Goal: Transaction & Acquisition: Purchase product/service

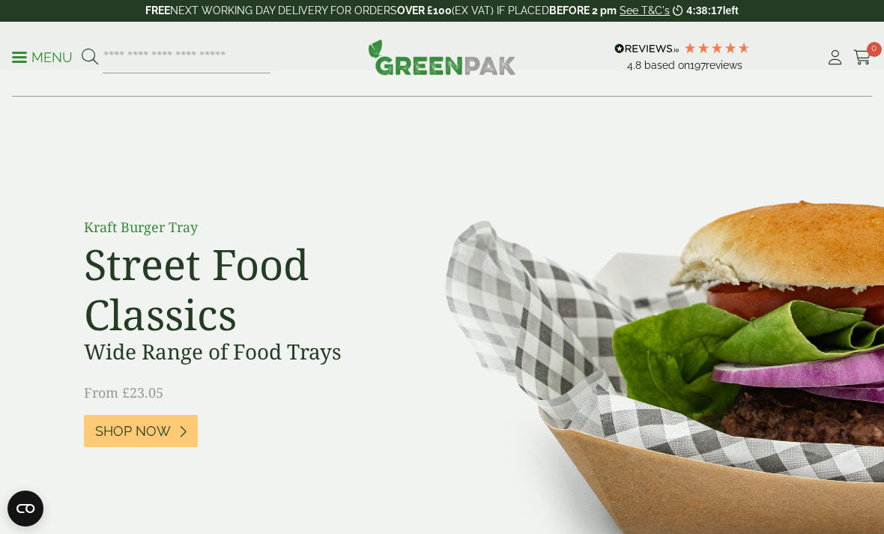
scroll to position [31, 0]
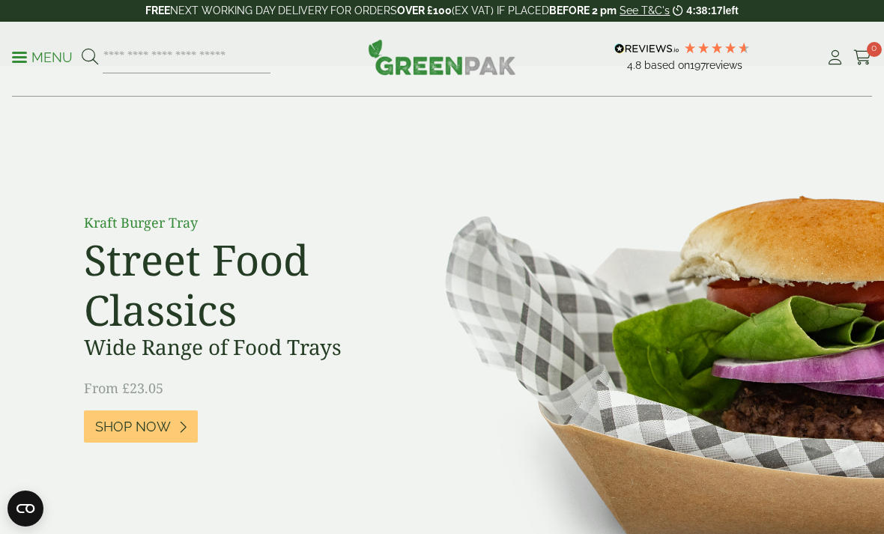
click at [30, 55] on p "Menu" at bounding box center [42, 58] width 61 height 18
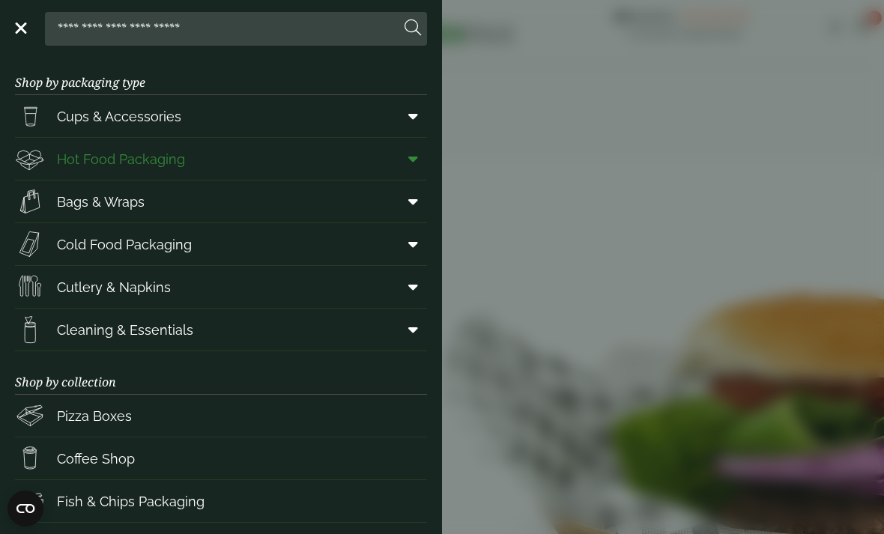
click at [255, 160] on link "Hot Food Packaging" at bounding box center [221, 159] width 412 height 42
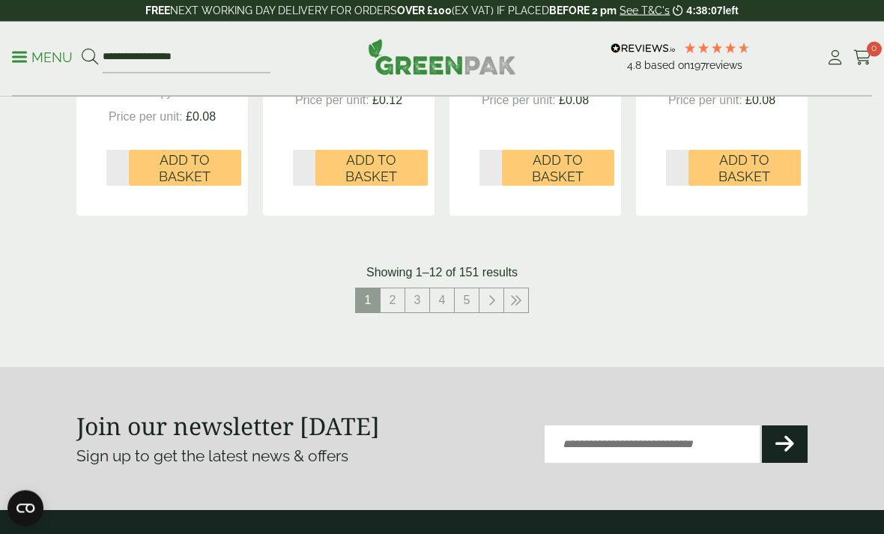
scroll to position [1877, 0]
click at [390, 288] on link "2" at bounding box center [393, 300] width 24 height 24
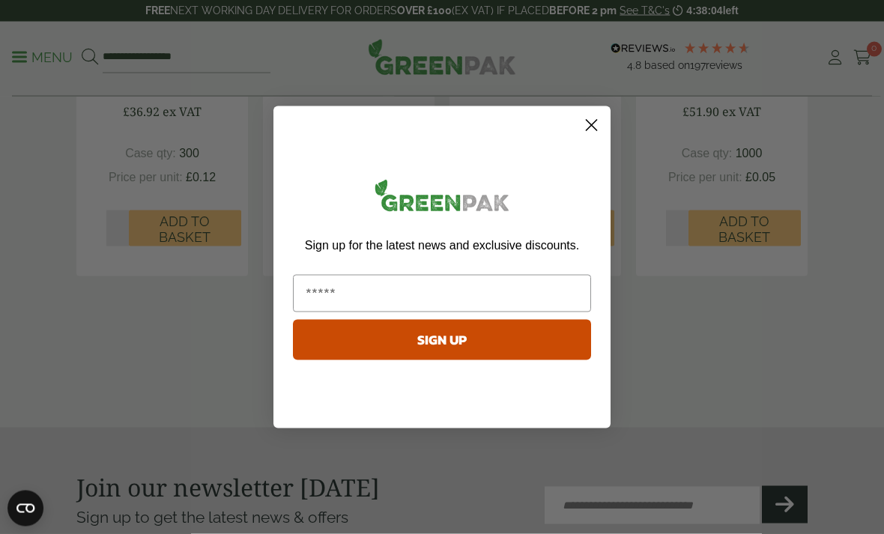
scroll to position [1831, 0]
click at [593, 137] on circle "Close dialog" at bounding box center [591, 124] width 25 height 25
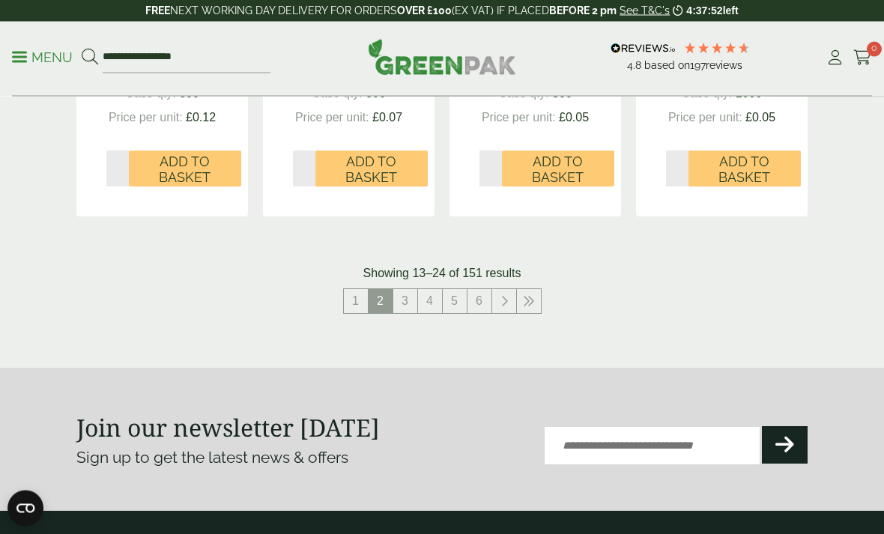
scroll to position [1873, 0]
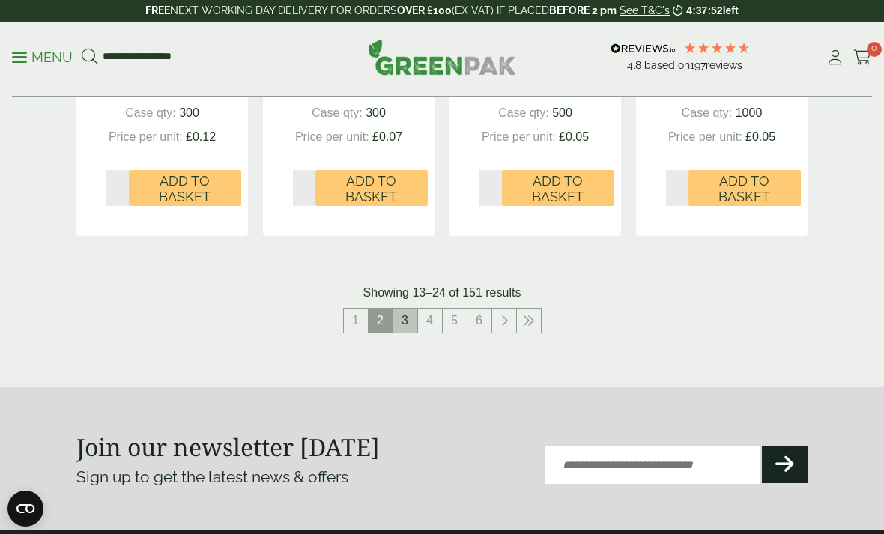
click at [410, 309] on link "3" at bounding box center [405, 321] width 24 height 24
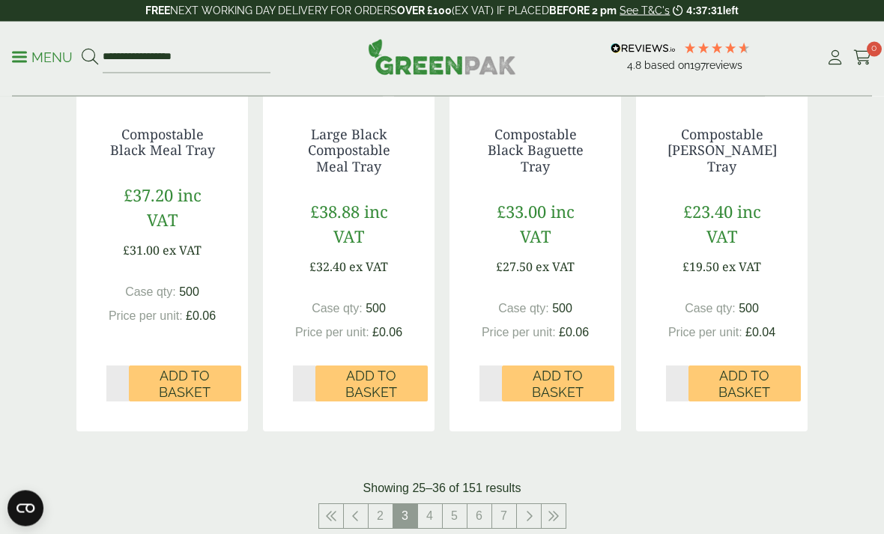
scroll to position [1679, 0]
click at [454, 506] on link "5" at bounding box center [455, 516] width 24 height 24
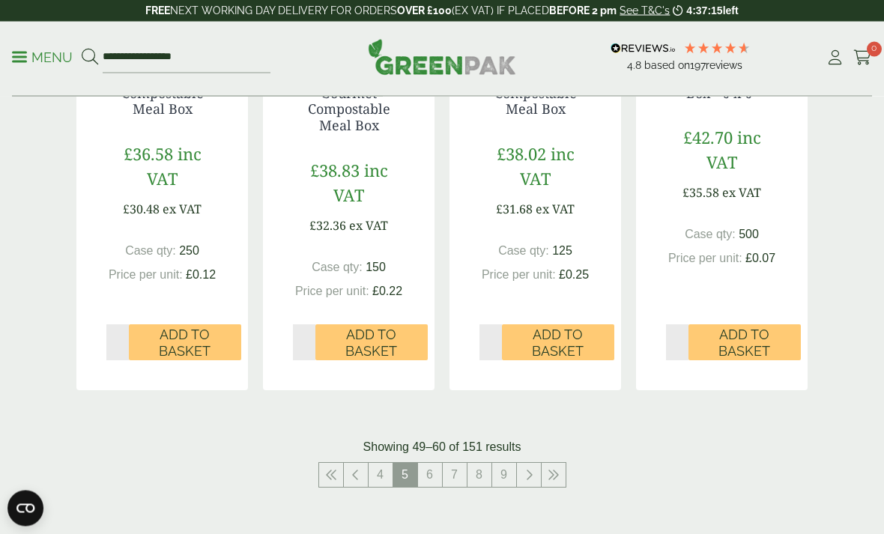
scroll to position [1721, 0]
click at [455, 478] on link "7" at bounding box center [455, 475] width 24 height 24
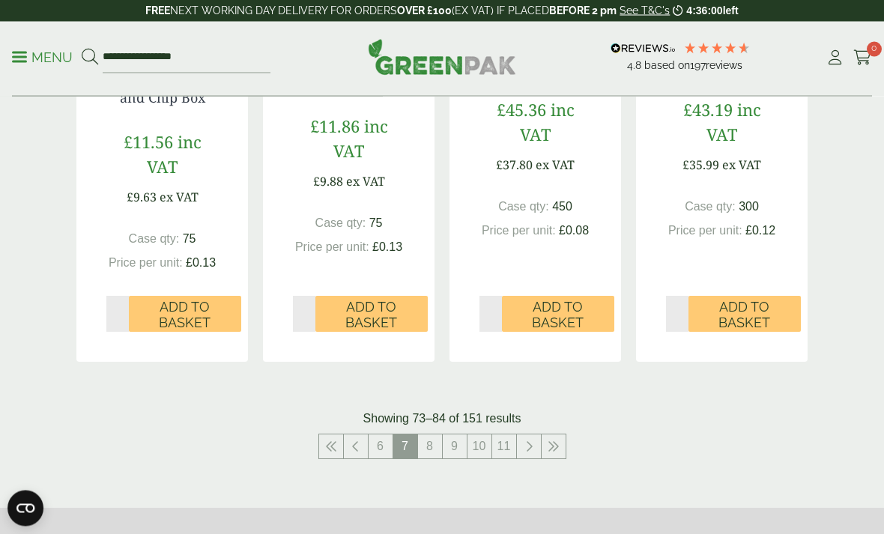
scroll to position [1746, 0]
click at [429, 453] on link "8" at bounding box center [430, 447] width 24 height 24
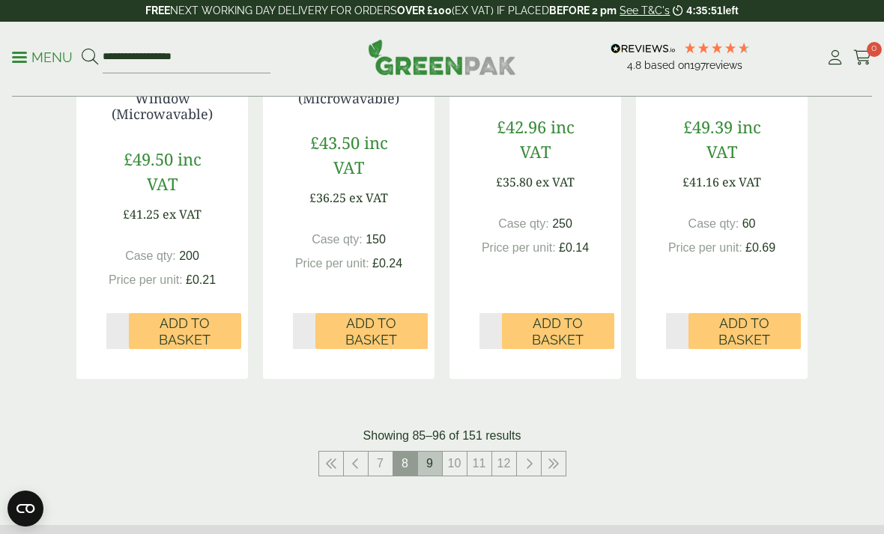
click at [431, 454] on link "9" at bounding box center [430, 464] width 24 height 24
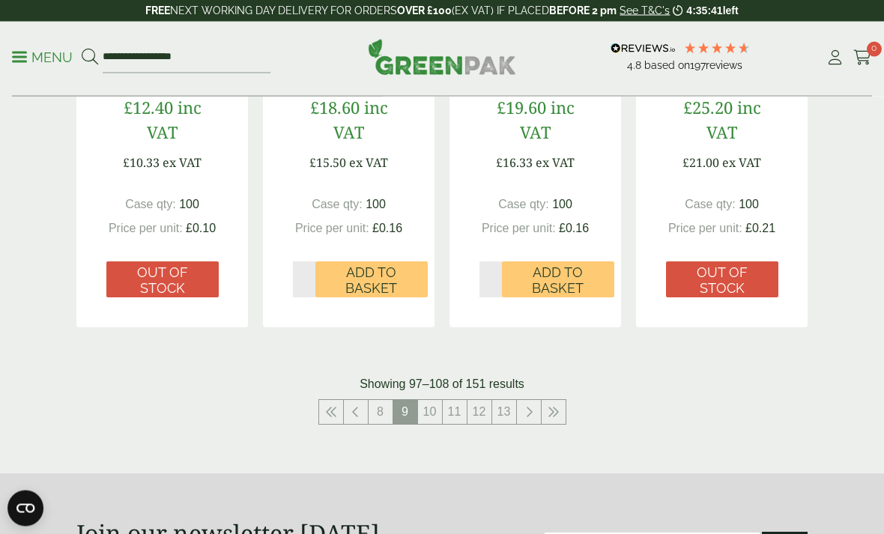
scroll to position [1750, 0]
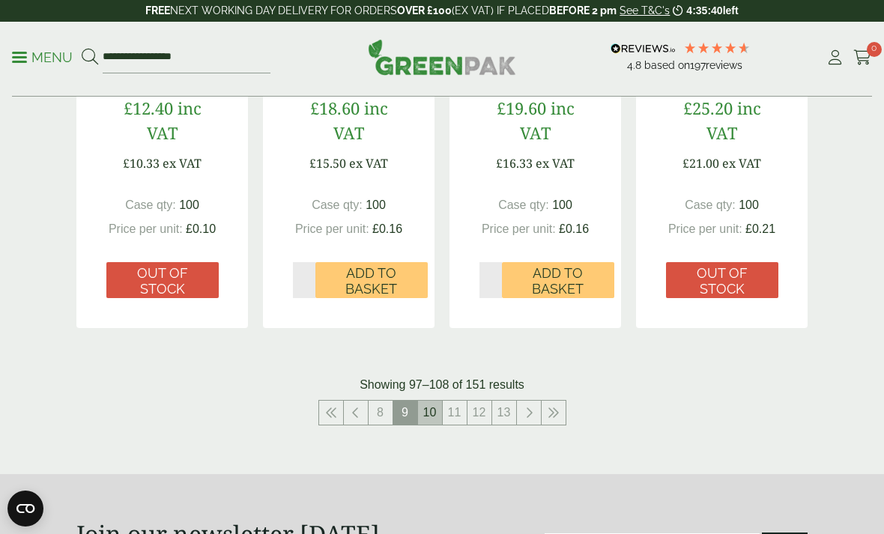
click at [428, 402] on link "10" at bounding box center [430, 413] width 24 height 24
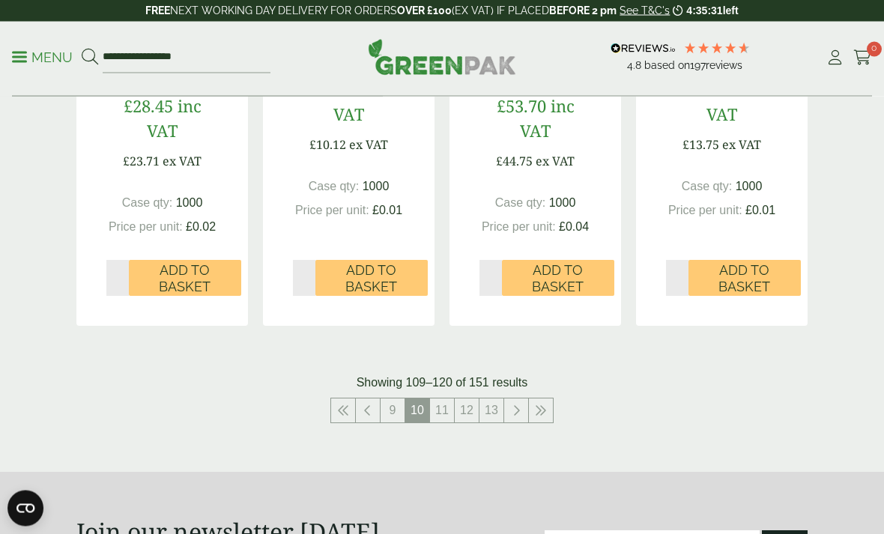
scroll to position [1787, 0]
click at [396, 401] on link "9" at bounding box center [393, 410] width 24 height 24
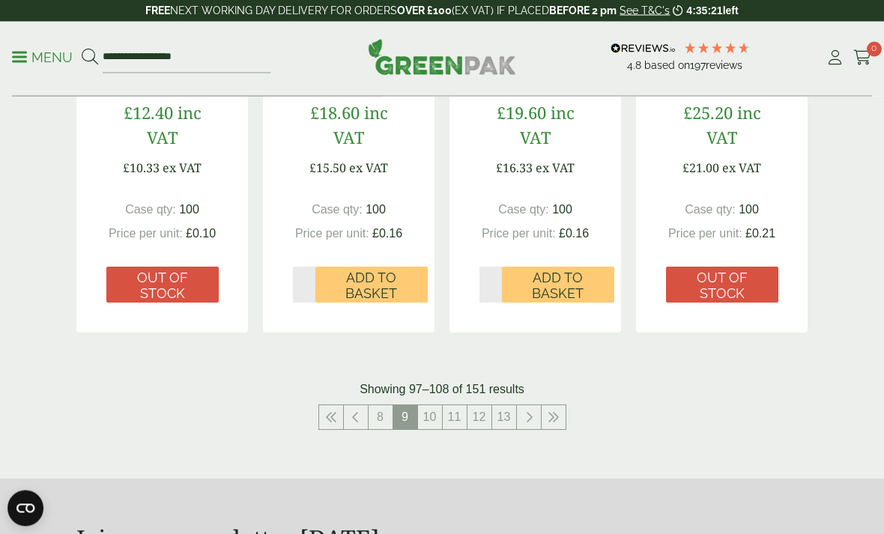
scroll to position [1745, 0]
click at [387, 410] on link "8" at bounding box center [381, 417] width 24 height 24
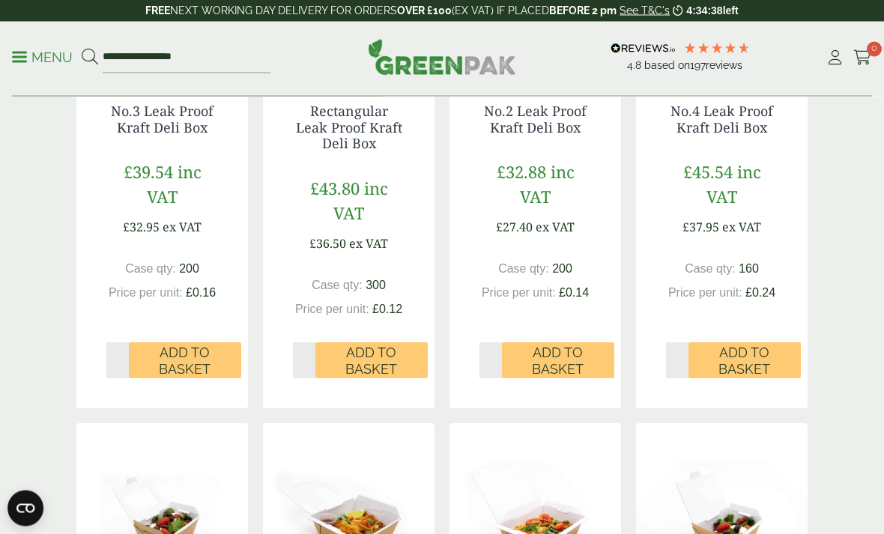
scroll to position [600, 0]
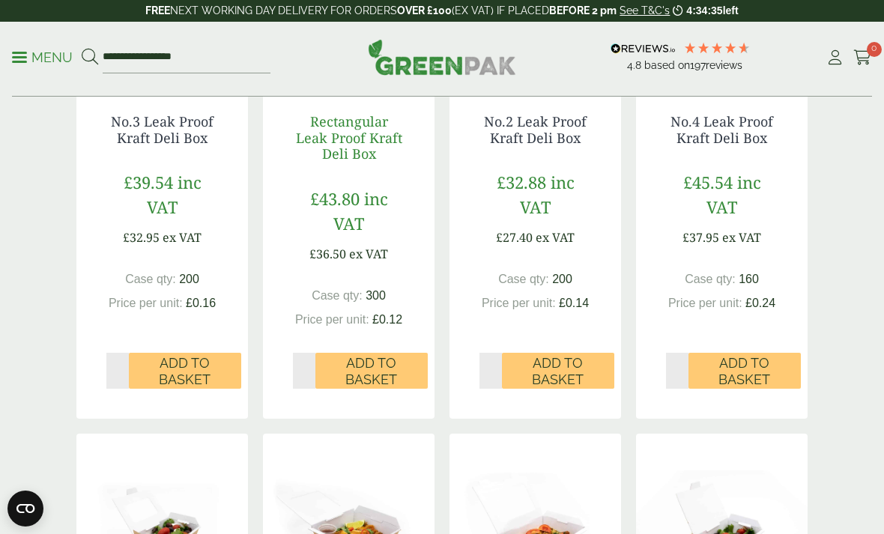
click at [345, 134] on link "Rectangular Leak Proof Kraft Deli Box" at bounding box center [349, 137] width 106 height 50
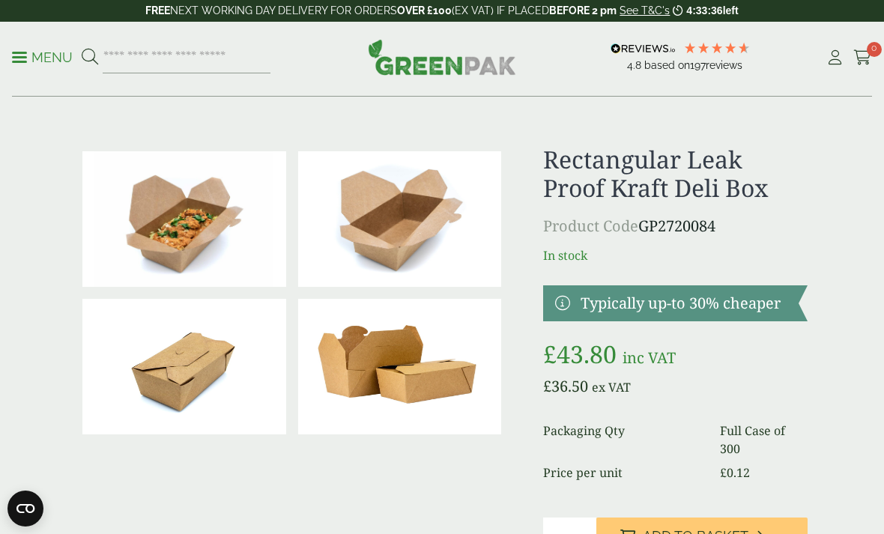
click at [612, 304] on link at bounding box center [675, 303] width 264 height 36
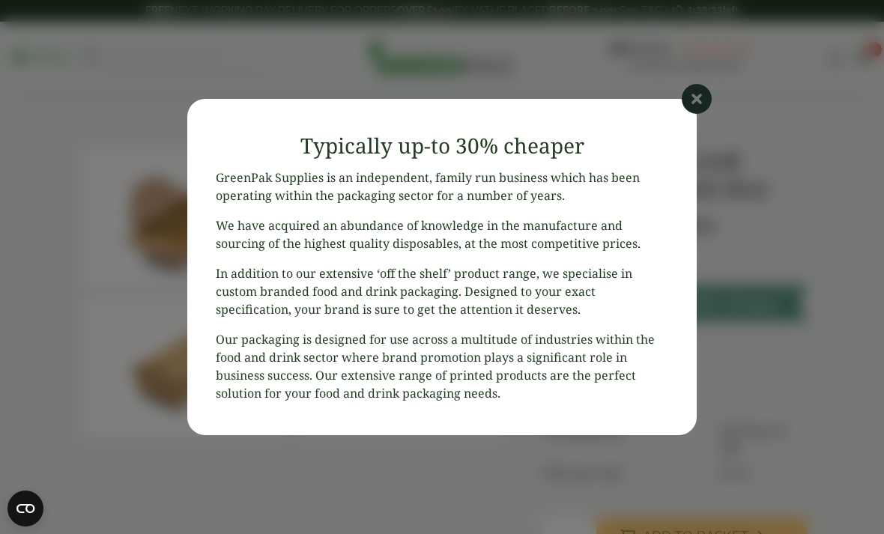
click at [694, 87] on icon at bounding box center [697, 99] width 30 height 30
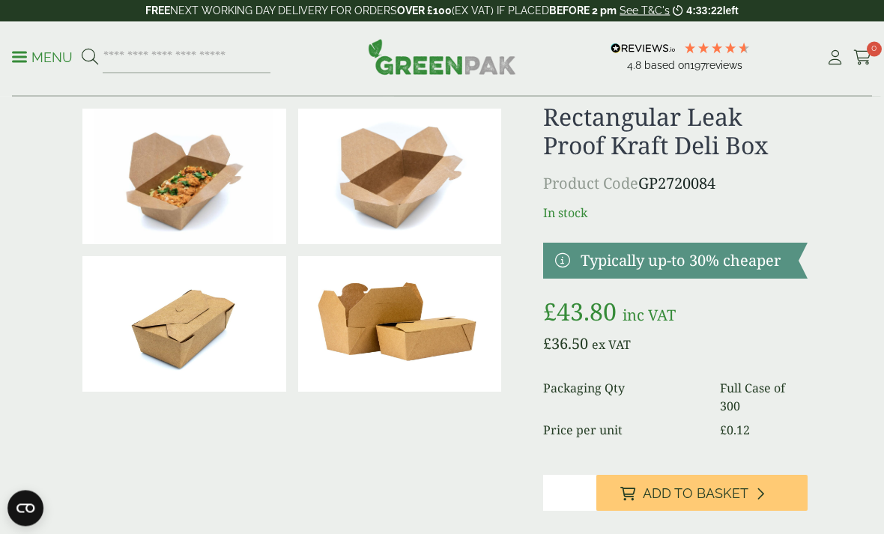
scroll to position [44, 0]
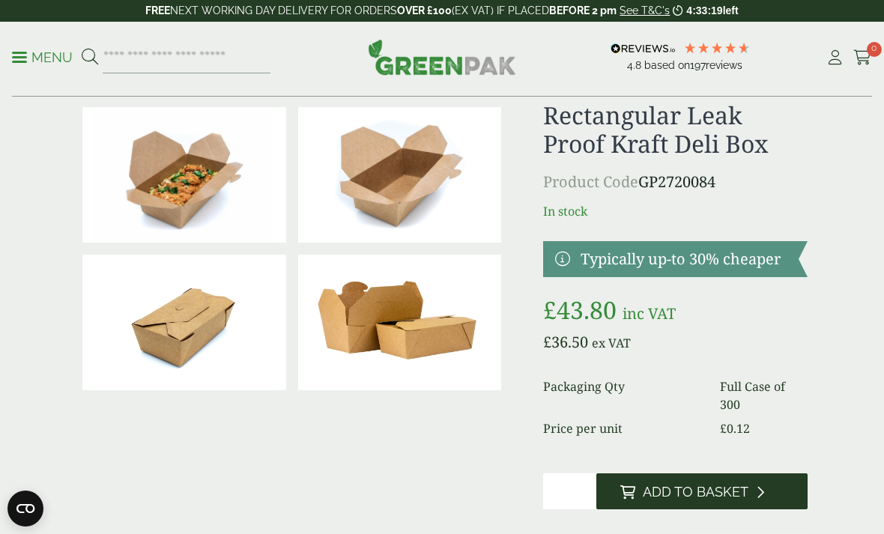
click at [683, 488] on span "Add to Basket" at bounding box center [696, 492] width 106 height 16
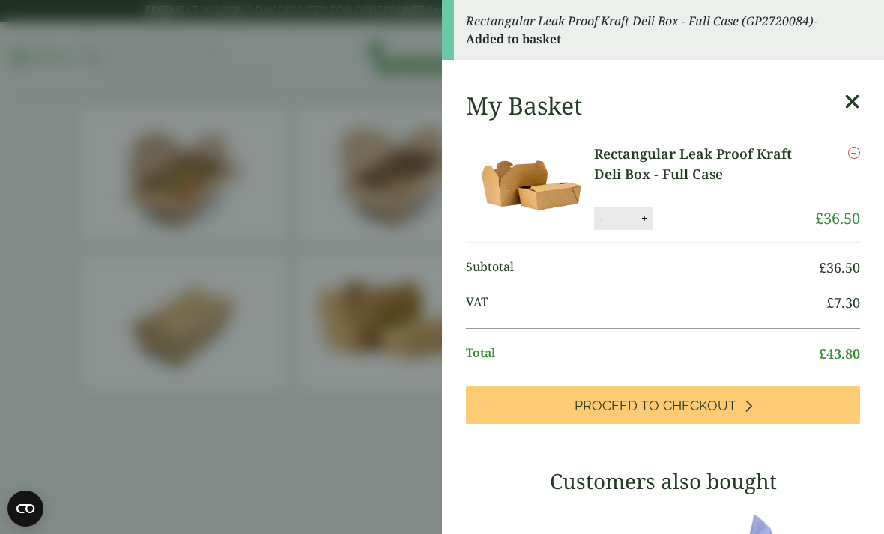
click at [363, 492] on aside "Rectangular Leak Proof Kraft Deli Box - Full Case (GP2720084) - Added to basket…" at bounding box center [442, 267] width 884 height 534
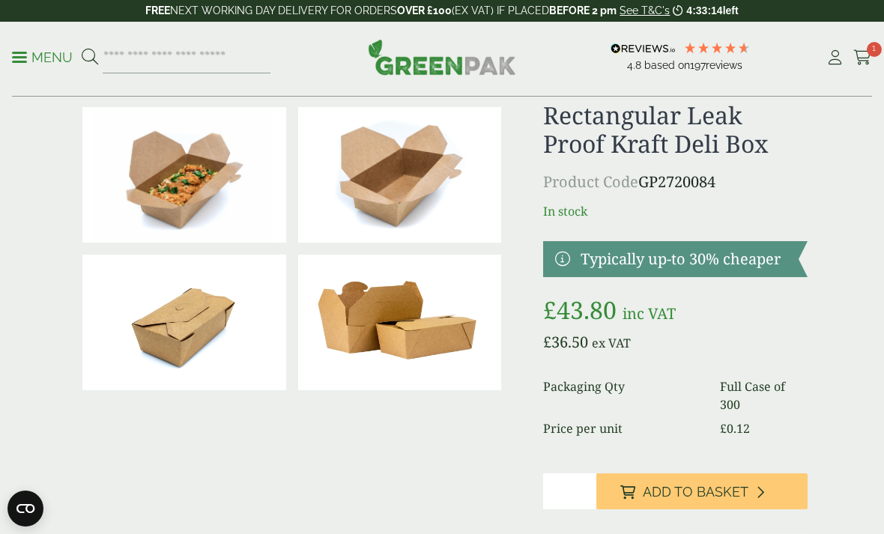
click at [21, 56] on span at bounding box center [19, 57] width 15 height 2
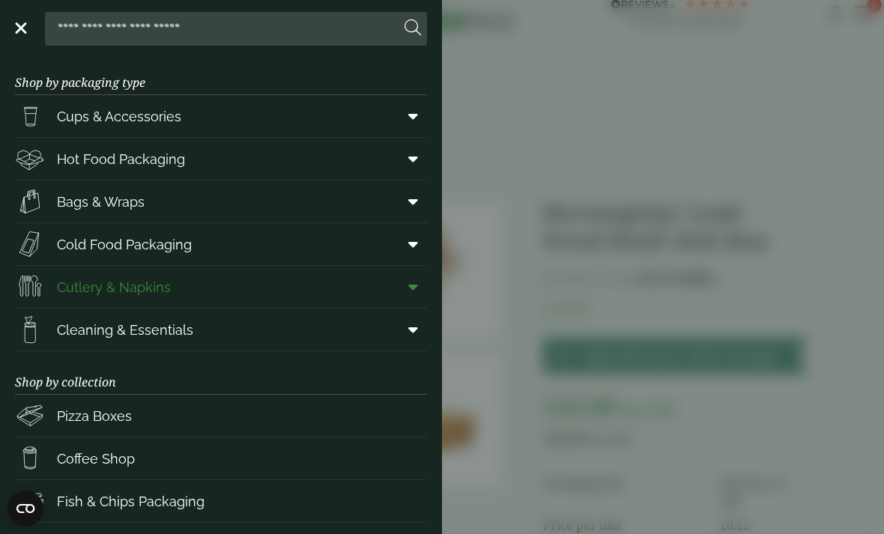
click at [381, 284] on link "Cutlery & Napkins" at bounding box center [221, 287] width 412 height 42
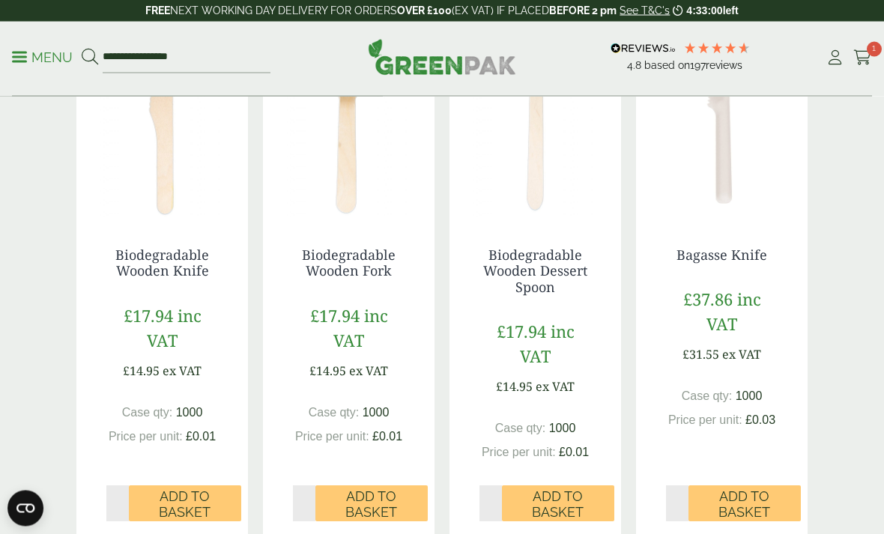
scroll to position [408, 0]
click at [396, 507] on span "Add to Basket" at bounding box center [371, 505] width 91 height 32
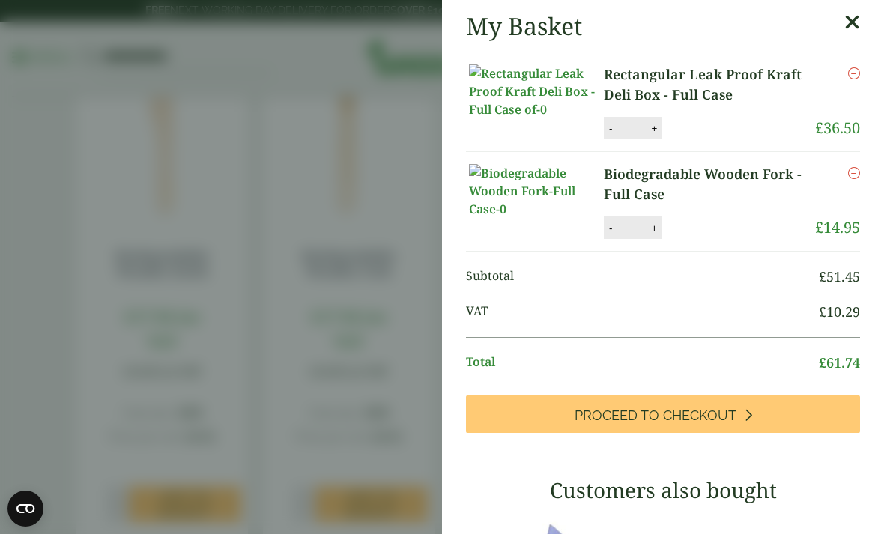
click at [377, 343] on aside "My Basket Rectangular Leak Proof Kraft Deli Box - Full Case Rectangular Leak Pr…" at bounding box center [442, 267] width 884 height 534
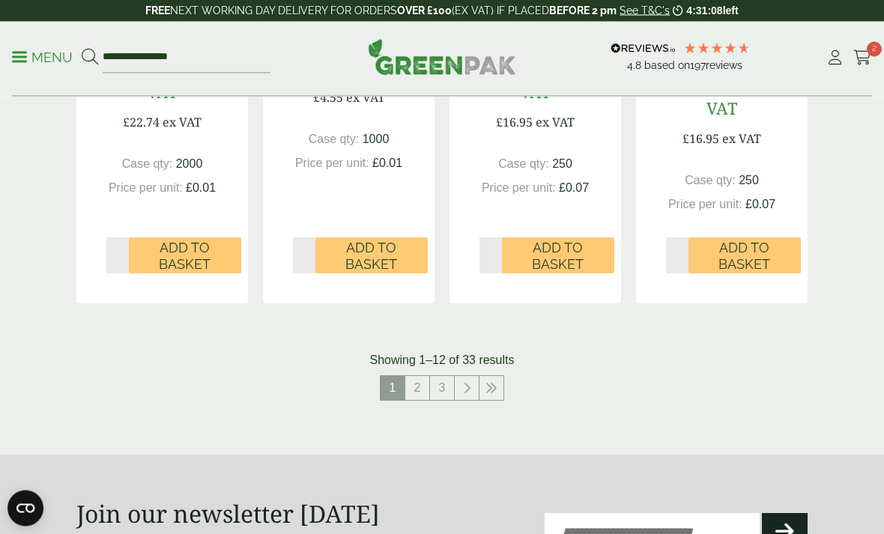
scroll to position [1748, 0]
click at [422, 380] on link "2" at bounding box center [417, 388] width 24 height 24
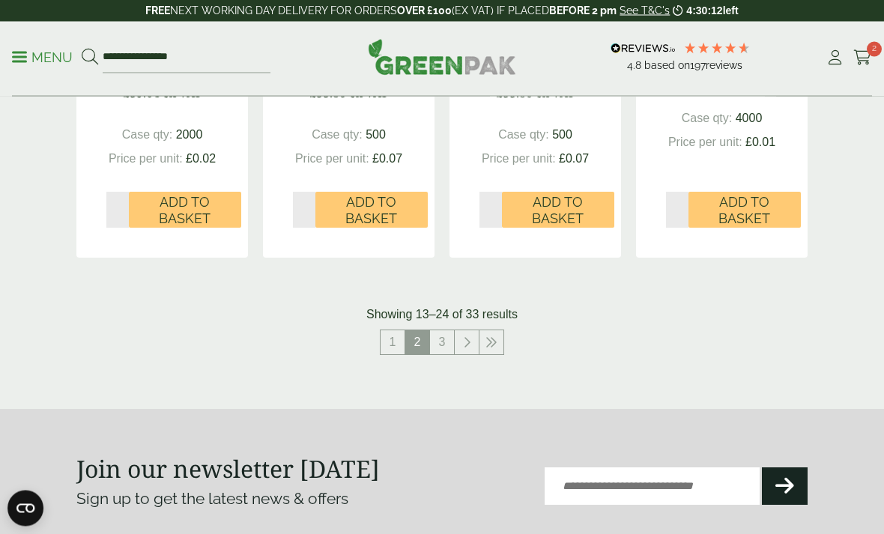
scroll to position [1777, 0]
click at [442, 331] on link "3" at bounding box center [442, 342] width 24 height 24
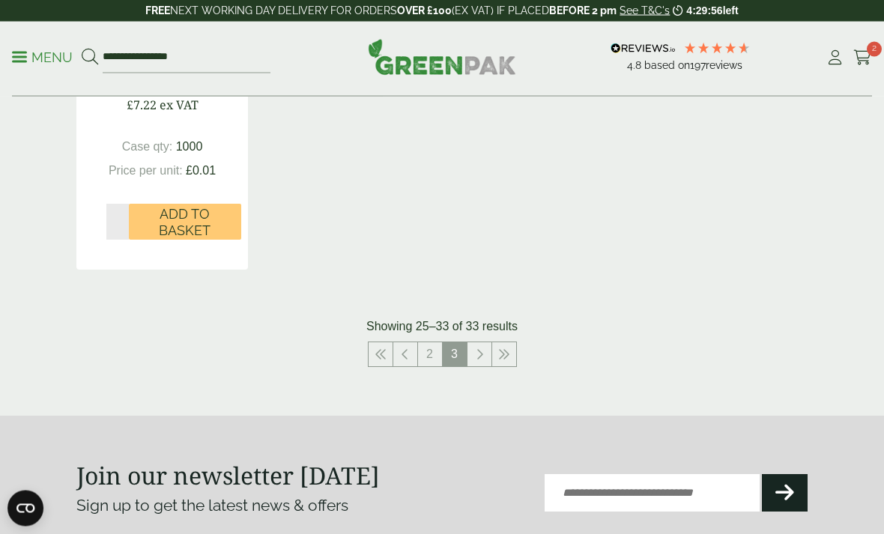
scroll to position [1741, 0]
click at [427, 342] on link "2" at bounding box center [430, 354] width 24 height 24
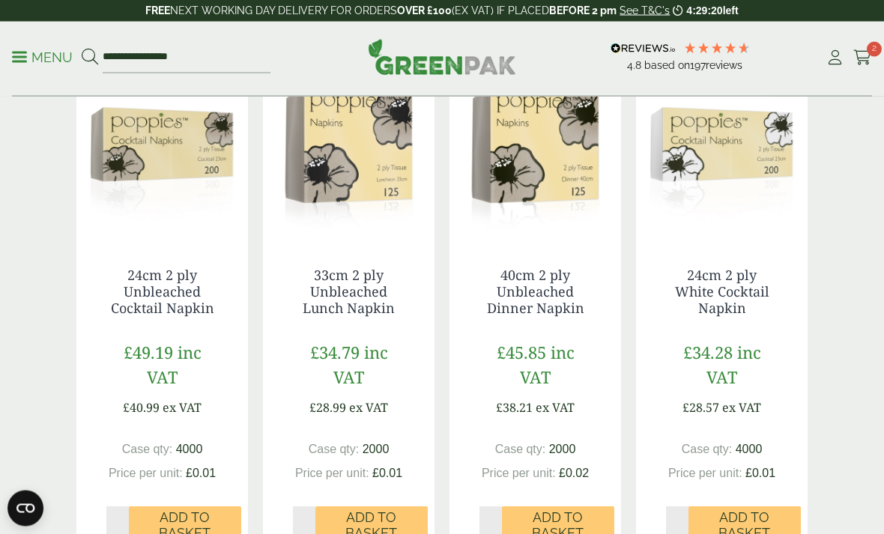
scroll to position [928, 0]
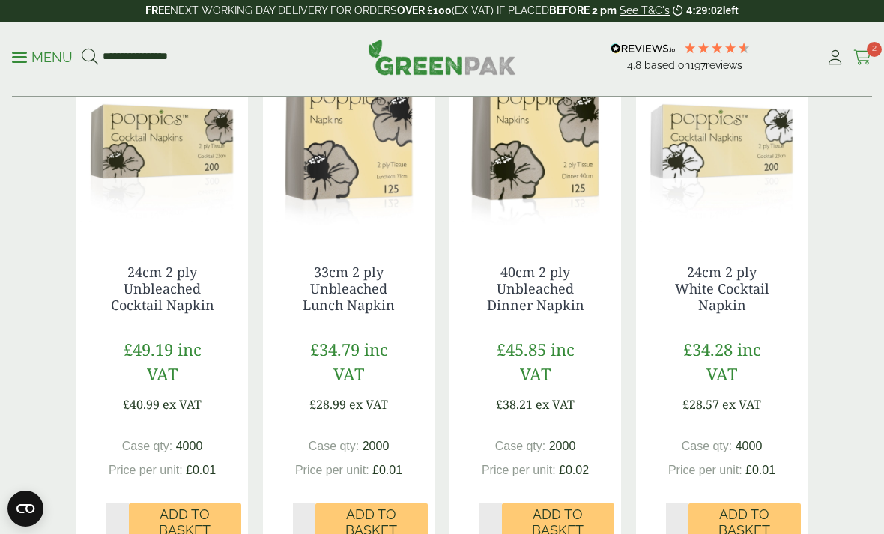
click at [868, 55] on span "2" at bounding box center [874, 49] width 15 height 15
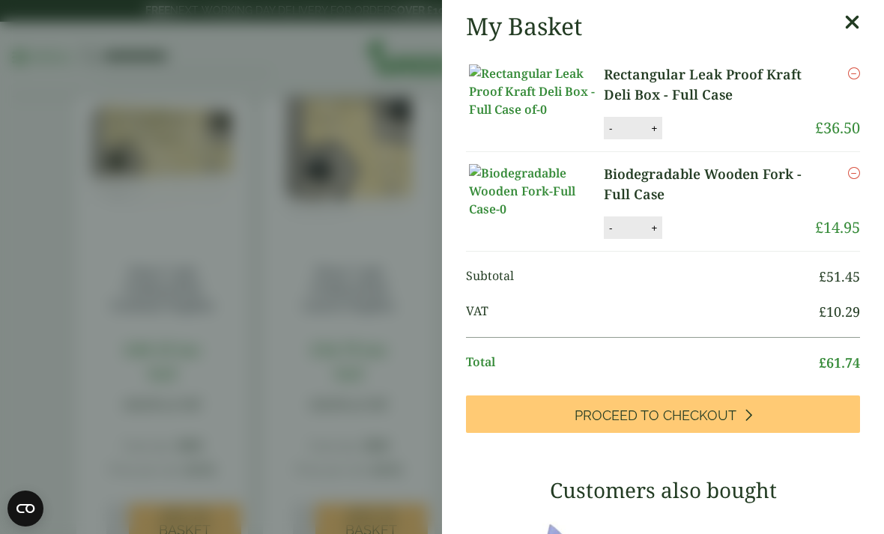
scroll to position [0, 0]
click at [852, 20] on icon at bounding box center [852, 22] width 16 height 21
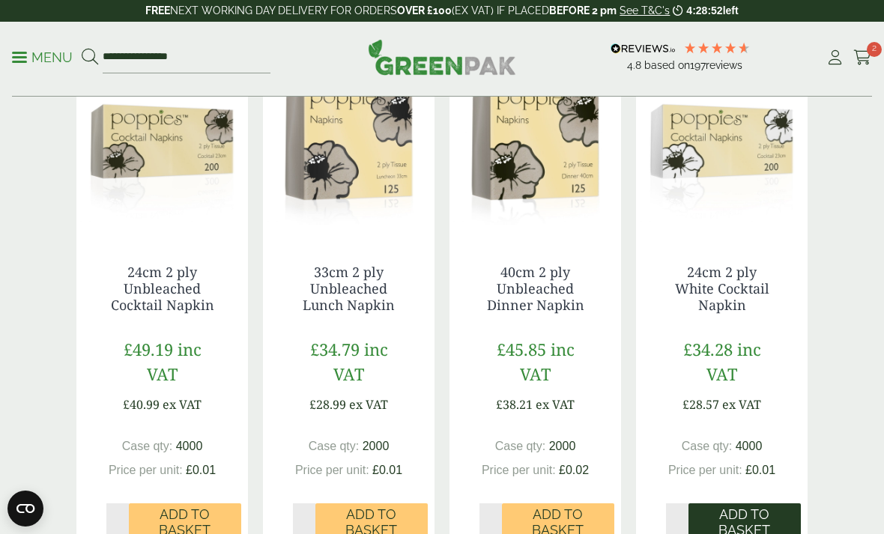
click at [765, 512] on span "Add to Basket" at bounding box center [744, 522] width 91 height 32
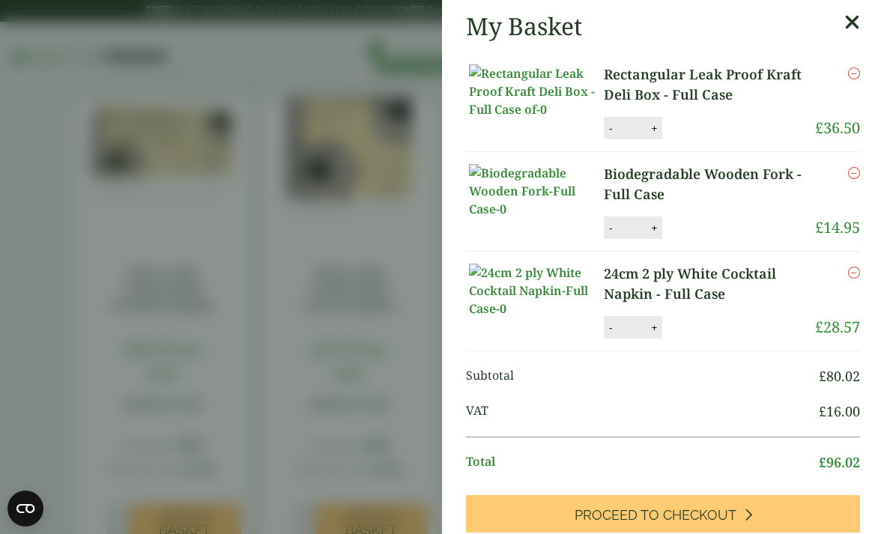
click at [856, 179] on icon "Remove this item" at bounding box center [854, 173] width 12 height 12
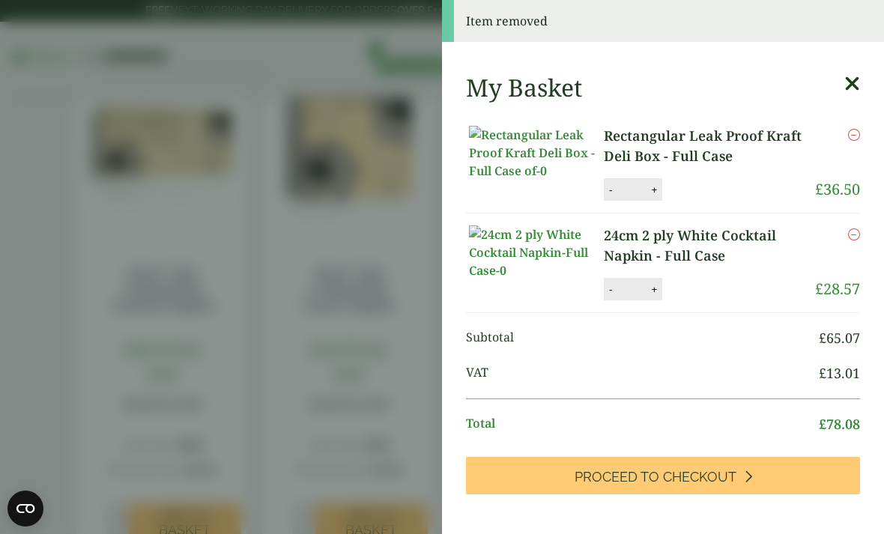
click at [647, 196] on button "+" at bounding box center [653, 190] width 15 height 13
type input "*"
click at [706, 194] on button "Update" at bounding box center [702, 190] width 75 height 22
click at [392, 369] on aside "Basket quantity updated My Basket Rectangular Leak Proof Kraft Deli Box - Full …" at bounding box center [442, 267] width 884 height 534
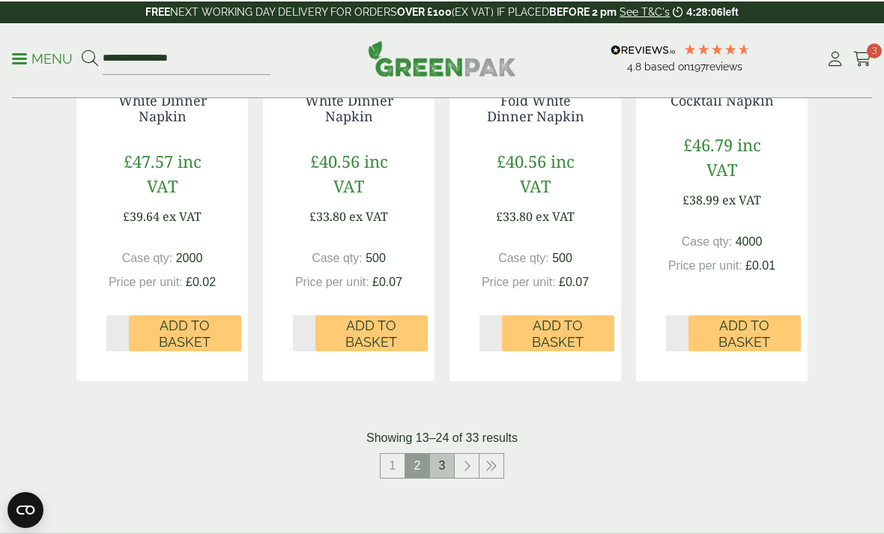
click at [435, 461] on link "3" at bounding box center [442, 464] width 24 height 24
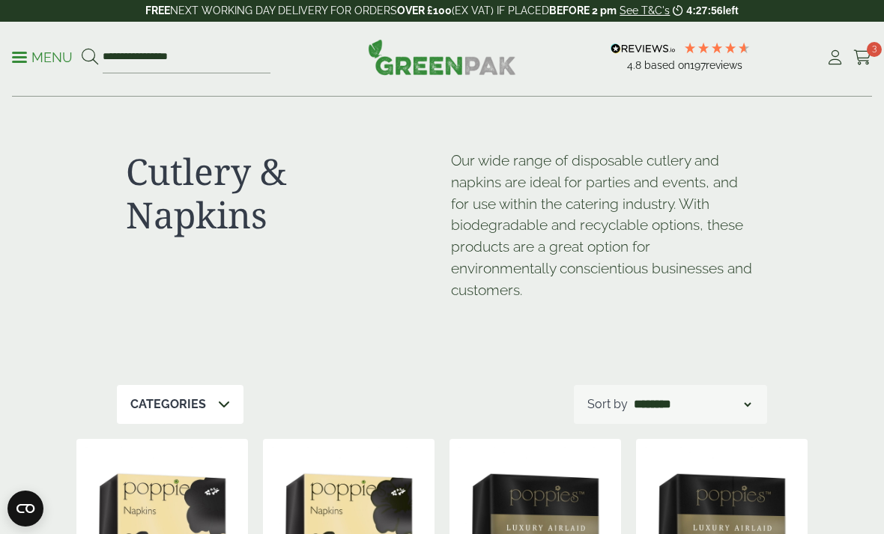
click at [27, 60] on p "Menu" at bounding box center [42, 58] width 61 height 18
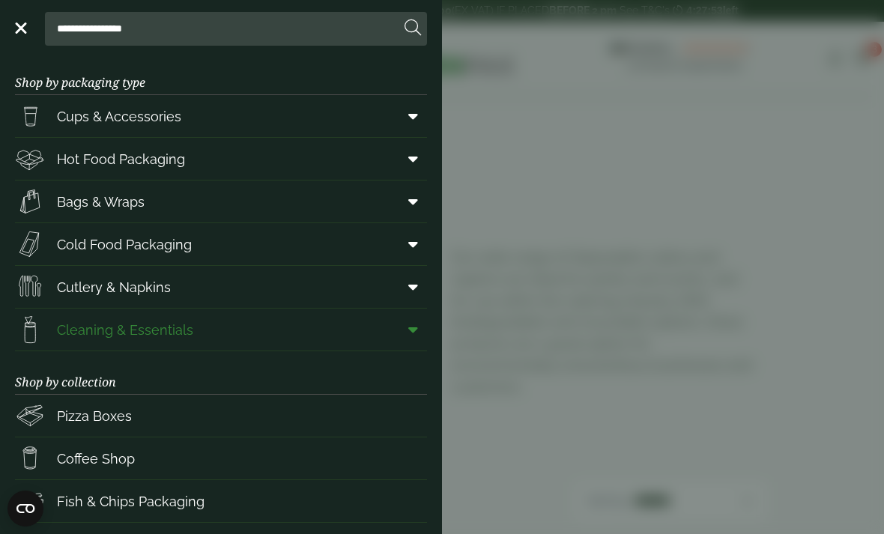
click at [401, 341] on span at bounding box center [410, 329] width 34 height 28
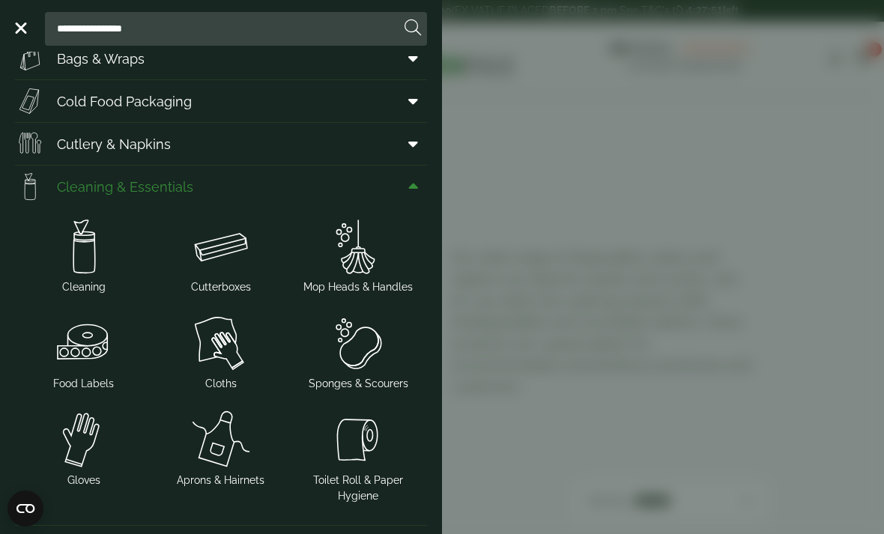
scroll to position [152, 0]
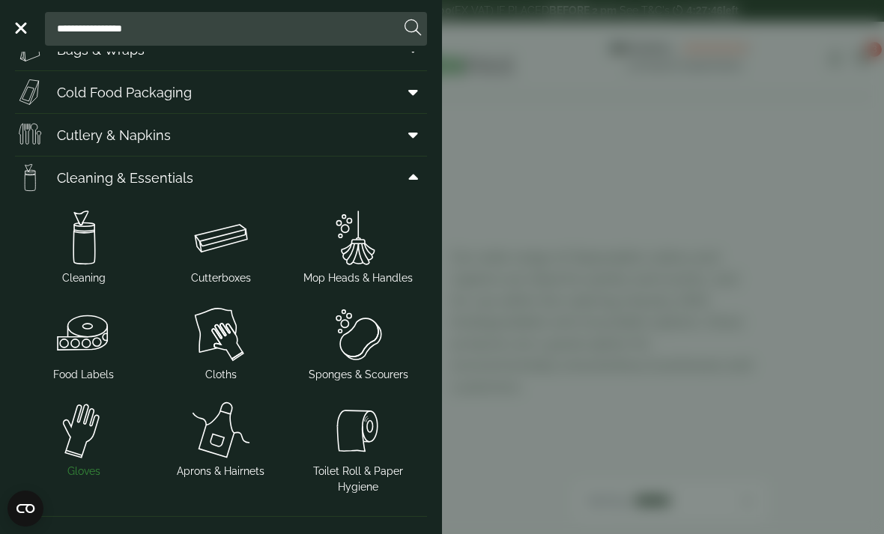
click at [86, 433] on img at bounding box center [83, 431] width 125 height 60
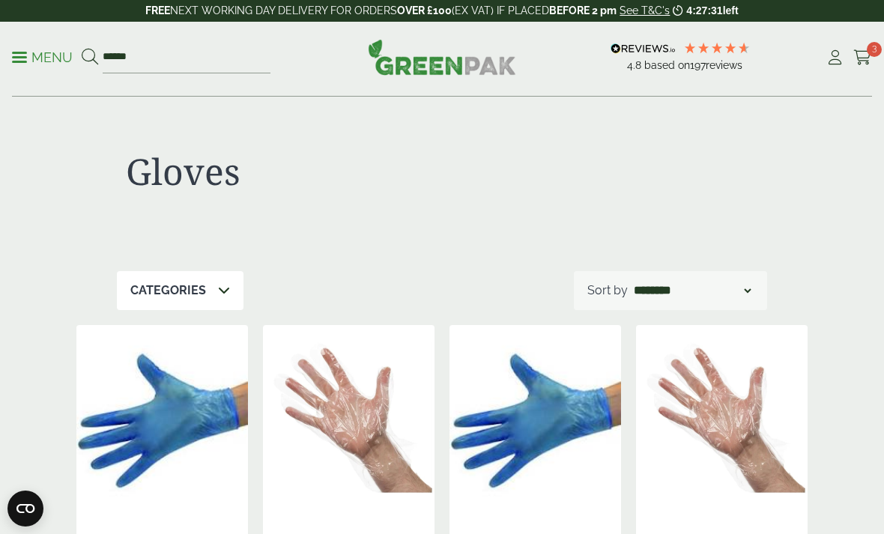
click at [28, 60] on p "Menu" at bounding box center [42, 58] width 61 height 18
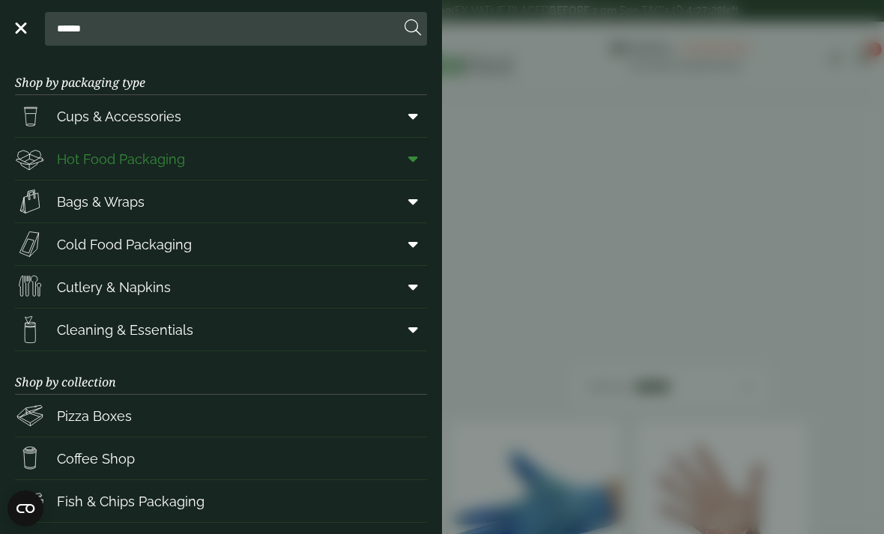
click at [398, 160] on span at bounding box center [410, 159] width 34 height 28
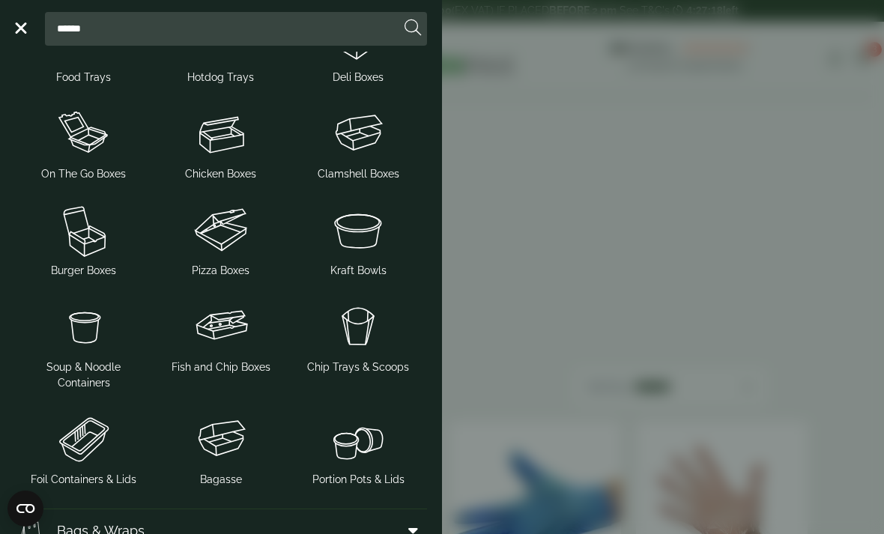
scroll to position [183, 0]
click at [238, 447] on img at bounding box center [220, 438] width 125 height 60
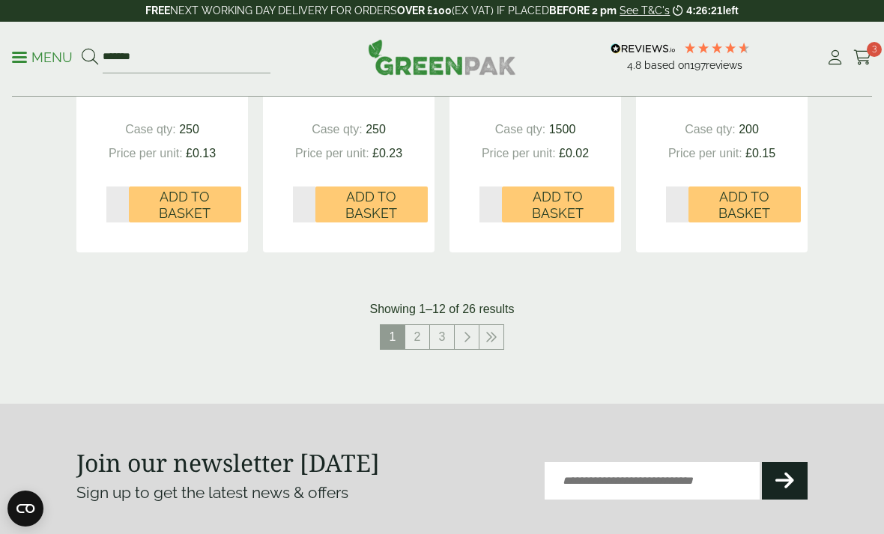
scroll to position [1745, 0]
click at [422, 328] on link "2" at bounding box center [417, 337] width 24 height 24
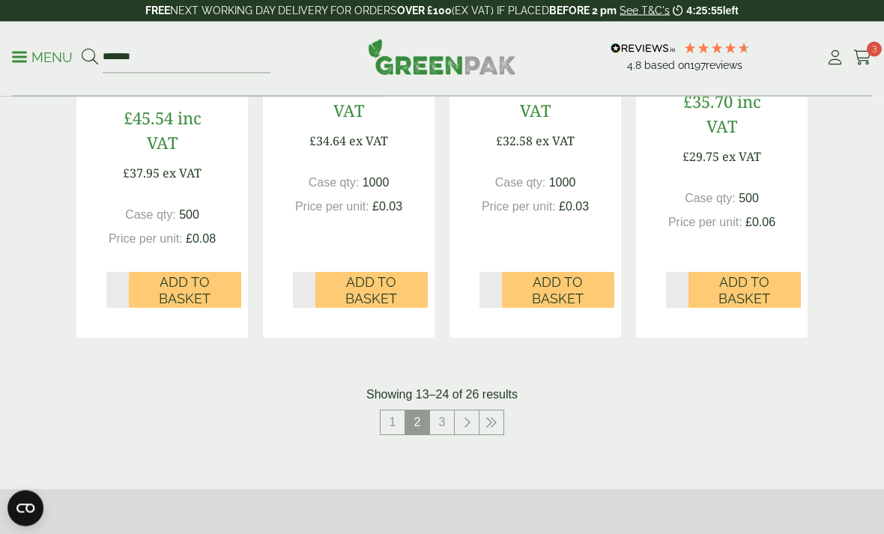
scroll to position [1691, 0]
click at [441, 414] on link "3" at bounding box center [442, 422] width 24 height 24
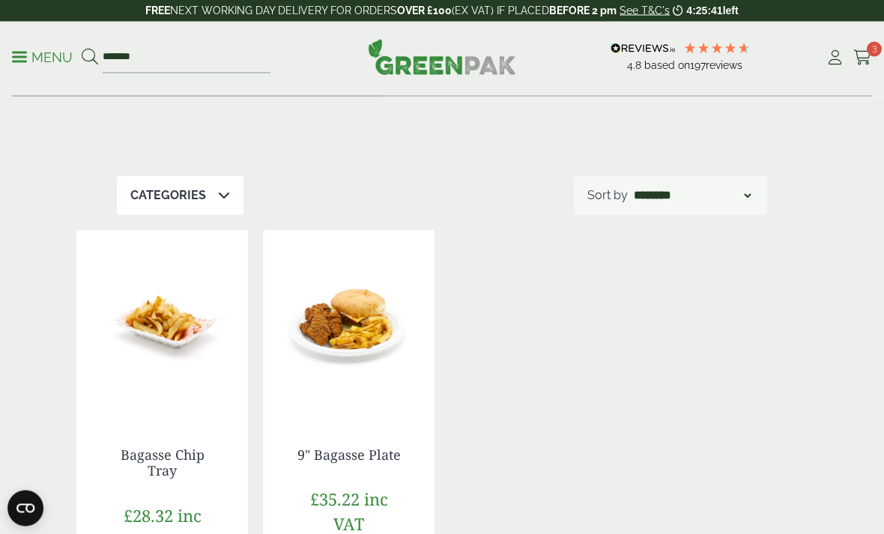
scroll to position [187, 0]
click at [19, 52] on link "Menu" at bounding box center [42, 56] width 61 height 15
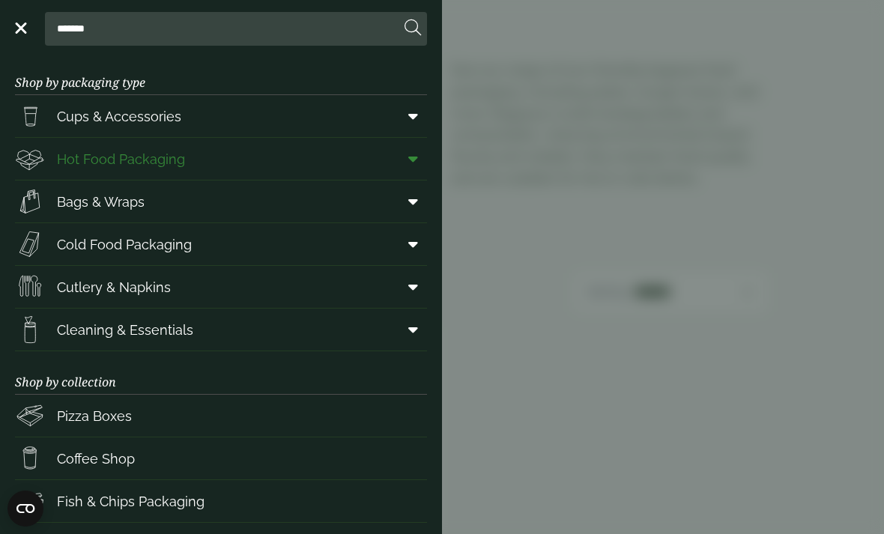
click at [402, 162] on span at bounding box center [410, 159] width 34 height 28
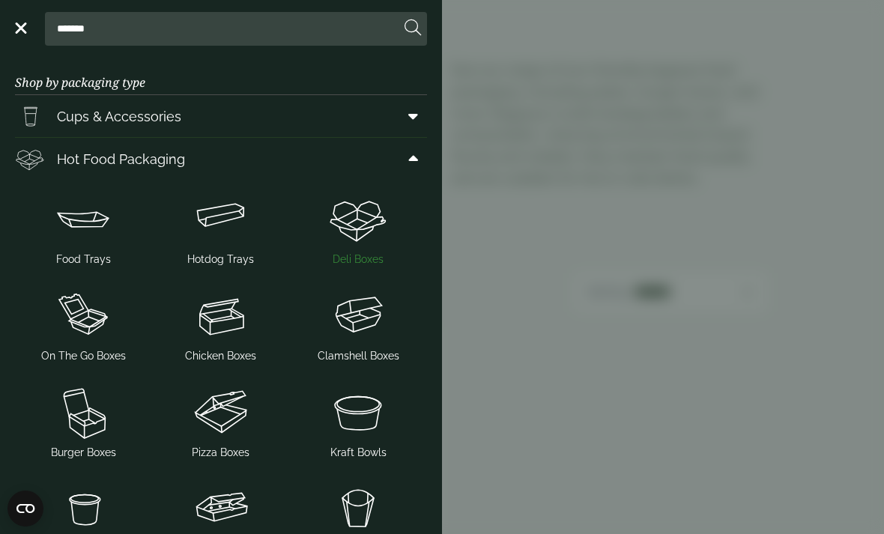
click at [355, 221] on img at bounding box center [358, 219] width 125 height 60
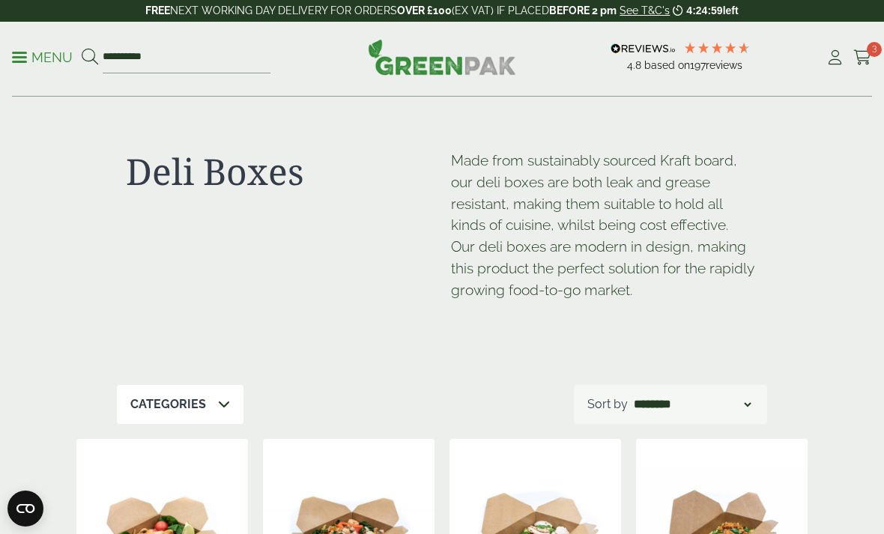
click at [20, 52] on link "Menu" at bounding box center [42, 56] width 61 height 15
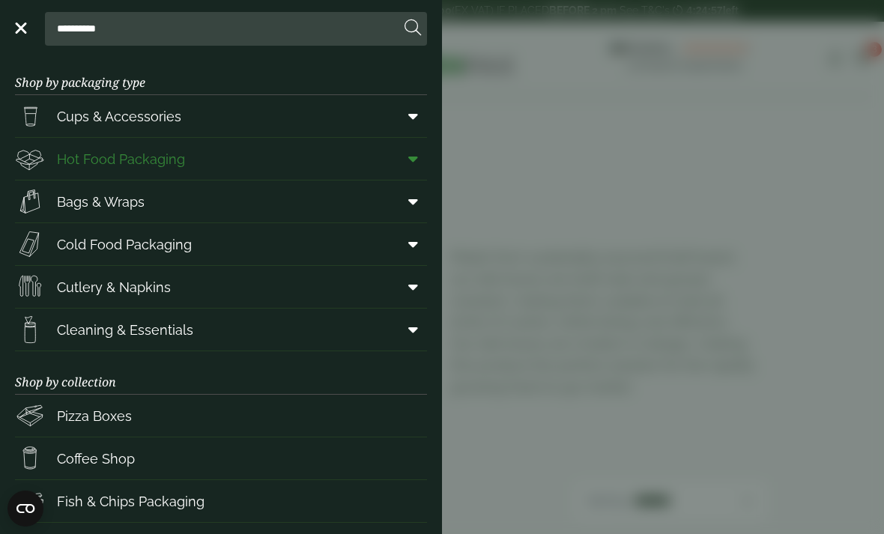
click at [400, 166] on span at bounding box center [410, 159] width 34 height 28
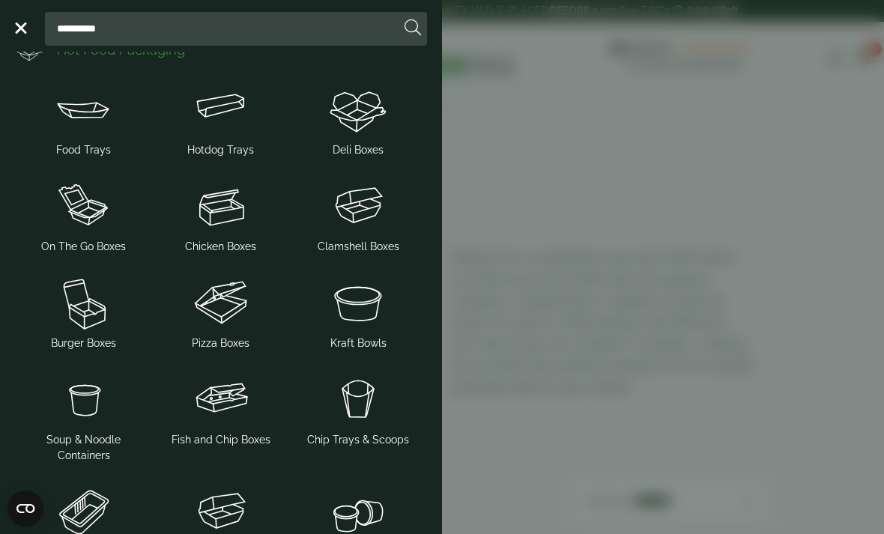
scroll to position [109, 0]
click at [363, 214] on img at bounding box center [358, 207] width 125 height 60
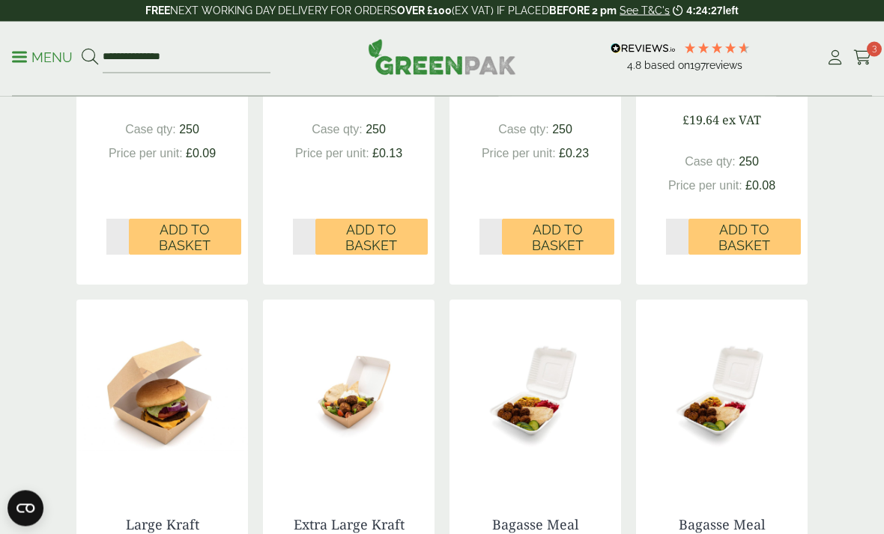
scroll to position [1204, 0]
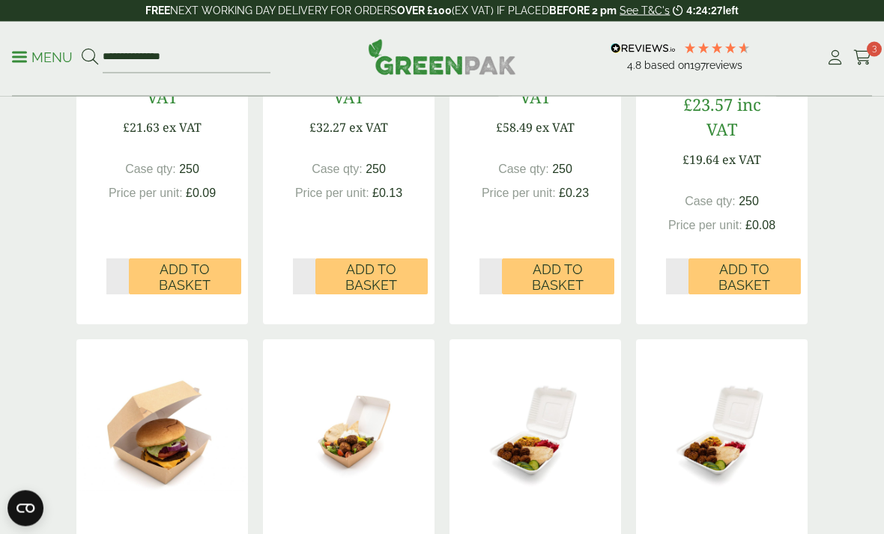
click at [9, 53] on div "**********" at bounding box center [442, 59] width 884 height 75
click at [21, 57] on span at bounding box center [19, 57] width 15 height 2
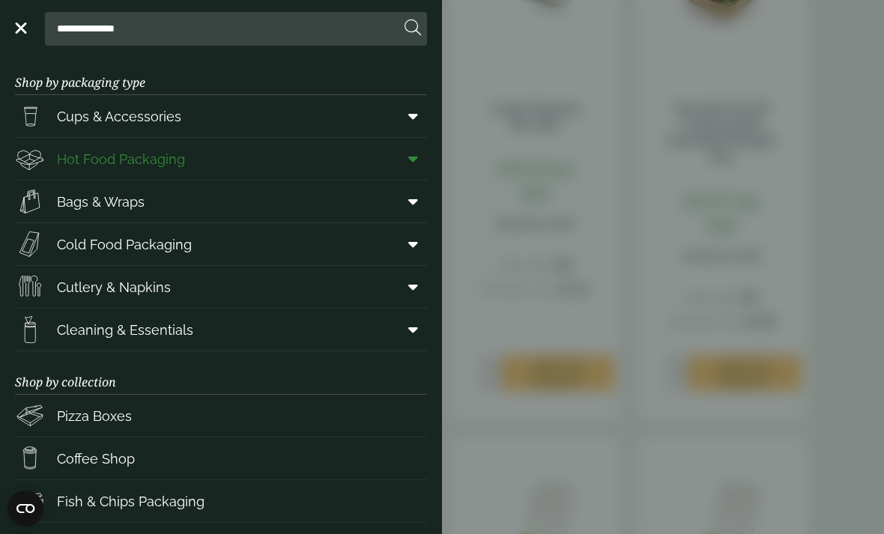
click at [83, 164] on span "Hot Food Packaging" at bounding box center [121, 159] width 128 height 20
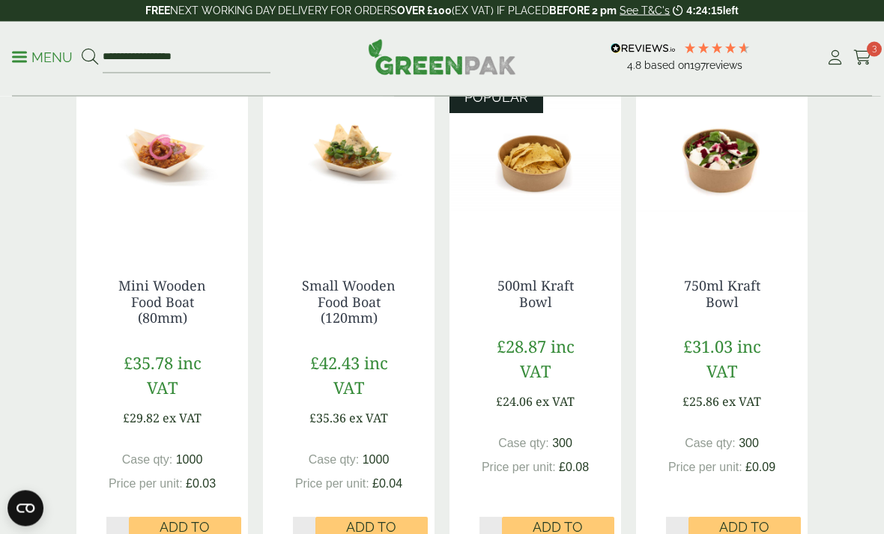
scroll to position [973, 0]
click at [28, 60] on p "Menu" at bounding box center [42, 58] width 61 height 18
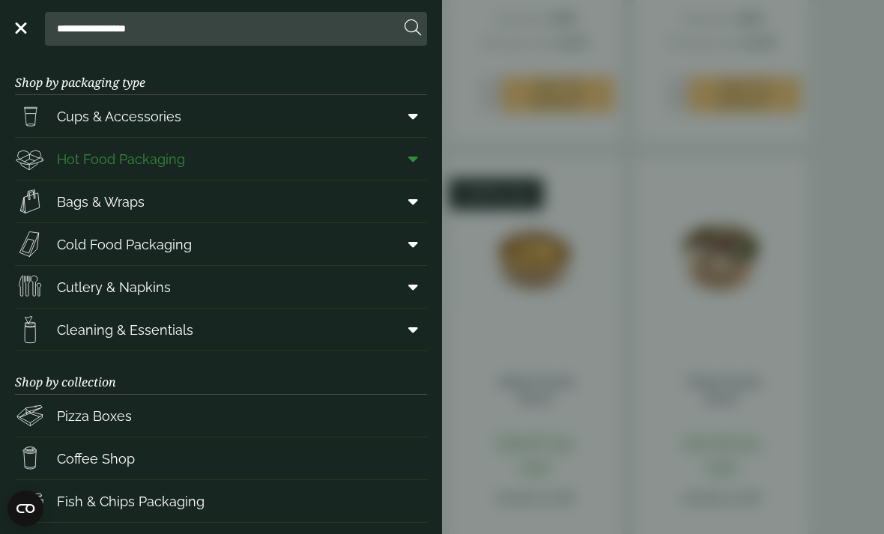
click at [413, 160] on icon at bounding box center [413, 158] width 10 height 15
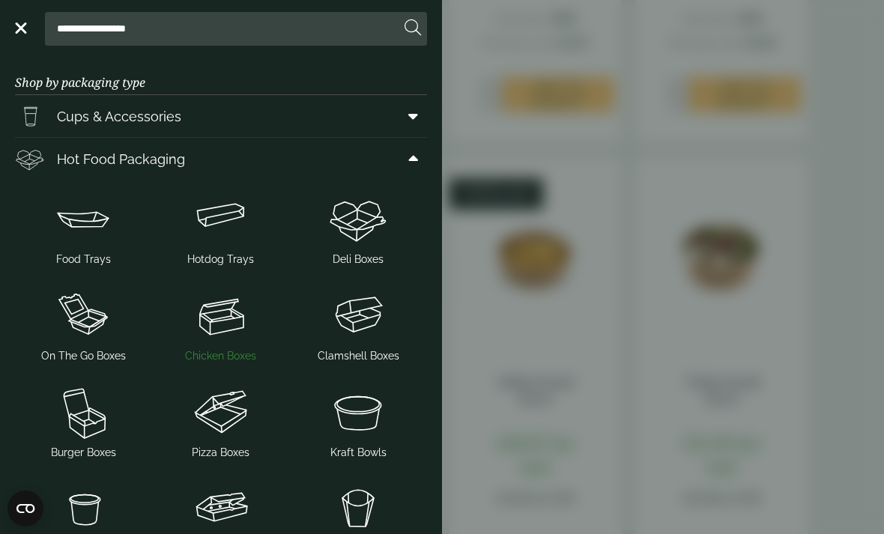
click at [213, 320] on img at bounding box center [220, 315] width 125 height 60
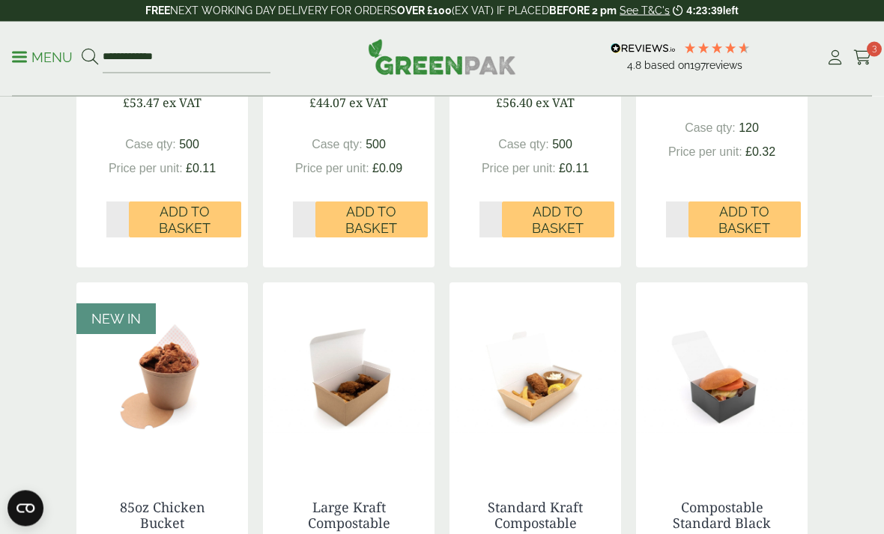
scroll to position [672, 0]
click at [25, 54] on p "Menu" at bounding box center [42, 58] width 61 height 18
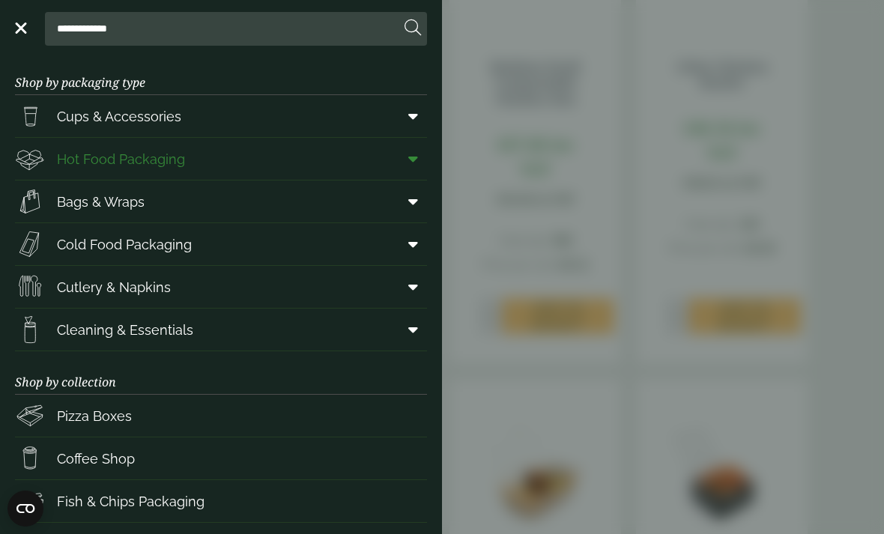
click at [416, 150] on span at bounding box center [410, 159] width 34 height 28
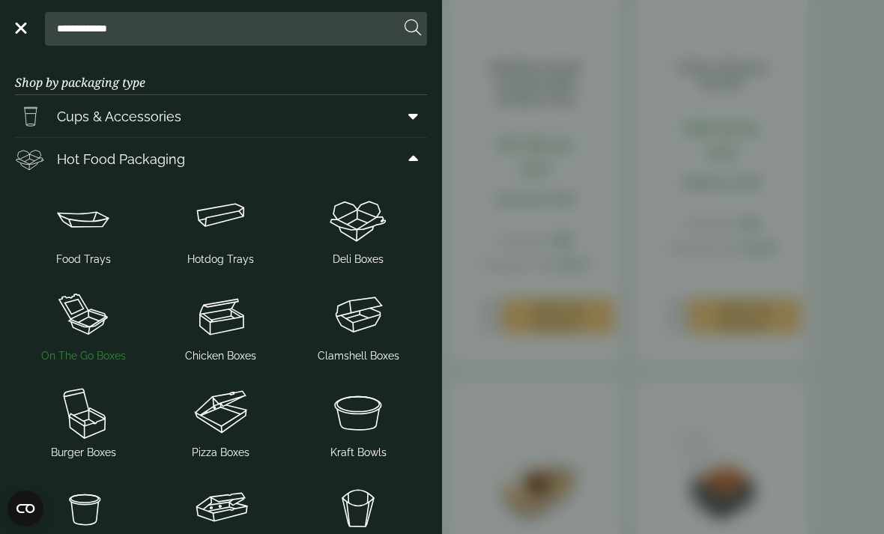
click at [78, 329] on img at bounding box center [83, 315] width 125 height 60
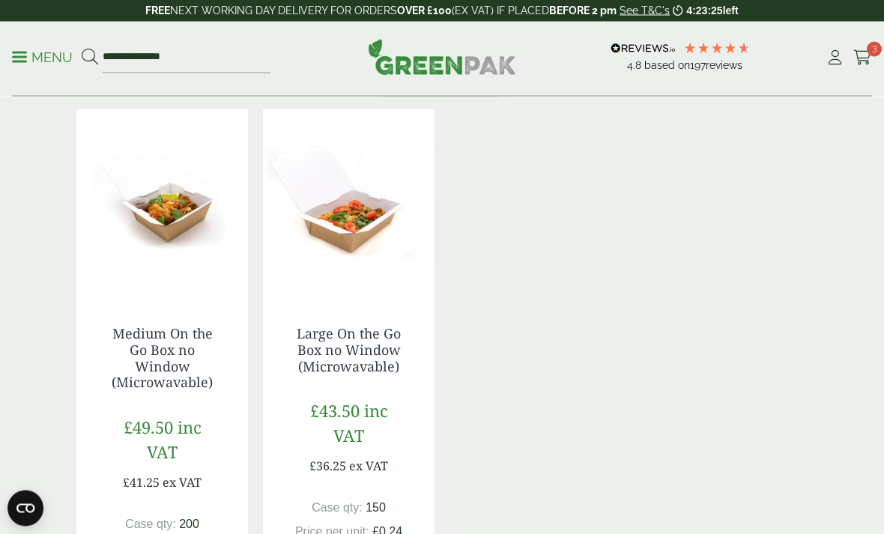
scroll to position [840, 0]
click at [36, 51] on p "Menu" at bounding box center [42, 58] width 61 height 18
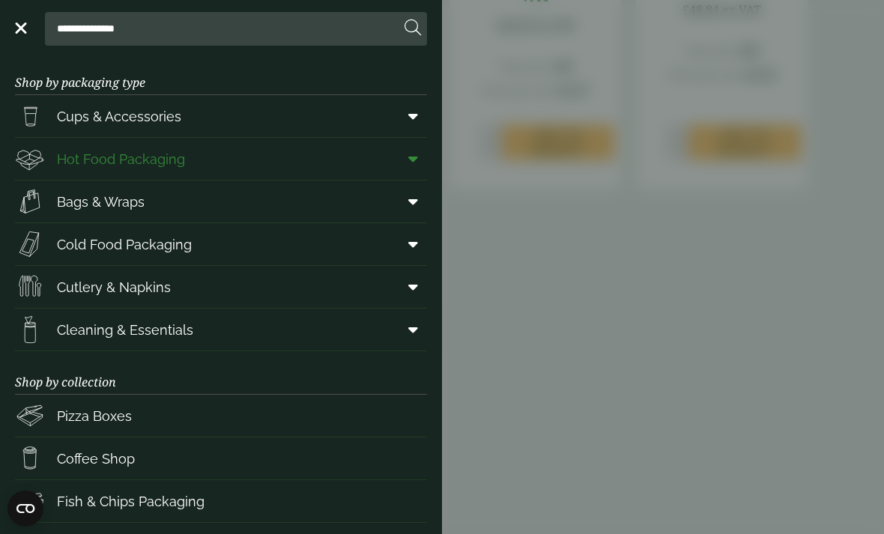
click at [394, 144] on link "Hot Food Packaging" at bounding box center [221, 159] width 412 height 42
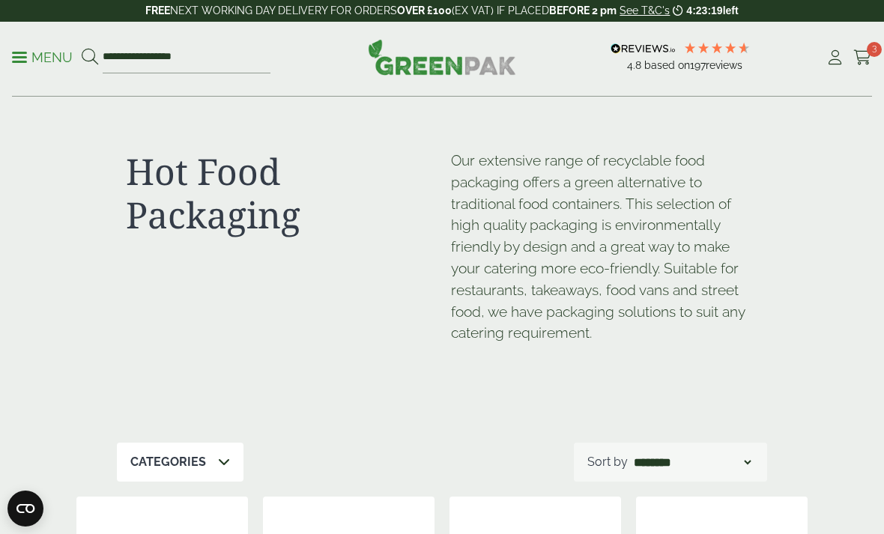
click at [34, 56] on p "Menu" at bounding box center [42, 58] width 61 height 18
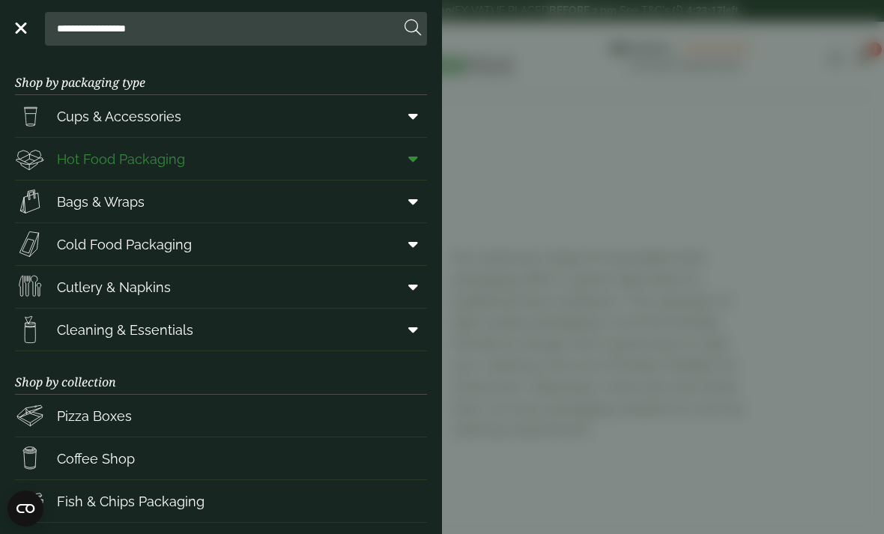
click at [410, 163] on icon at bounding box center [413, 158] width 10 height 15
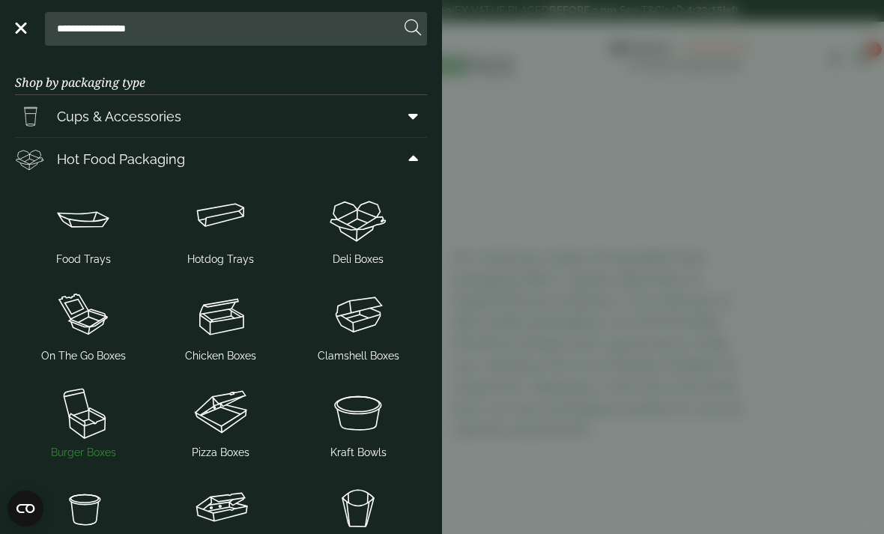
click at [83, 437] on img at bounding box center [83, 412] width 125 height 60
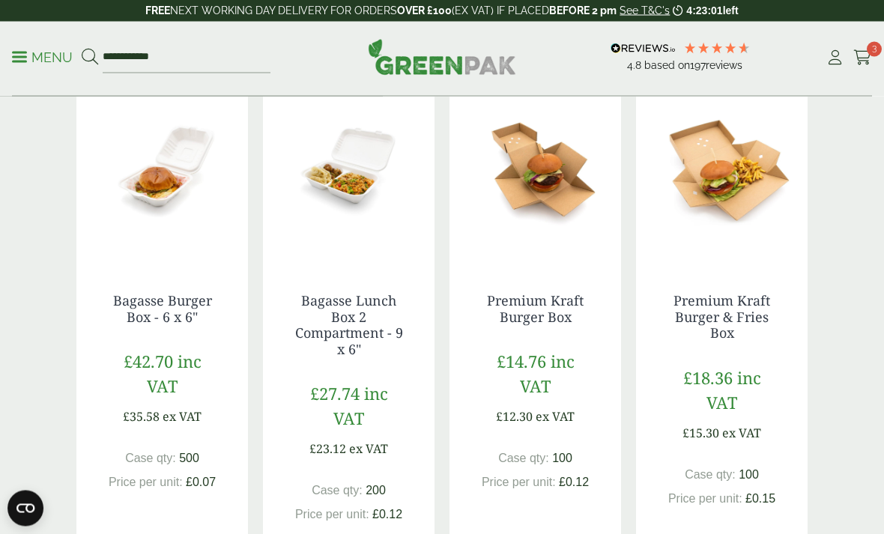
scroll to position [320, 0]
click at [864, 57] on icon at bounding box center [862, 57] width 19 height 15
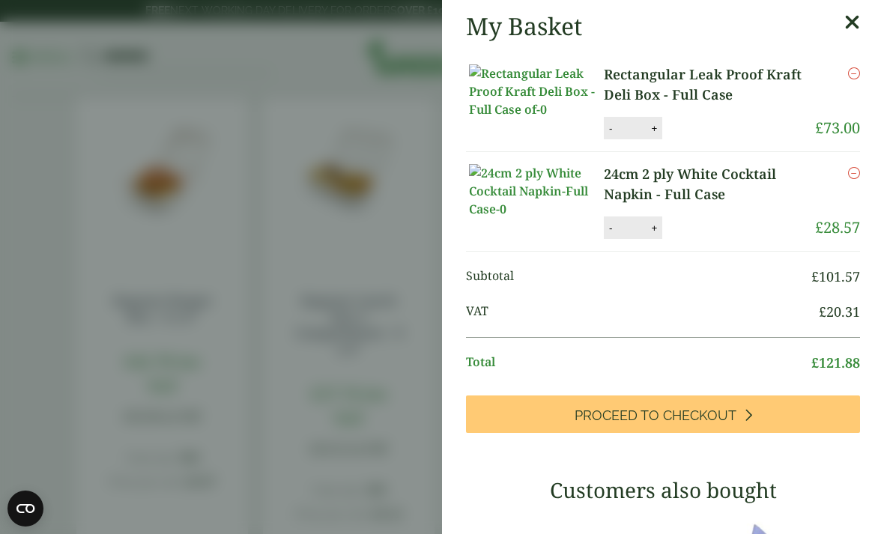
scroll to position [0, 0]
click at [859, 19] on icon at bounding box center [852, 22] width 16 height 21
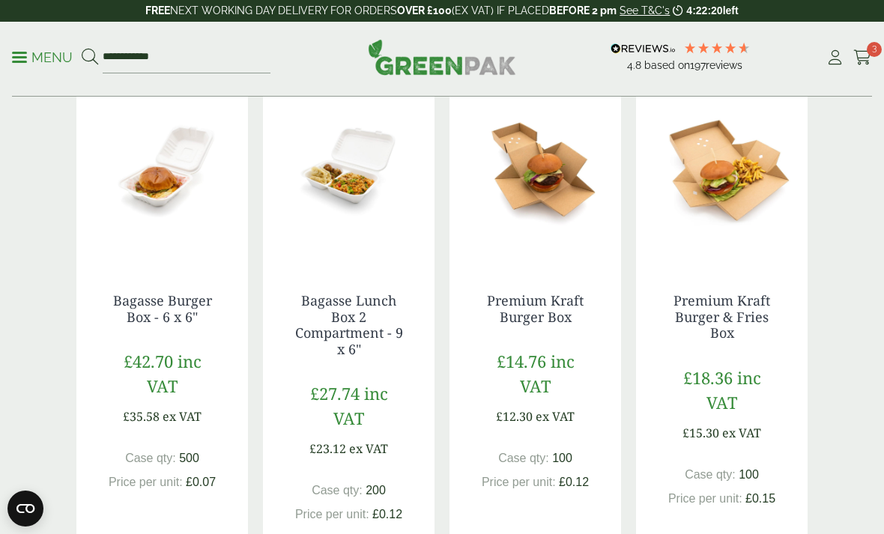
click at [29, 53] on p "Menu" at bounding box center [42, 58] width 61 height 18
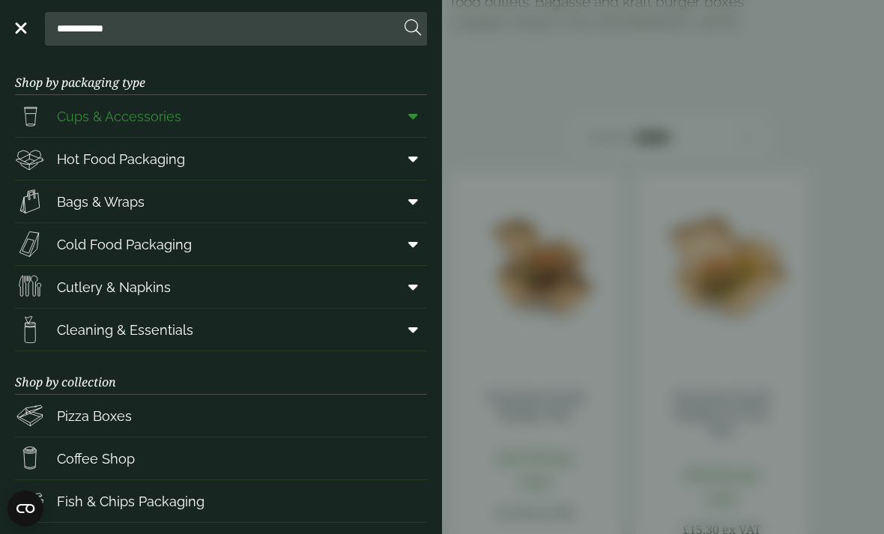
click at [407, 125] on span at bounding box center [410, 116] width 34 height 28
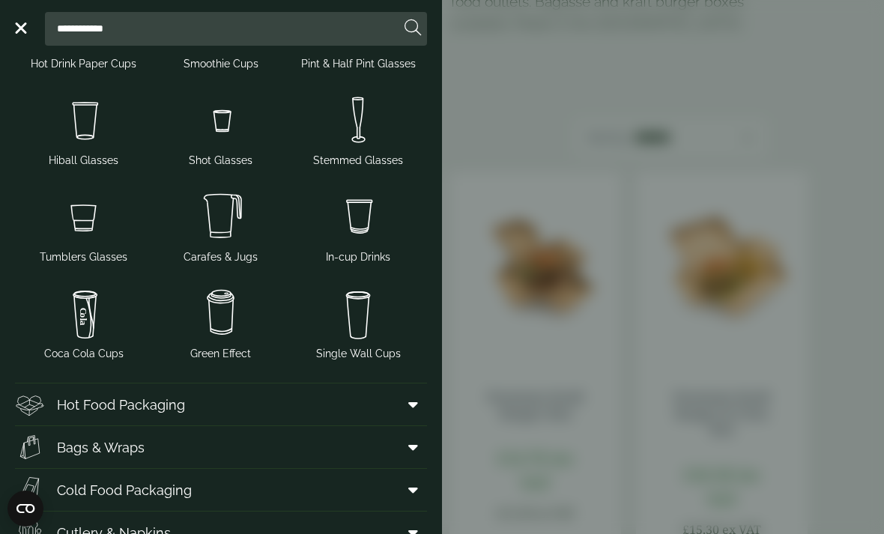
scroll to position [156, 0]
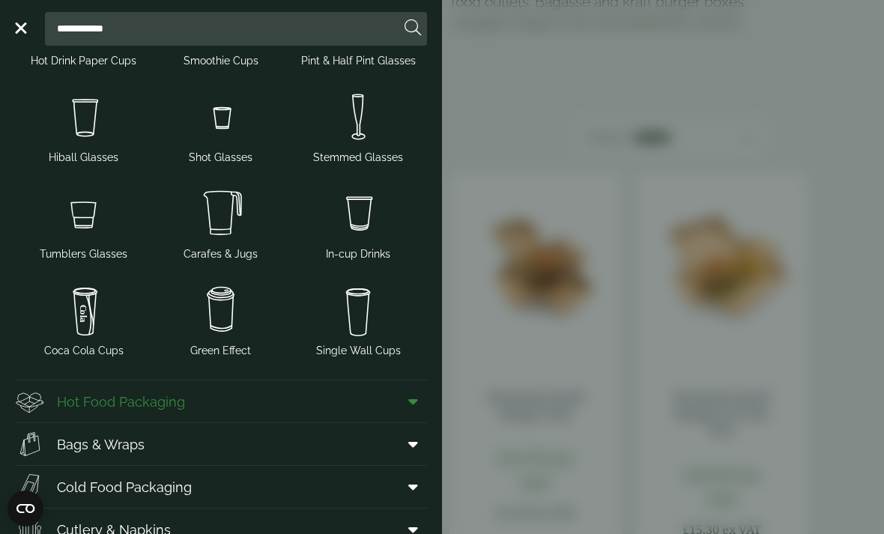
click at [398, 398] on span at bounding box center [410, 401] width 34 height 28
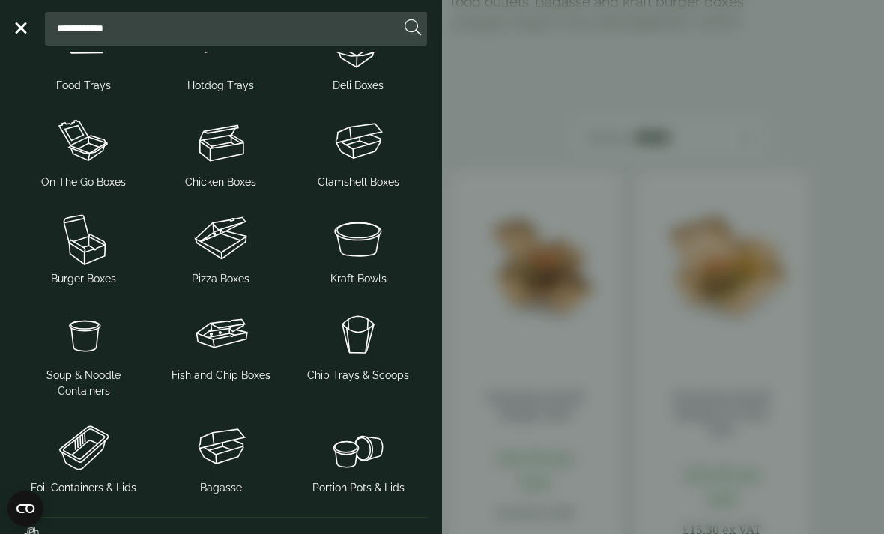
scroll to position [578, 0]
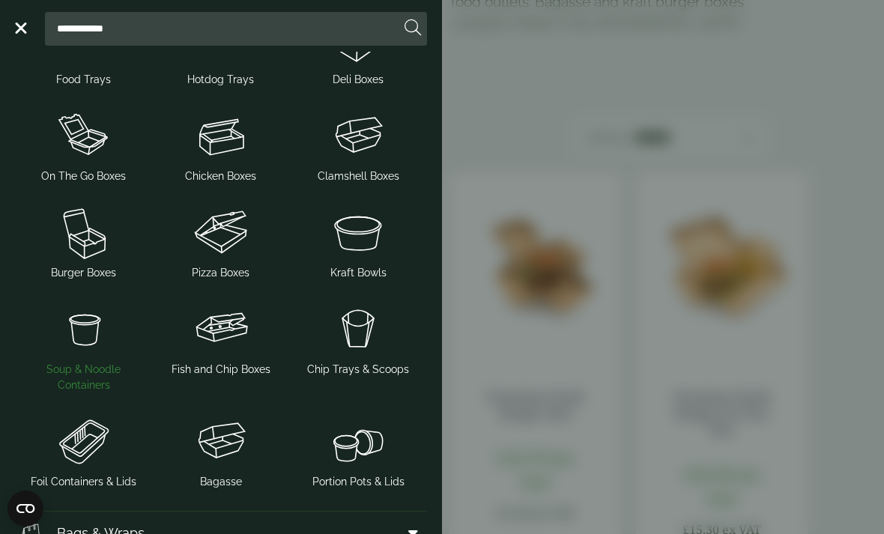
click at [91, 347] on img at bounding box center [83, 329] width 125 height 60
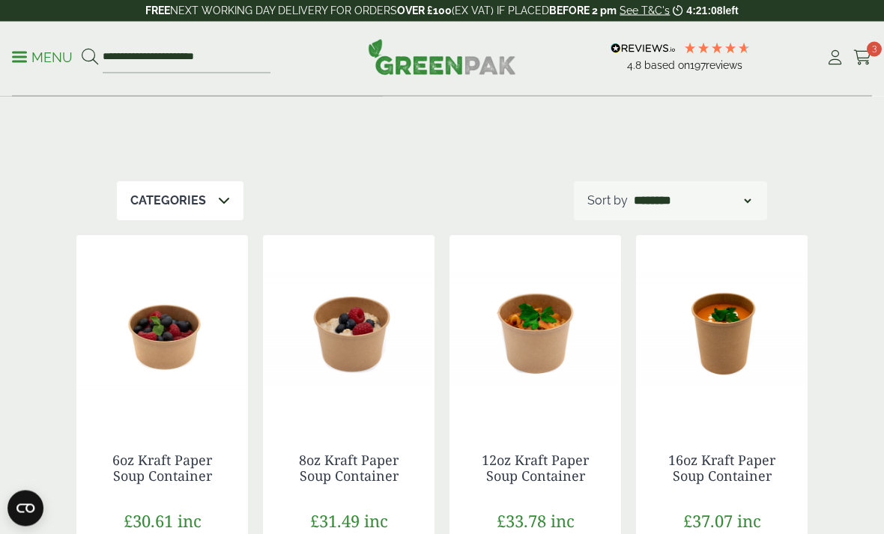
scroll to position [290, 0]
click at [61, 49] on p "Menu" at bounding box center [42, 58] width 61 height 18
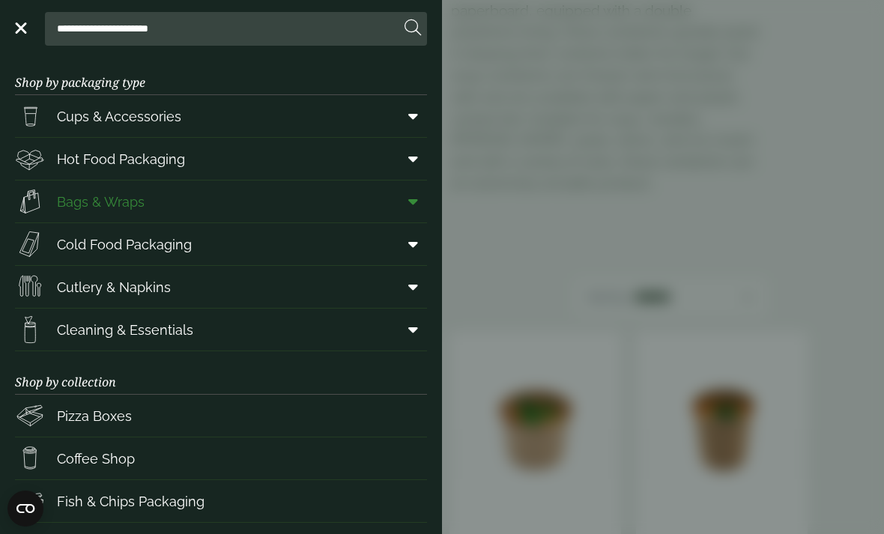
click at [415, 204] on icon at bounding box center [413, 201] width 10 height 15
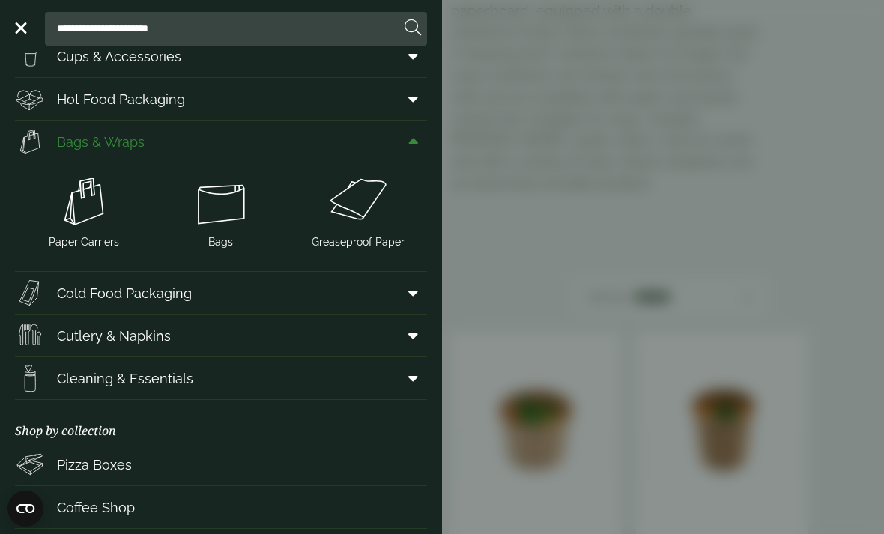
scroll to position [63, 0]
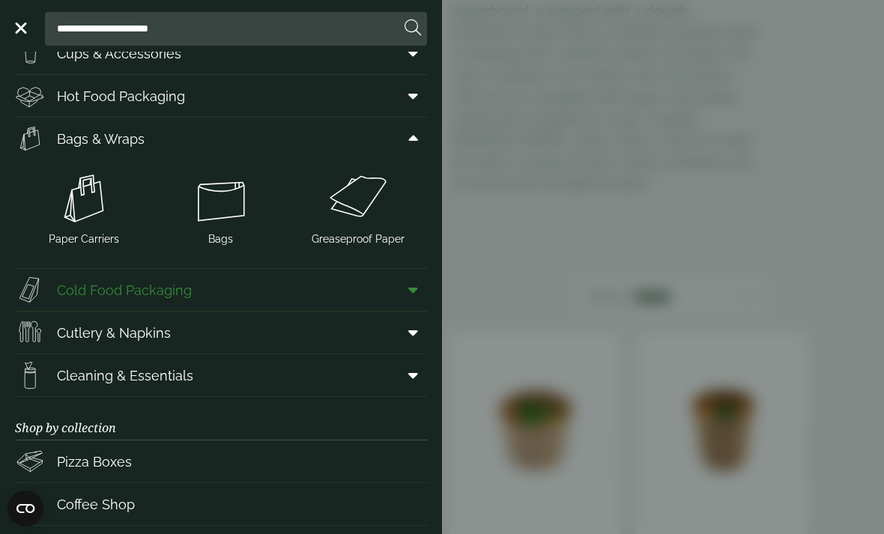
click at [397, 285] on span at bounding box center [410, 290] width 34 height 28
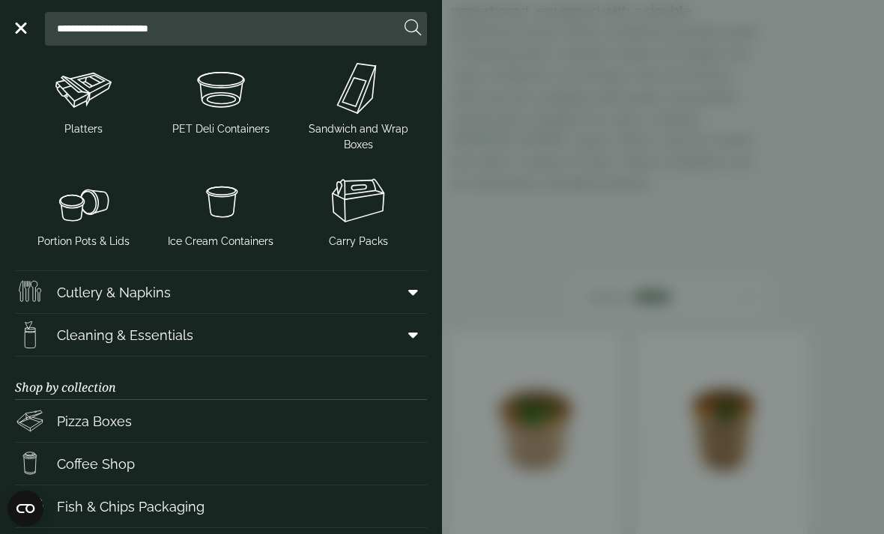
scroll to position [423, 0]
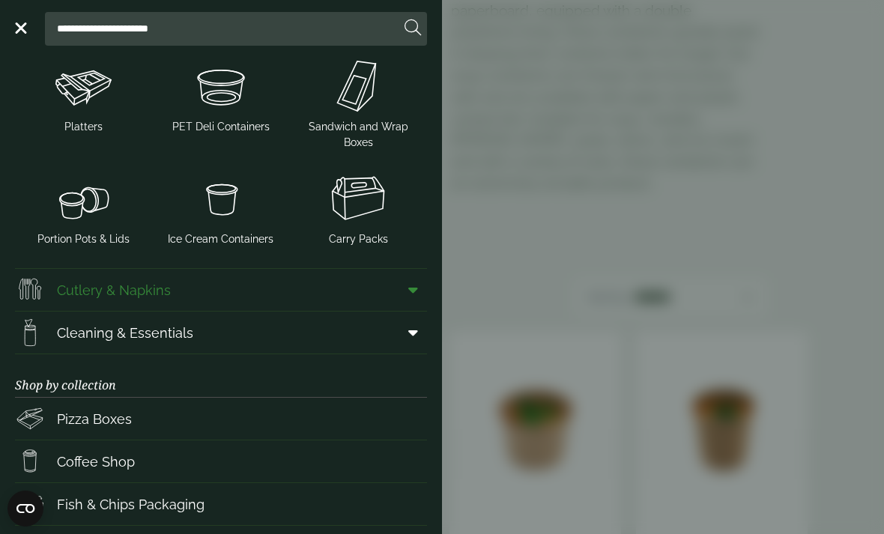
click at [406, 292] on span at bounding box center [410, 290] width 34 height 28
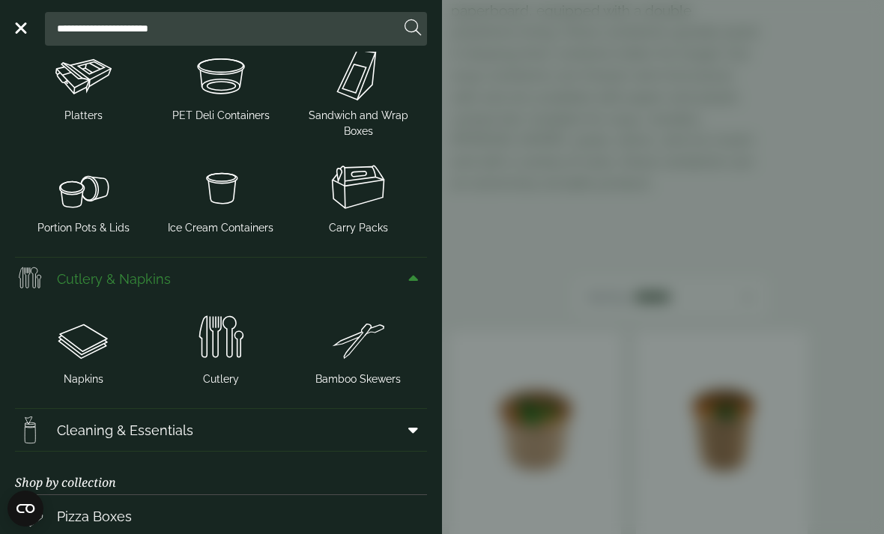
scroll to position [437, 0]
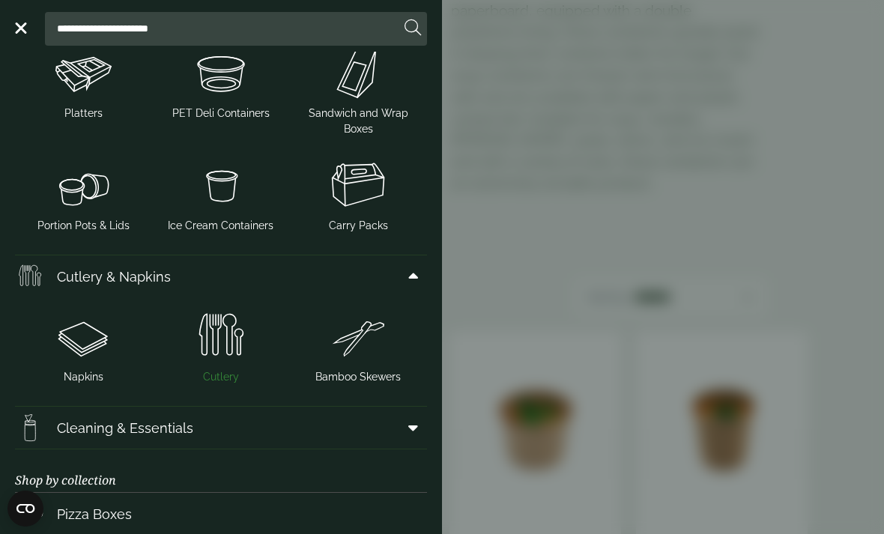
click at [220, 342] on img at bounding box center [220, 336] width 125 height 60
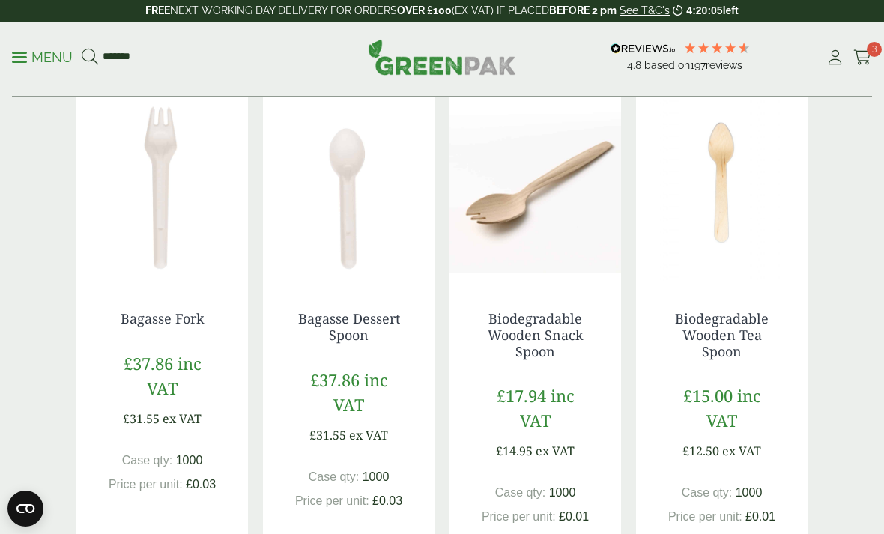
scroll to position [709, 0]
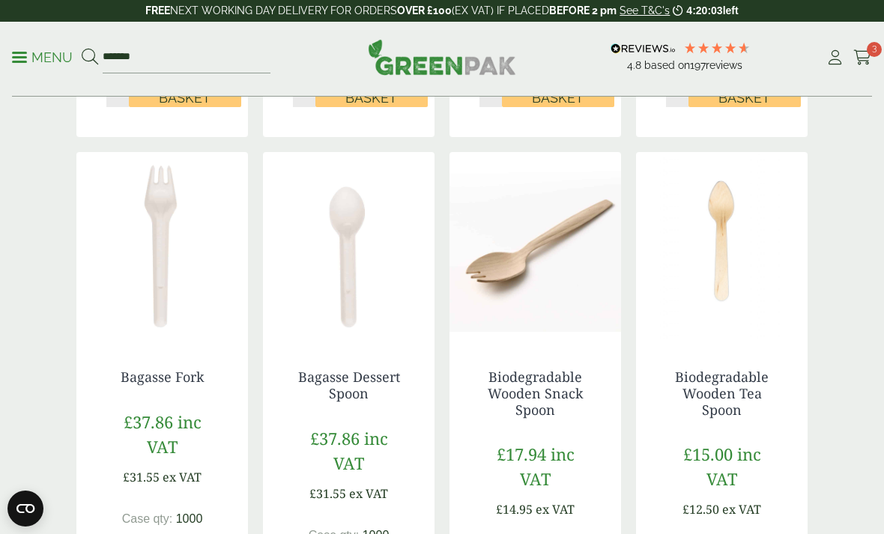
click at [45, 49] on p "Menu" at bounding box center [42, 58] width 61 height 18
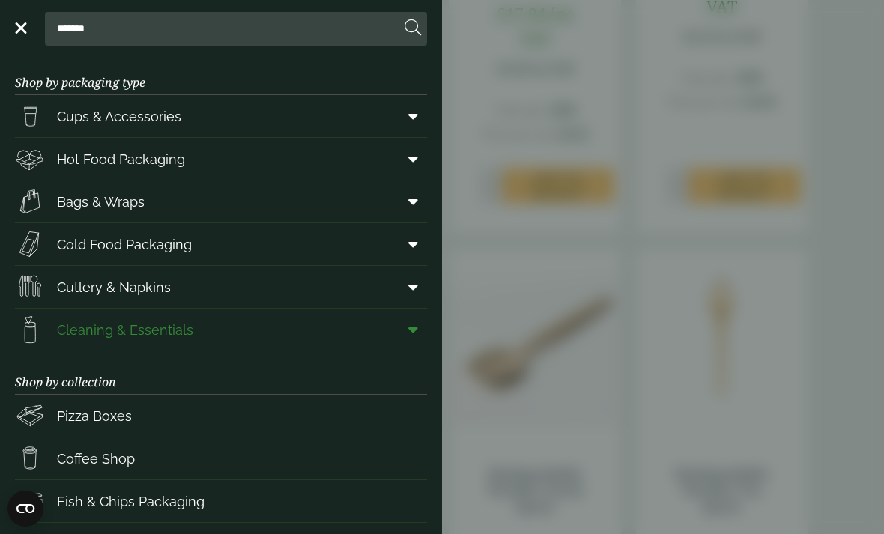
click at [415, 339] on span at bounding box center [410, 329] width 34 height 28
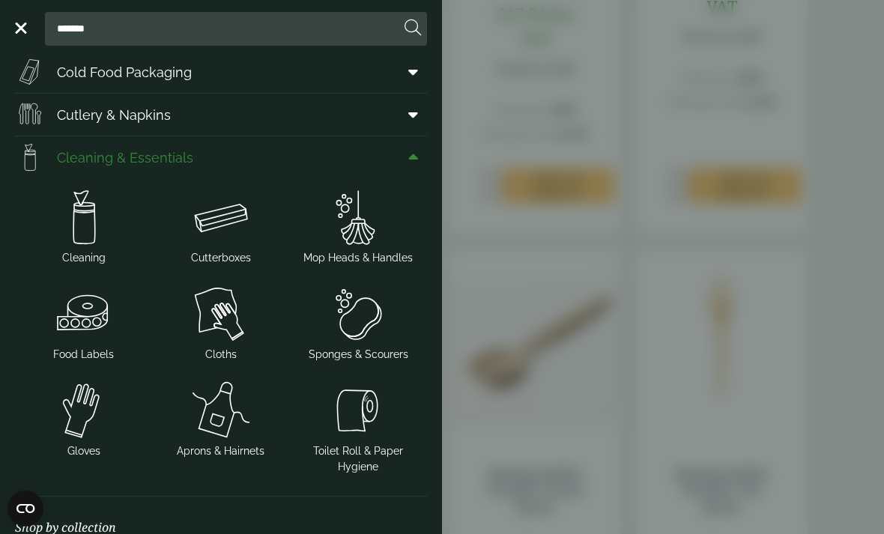
scroll to position [176, 0]
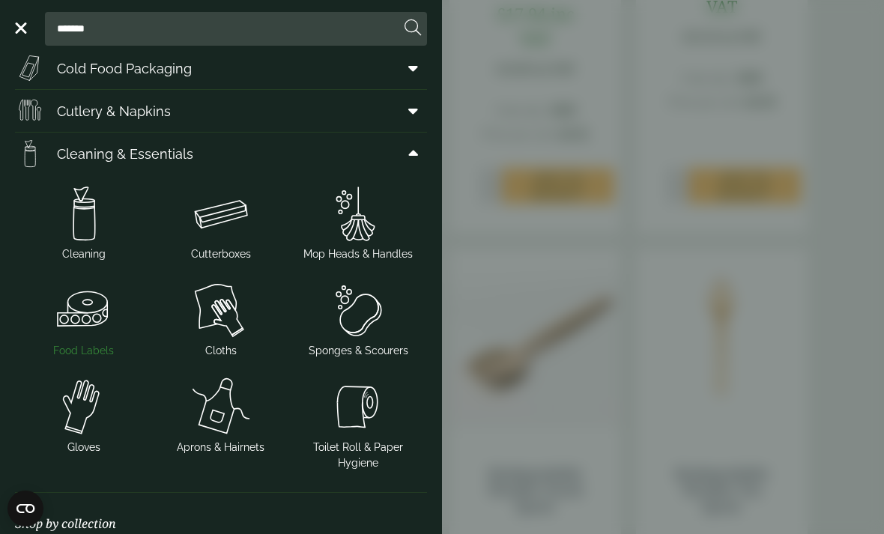
click at [94, 307] on img at bounding box center [83, 310] width 125 height 60
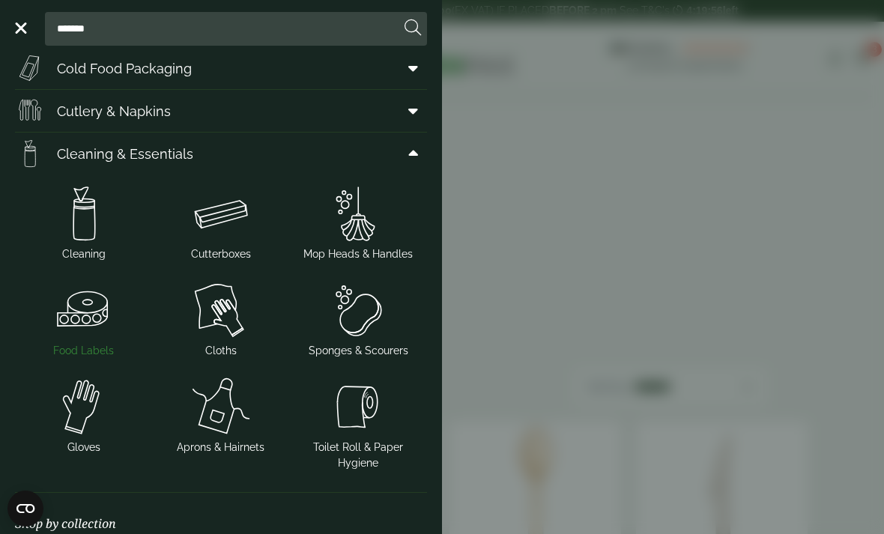
scroll to position [709, 0]
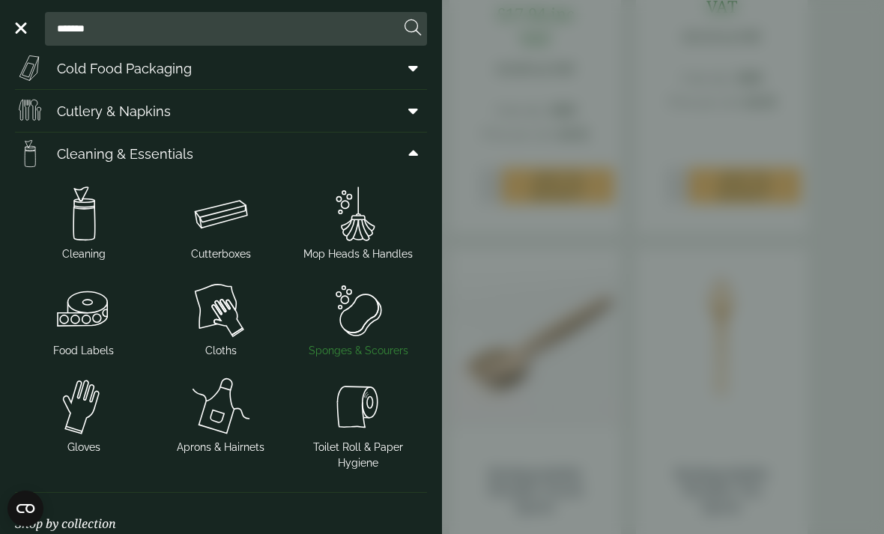
click at [355, 318] on img at bounding box center [358, 310] width 125 height 60
click at [208, 229] on img at bounding box center [220, 214] width 125 height 60
click at [341, 425] on img at bounding box center [358, 407] width 125 height 60
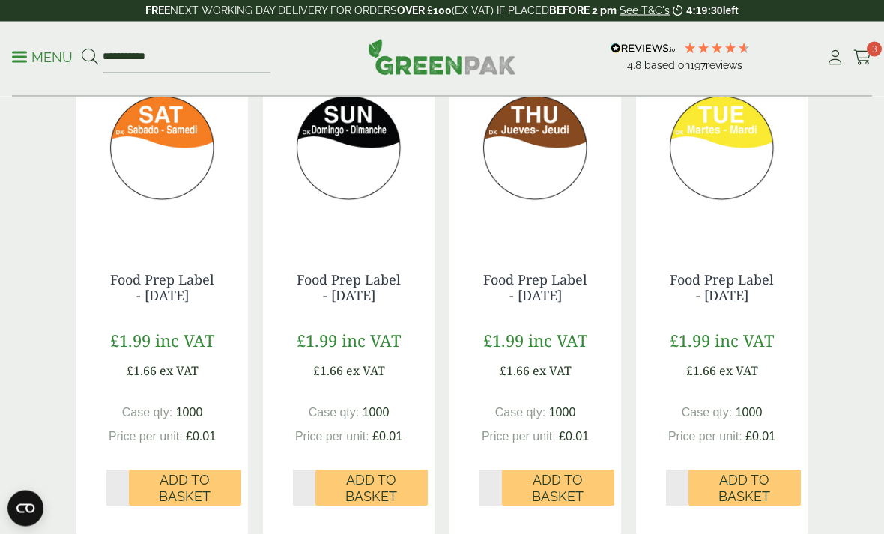
scroll to position [858, 0]
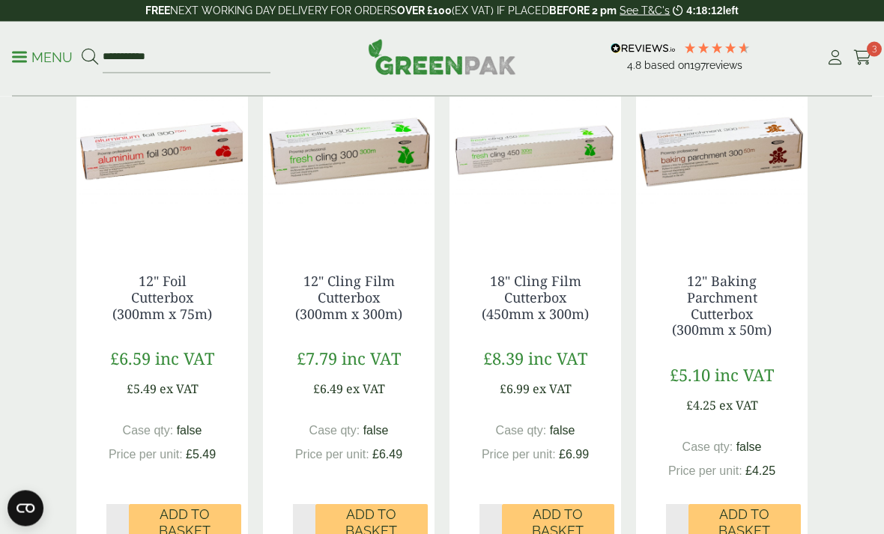
scroll to position [823, 0]
click at [557, 516] on span "Add to Basket" at bounding box center [557, 522] width 91 height 32
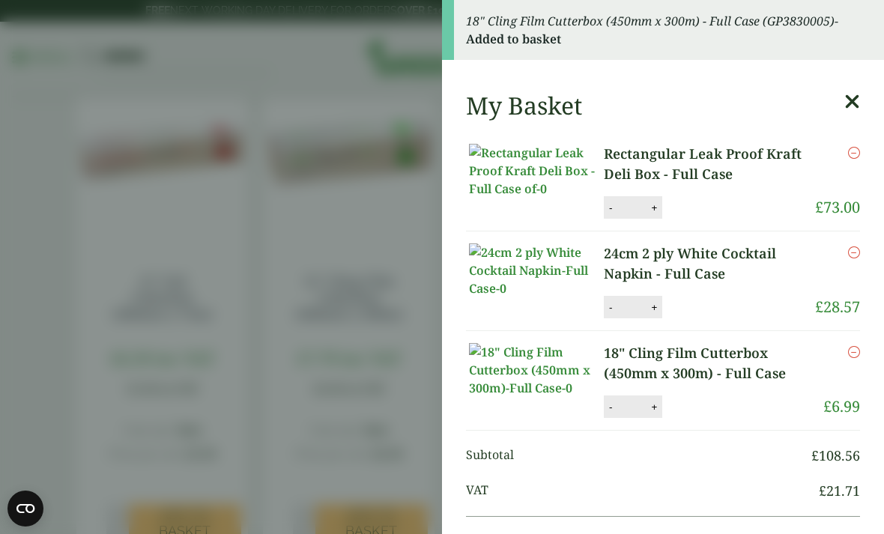
scroll to position [0, 0]
click at [59, 264] on aside "18" Cling Film Cutterbox (450mm x 300m) - Full Case (GP3830005) - Added to bask…" at bounding box center [442, 267] width 884 height 534
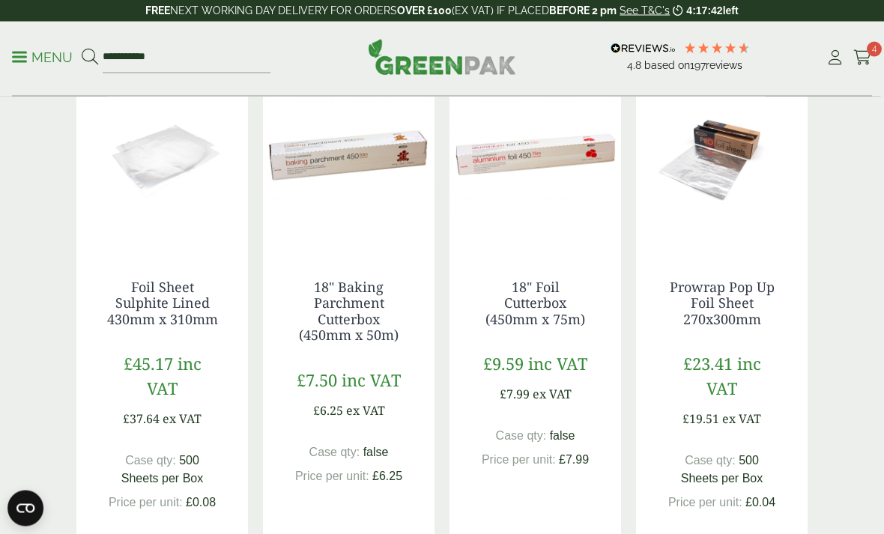
scroll to position [181, 0]
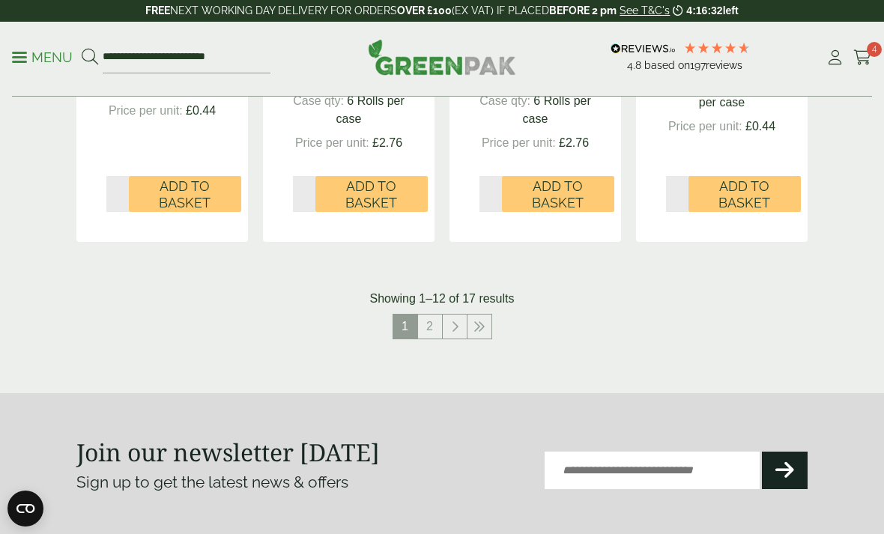
scroll to position [1807, 0]
click at [434, 315] on link "2" at bounding box center [430, 327] width 24 height 24
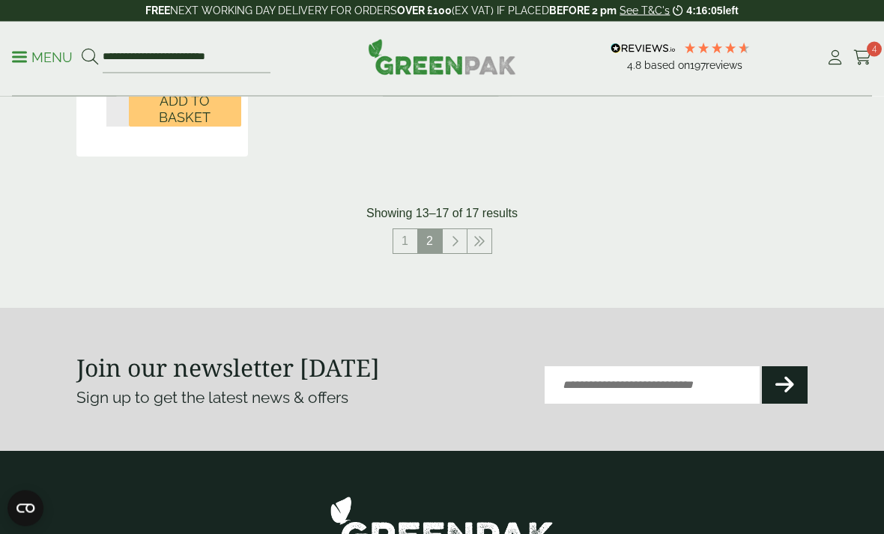
scroll to position [1321, 0]
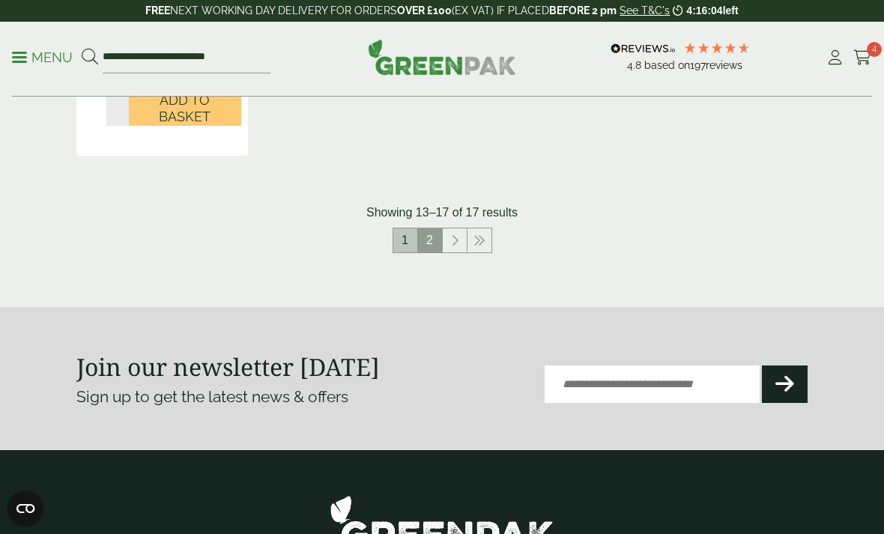
click at [393, 243] on link "1" at bounding box center [405, 240] width 24 height 24
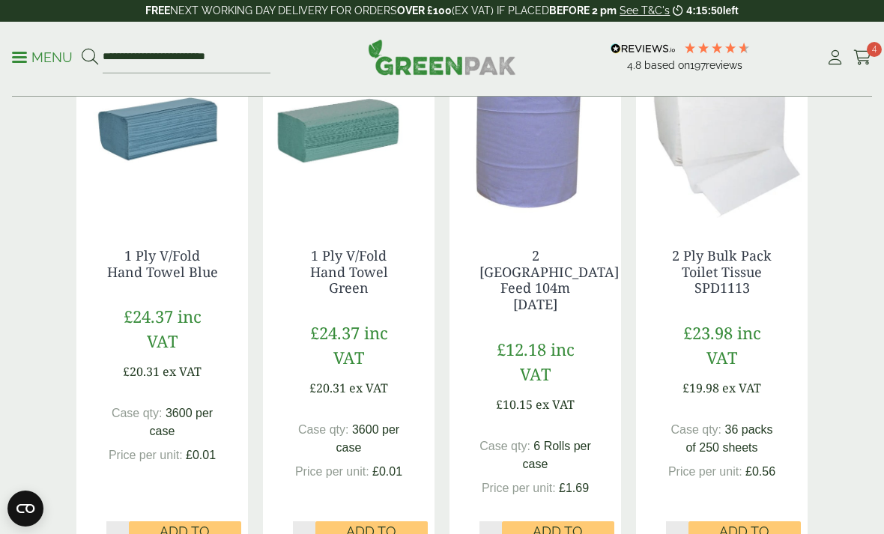
scroll to position [338, 0]
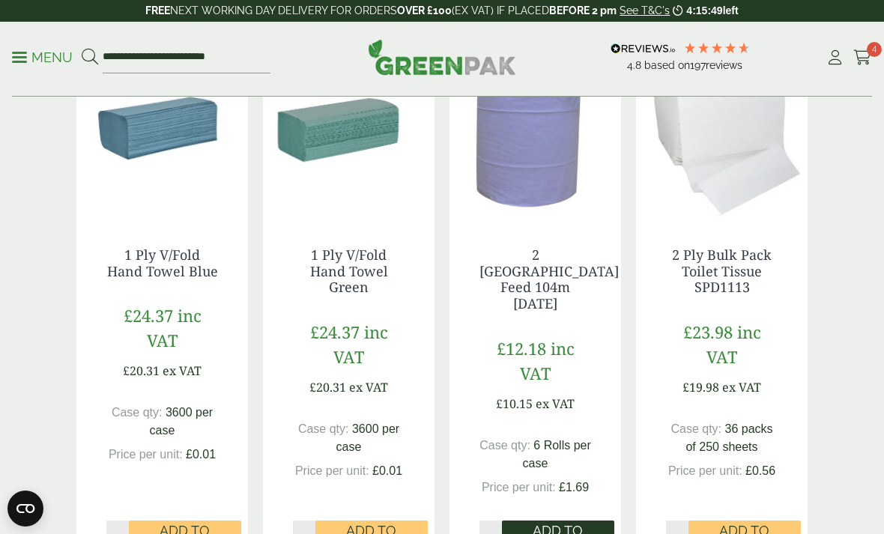
click at [536, 523] on span "Add to Basket" at bounding box center [557, 539] width 91 height 32
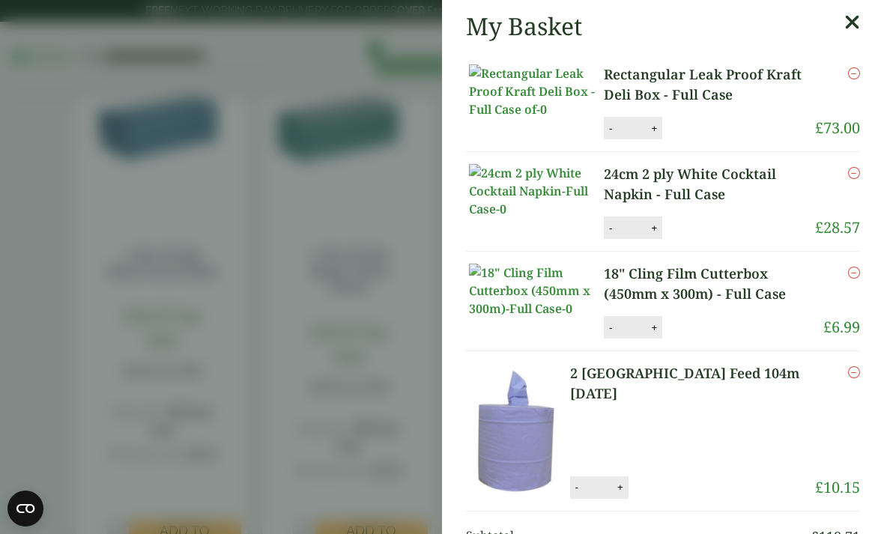
scroll to position [0, 0]
click at [604, 135] on button "-" at bounding box center [610, 128] width 12 height 13
type input "*"
click at [687, 131] on button "Update" at bounding box center [702, 129] width 75 height 22
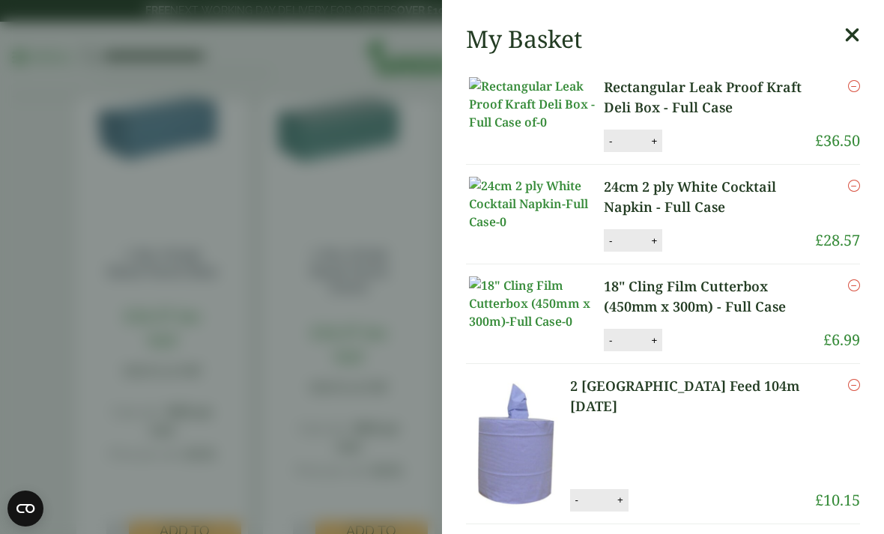
scroll to position [40, 0]
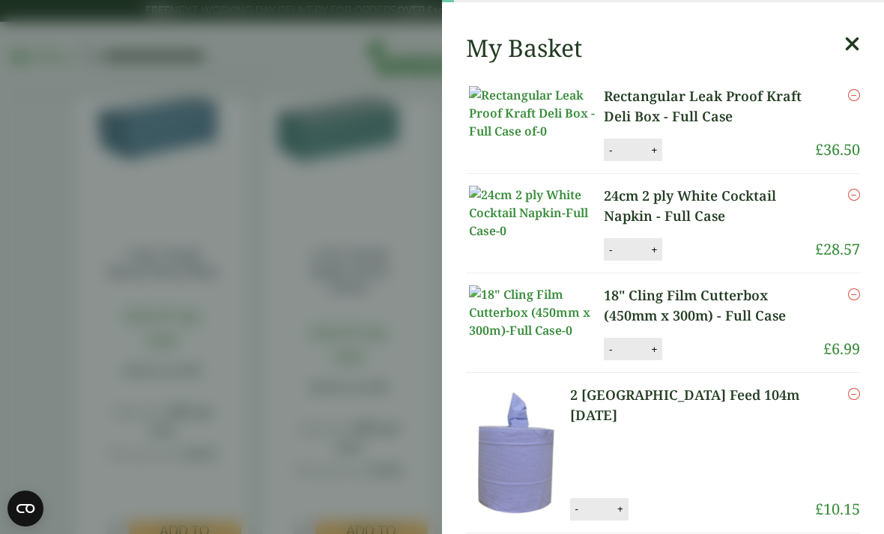
click at [646, 157] on button "+" at bounding box center [653, 150] width 15 height 13
type input "*"
click at [682, 157] on button "Update" at bounding box center [702, 150] width 75 height 22
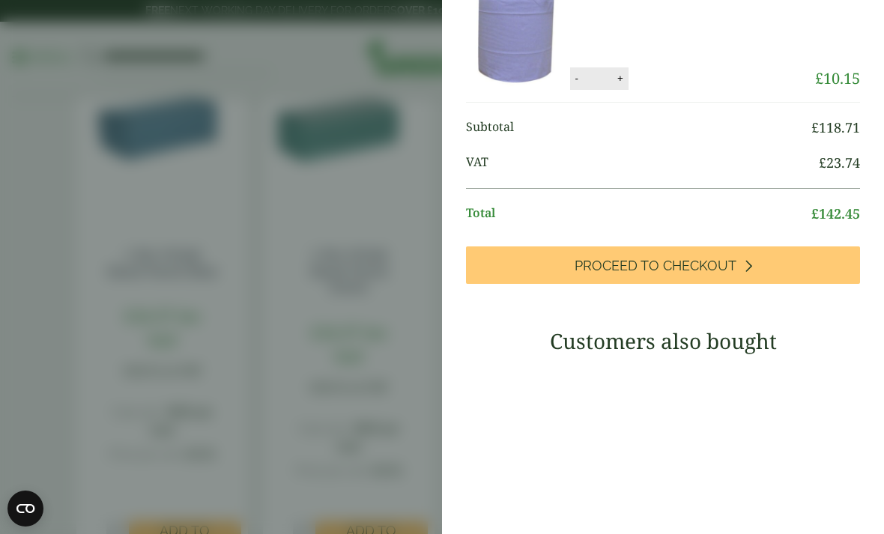
scroll to position [353, 0]
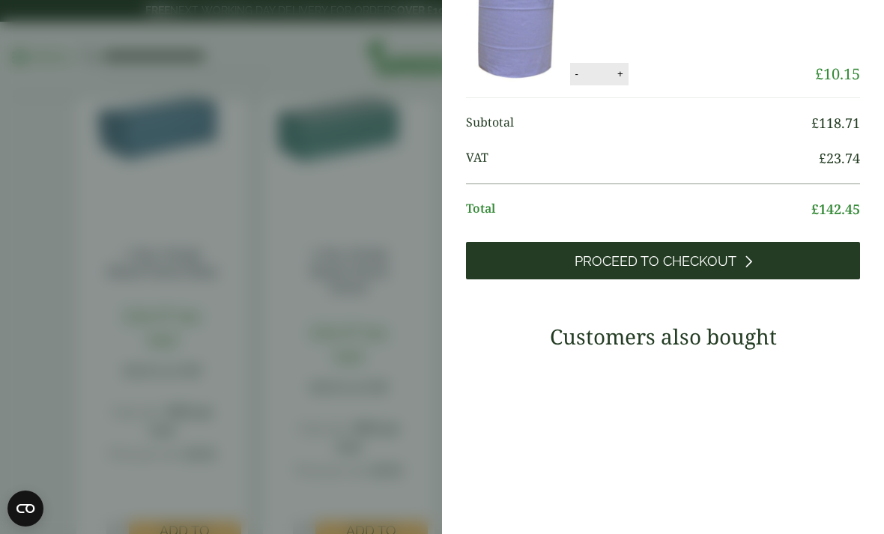
click at [755, 279] on link "Proceed to Checkout" at bounding box center [663, 260] width 394 height 37
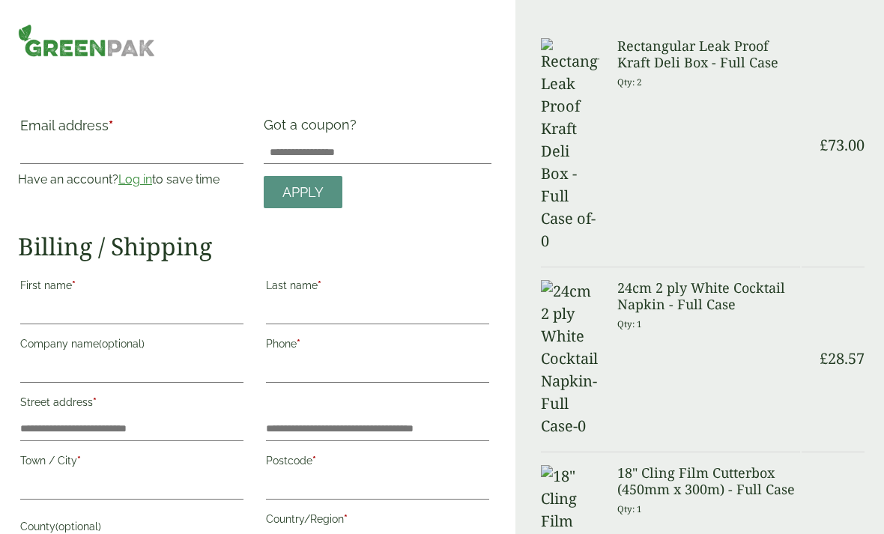
click at [341, 275] on label "Last name *" at bounding box center [377, 287] width 223 height 25
click at [341, 300] on input "Last name *" at bounding box center [377, 312] width 223 height 24
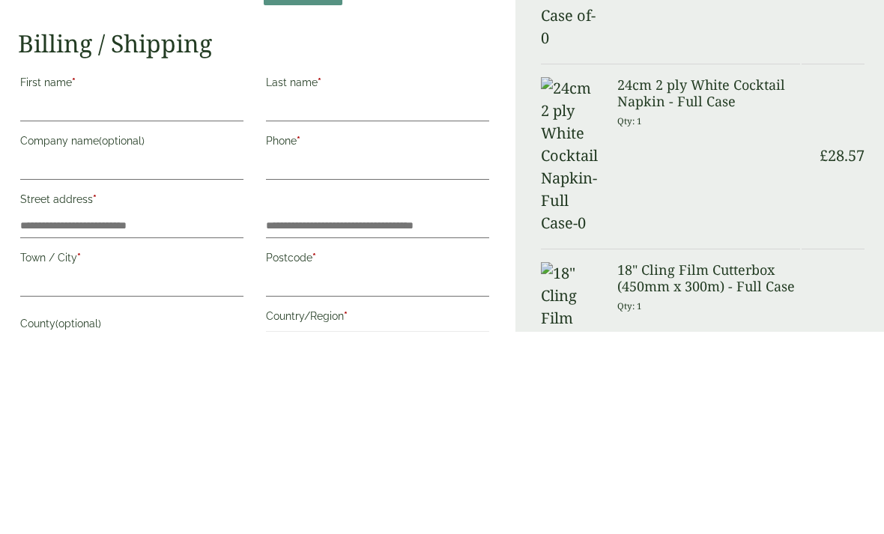
click at [425, 275] on label "Last name *" at bounding box center [377, 287] width 223 height 25
click at [425, 300] on input "Last name *" at bounding box center [377, 312] width 223 height 24
click at [443, 275] on label "Last name *" at bounding box center [377, 287] width 223 height 25
click at [443, 300] on input "Last name *" at bounding box center [377, 312] width 223 height 24
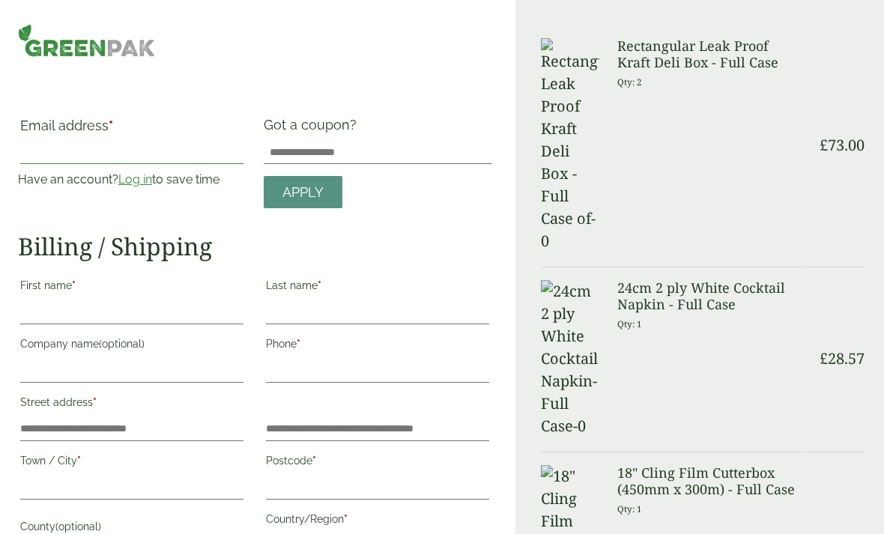
click at [143, 154] on input "Email address *" at bounding box center [131, 152] width 223 height 24
type input "**********"
click at [143, 182] on link "Log in" at bounding box center [135, 179] width 34 height 14
click at [392, 162] on input "Got a coupon?" at bounding box center [378, 152] width 228 height 24
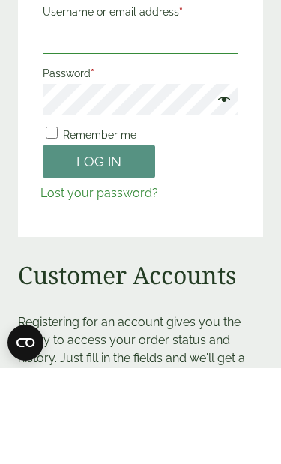
type input "**********"
click at [99, 256] on button "Log in" at bounding box center [99, 257] width 112 height 32
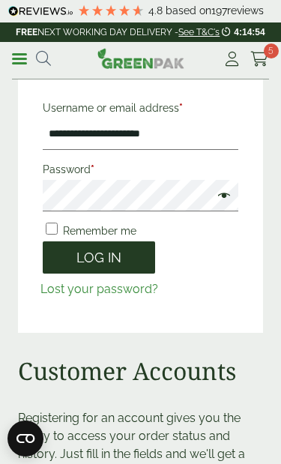
click at [69, 256] on button "Log in" at bounding box center [99, 257] width 112 height 32
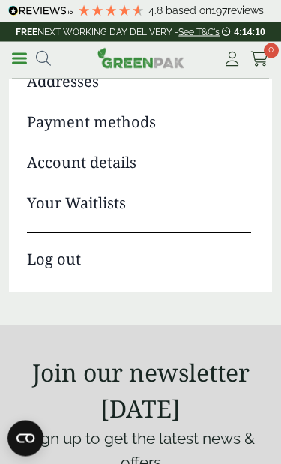
scroll to position [684, 0]
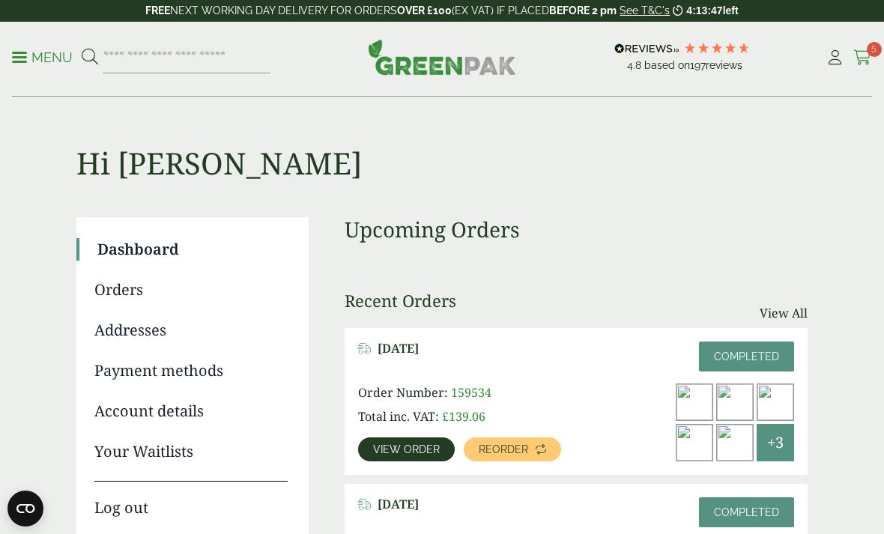
click at [866, 52] on icon at bounding box center [862, 57] width 19 height 15
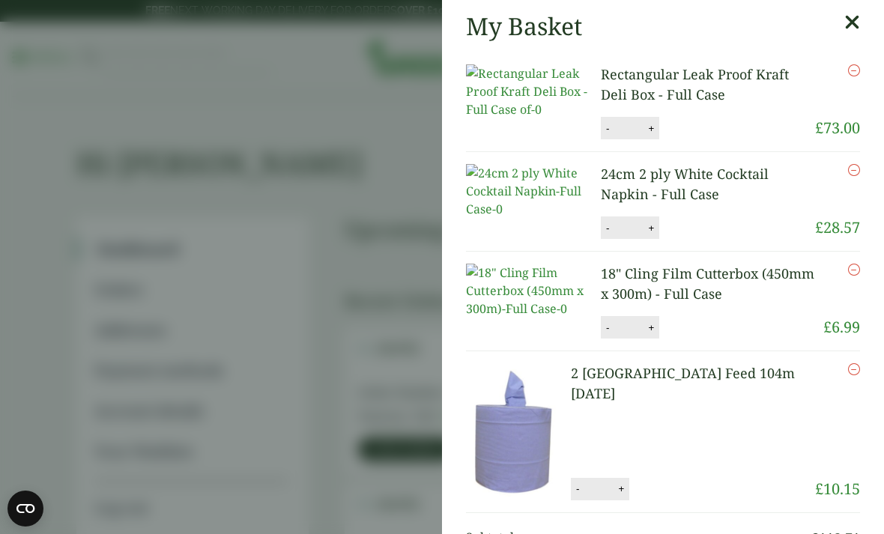
click at [854, 28] on icon at bounding box center [852, 22] width 16 height 21
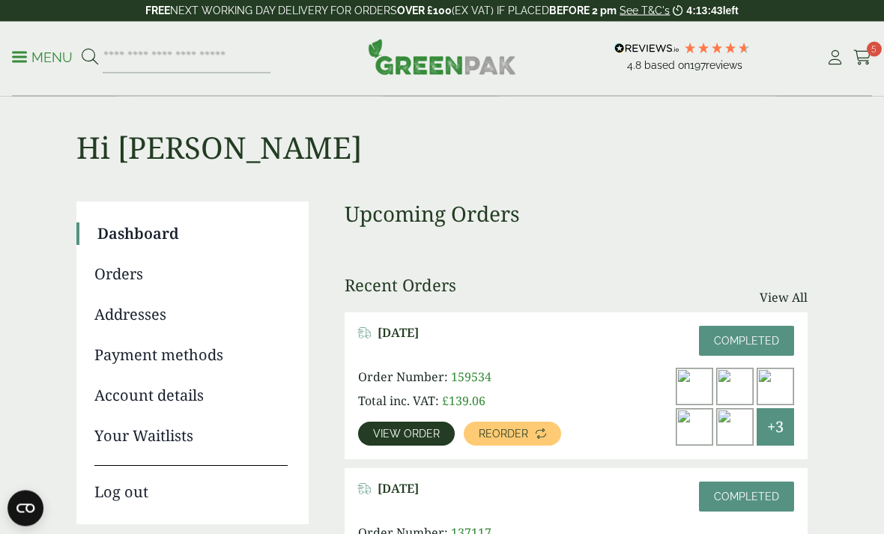
scroll to position [16, 0]
click at [871, 58] on icon at bounding box center [862, 57] width 19 height 15
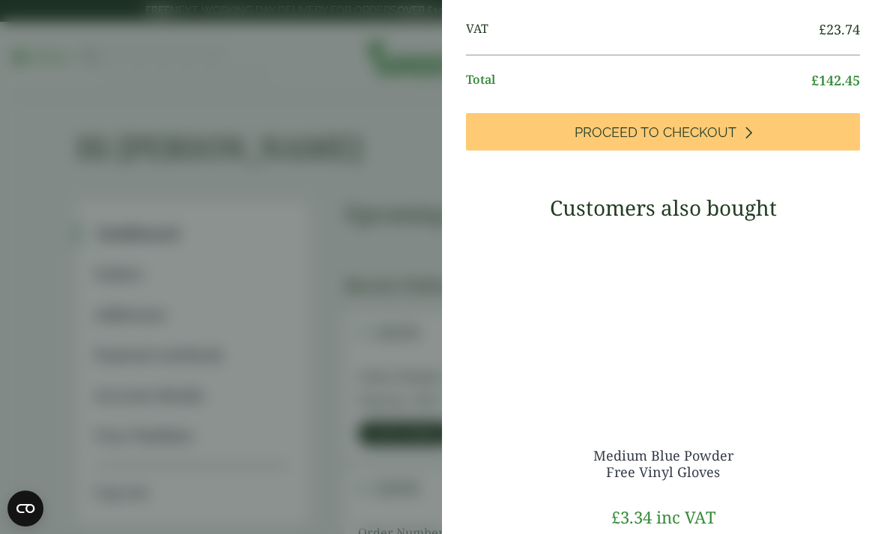
scroll to position [554, 0]
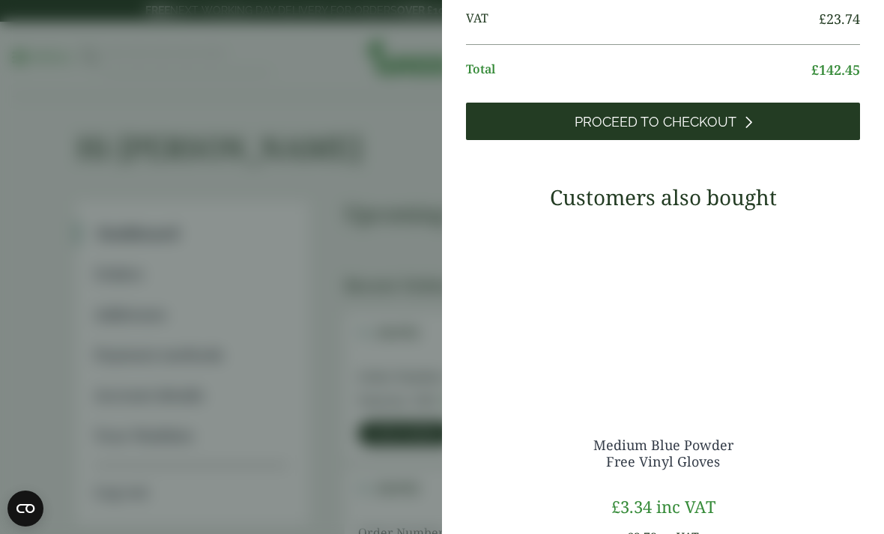
click at [763, 140] on link "Proceed to Checkout" at bounding box center [663, 121] width 394 height 37
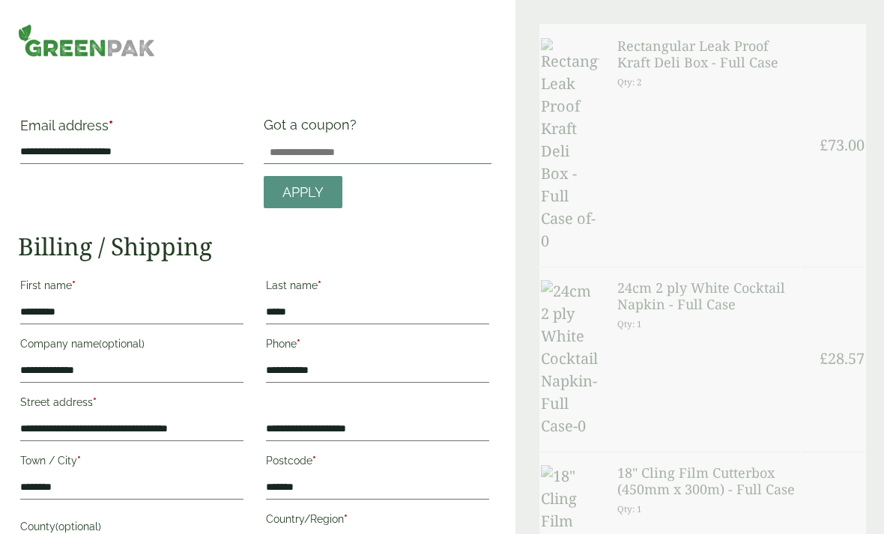
click at [398, 154] on input "Got a coupon?" at bounding box center [378, 152] width 228 height 24
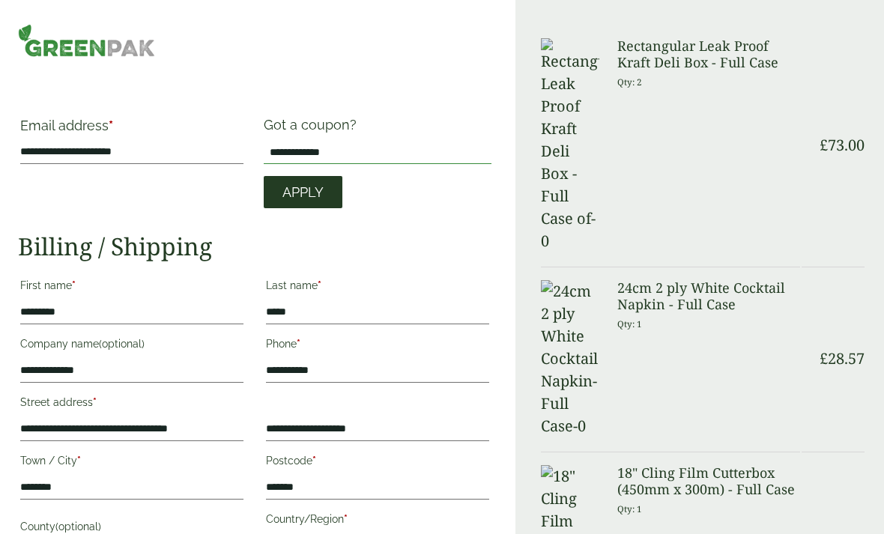
type input "**********"
click at [315, 194] on span "Apply" at bounding box center [302, 192] width 41 height 16
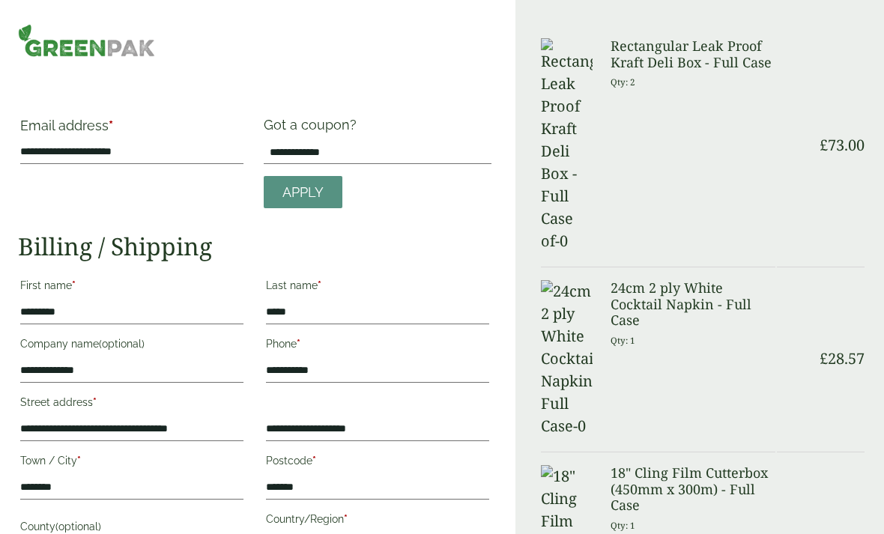
click at [630, 520] on small "Qty: 1" at bounding box center [622, 525] width 25 height 11
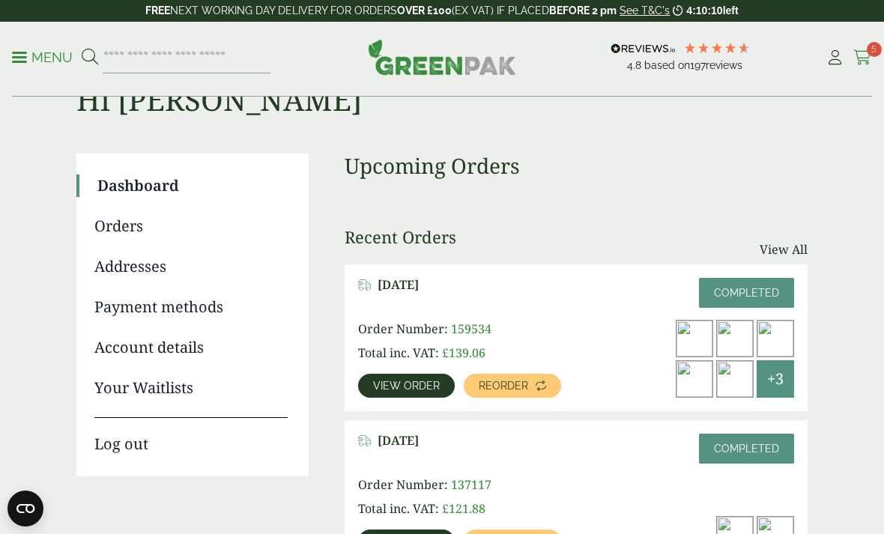
click at [864, 55] on icon at bounding box center [862, 57] width 19 height 15
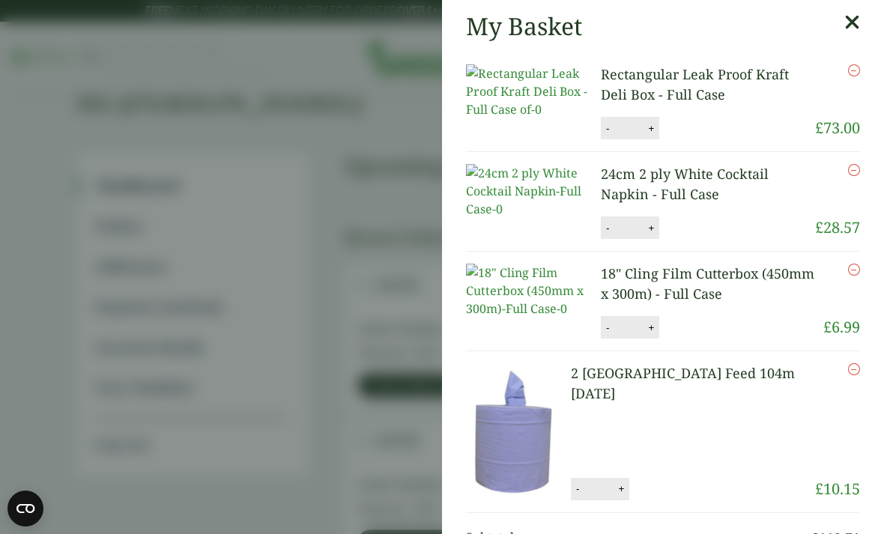
click at [605, 334] on button "-" at bounding box center [607, 327] width 12 height 13
click at [699, 339] on button "Update" at bounding box center [699, 328] width 75 height 22
type input "*"
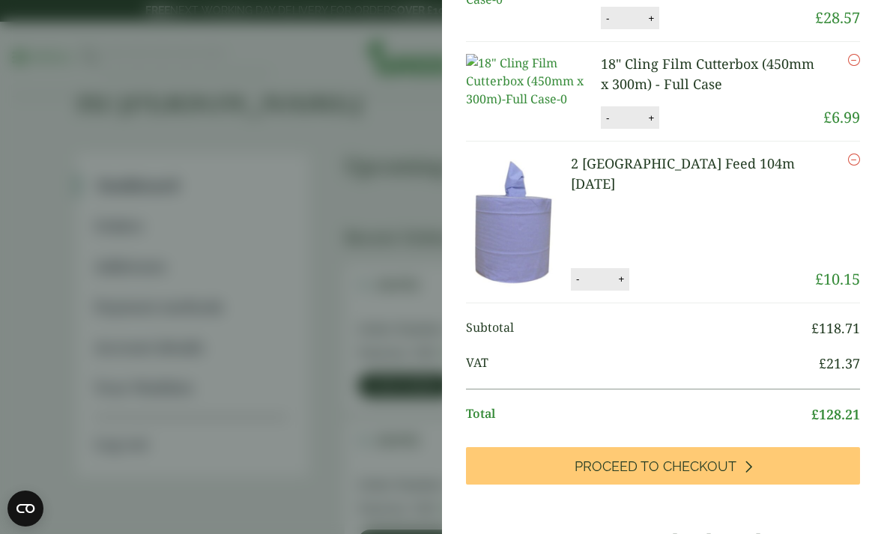
scroll to position [209, 0]
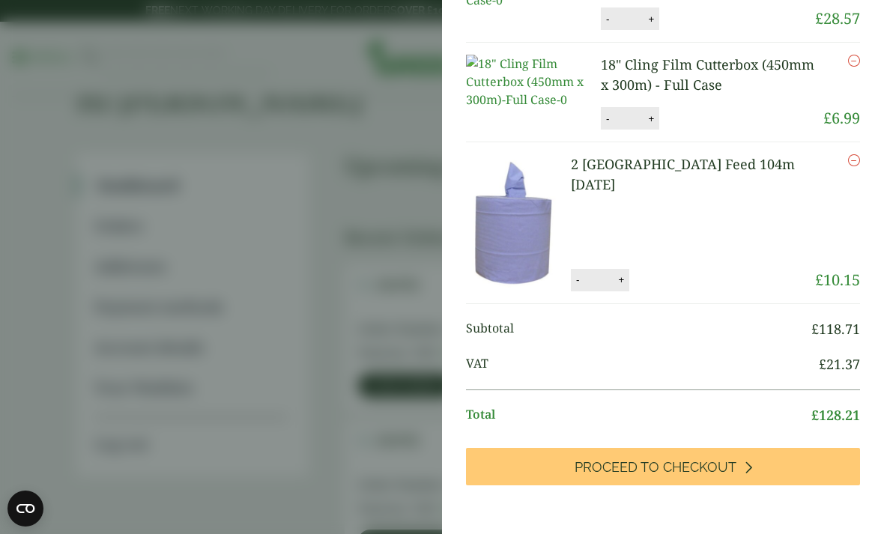
click at [608, 296] on input "*" at bounding box center [599, 279] width 30 height 31
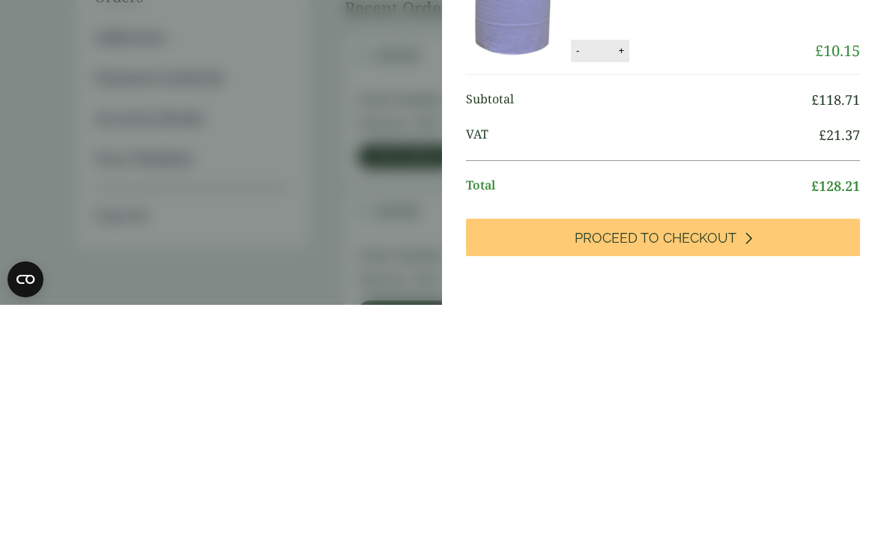
click at [571, 154] on img at bounding box center [518, 222] width 105 height 136
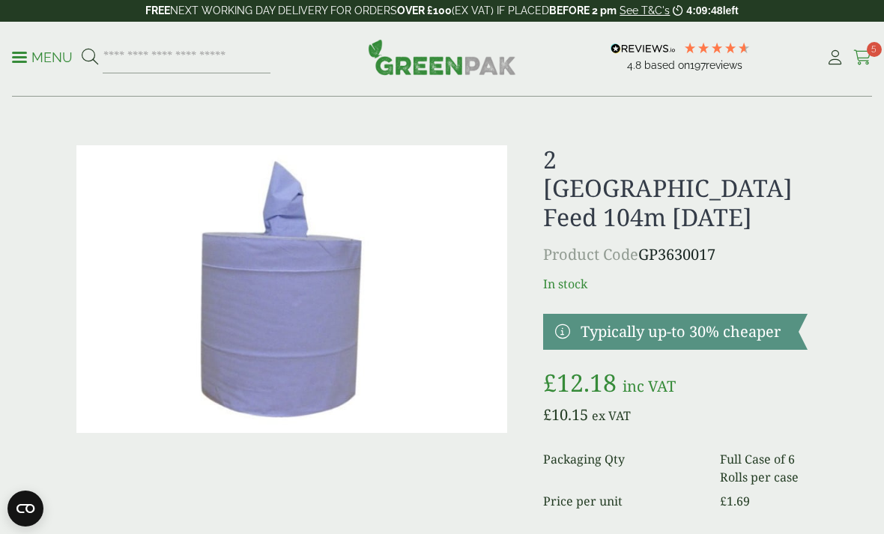
click at [864, 55] on icon at bounding box center [862, 57] width 19 height 15
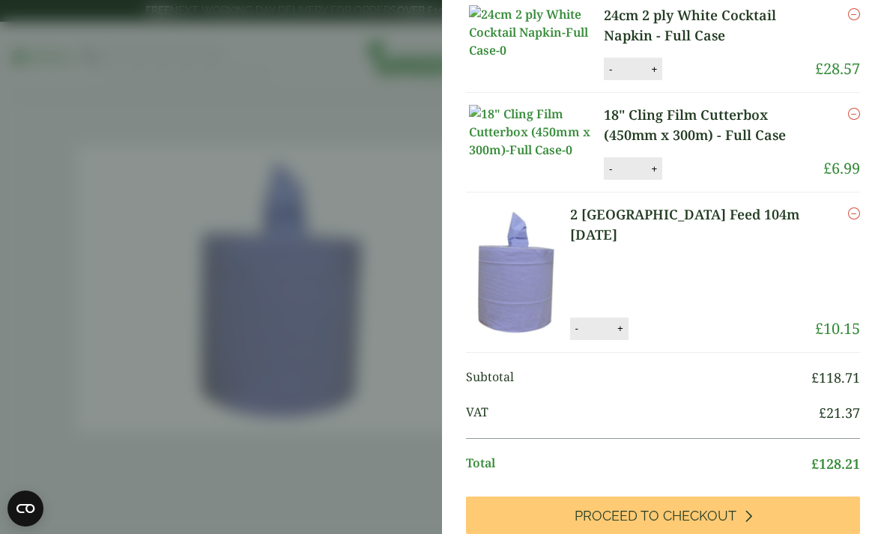
scroll to position [171, 0]
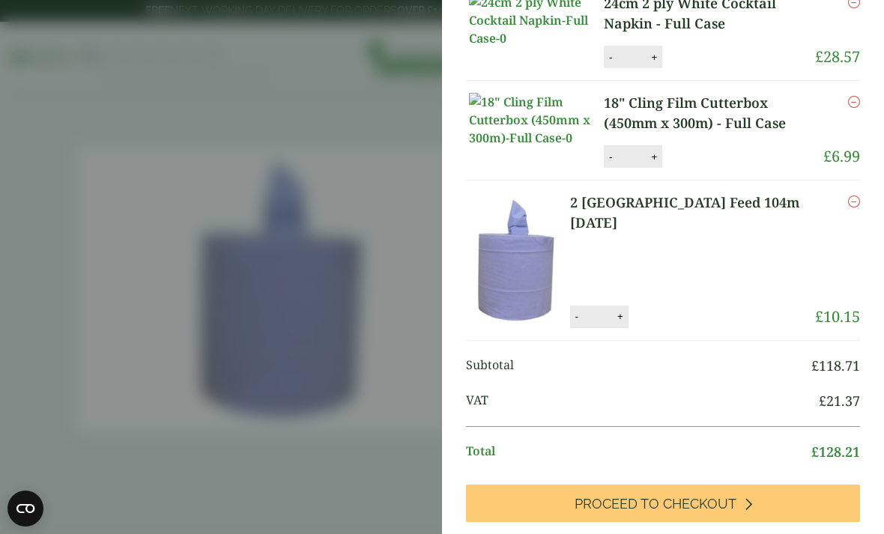
click at [583, 323] on button "-" at bounding box center [577, 316] width 12 height 13
click at [682, 329] on button "Update" at bounding box center [668, 317] width 75 height 22
type input "*"
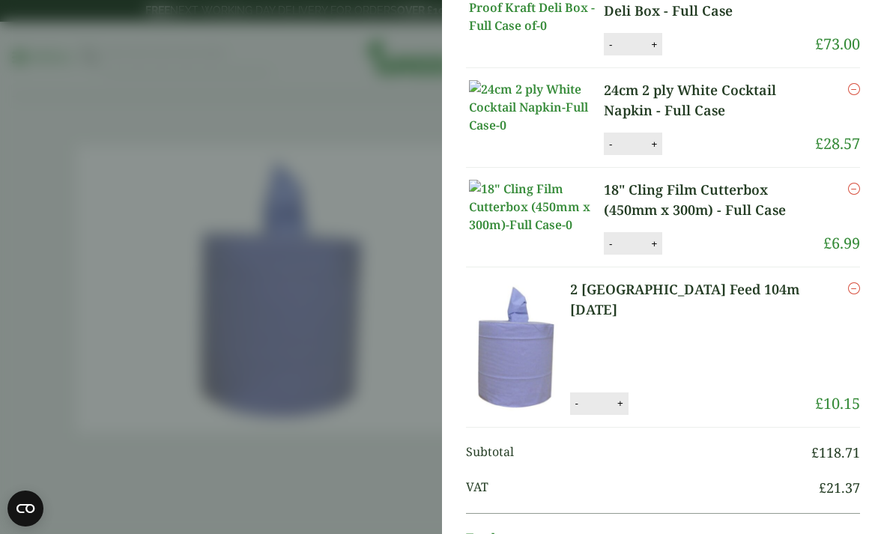
scroll to position [102, 0]
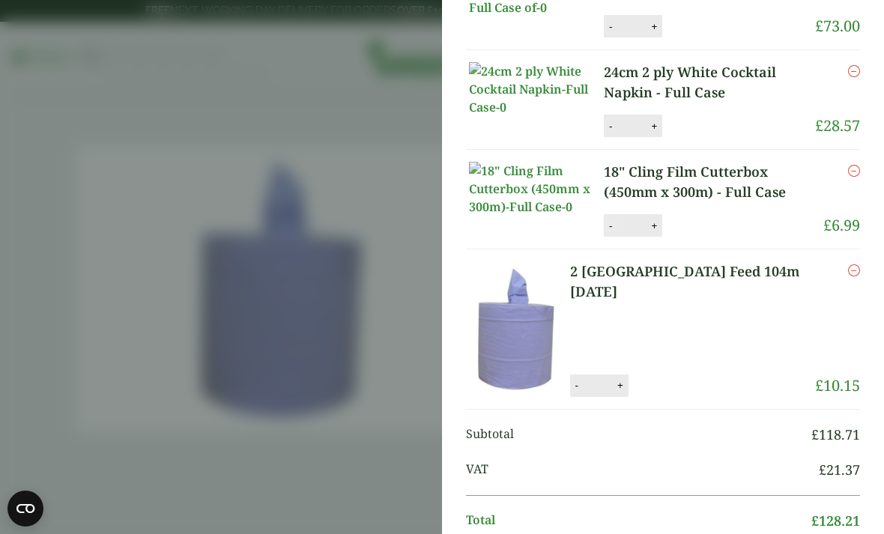
click at [604, 232] on button "-" at bounding box center [610, 225] width 12 height 13
type input "*"
click at [850, 177] on icon "Remove this item" at bounding box center [854, 171] width 12 height 12
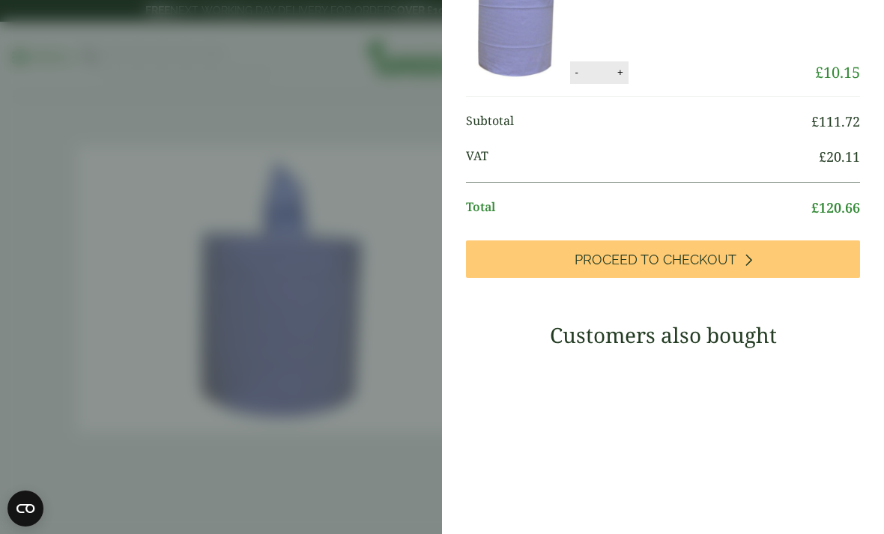
scroll to position [348, 0]
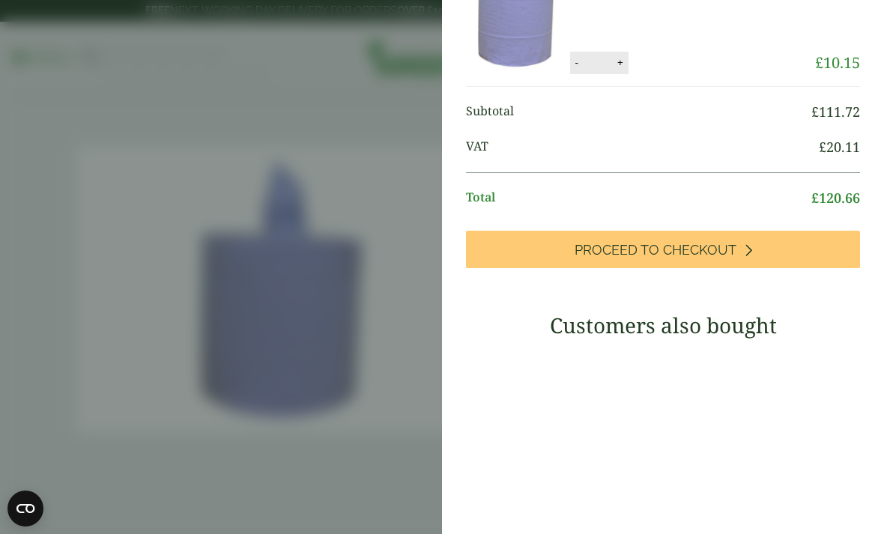
click at [97, 240] on aside "Item removed My Basket Rectangular Leak Proof Kraft Deli Box - Full Case Rectan…" at bounding box center [442, 267] width 884 height 534
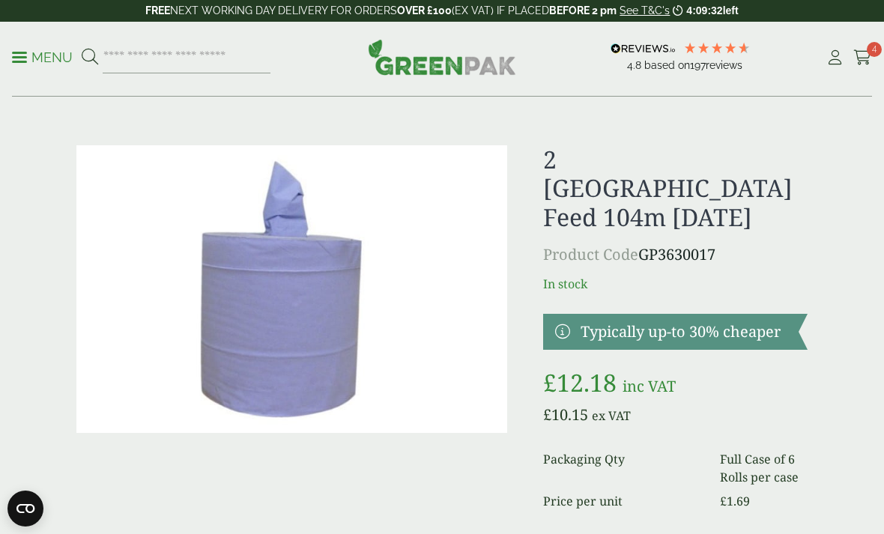
click at [44, 64] on p "Menu" at bounding box center [42, 58] width 61 height 18
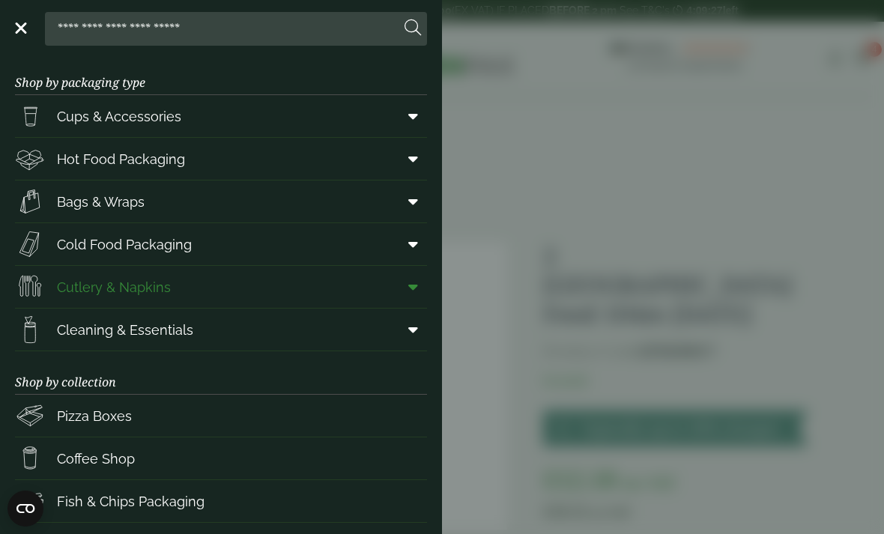
click at [61, 286] on span "Cutlery & Napkins" at bounding box center [114, 287] width 114 height 20
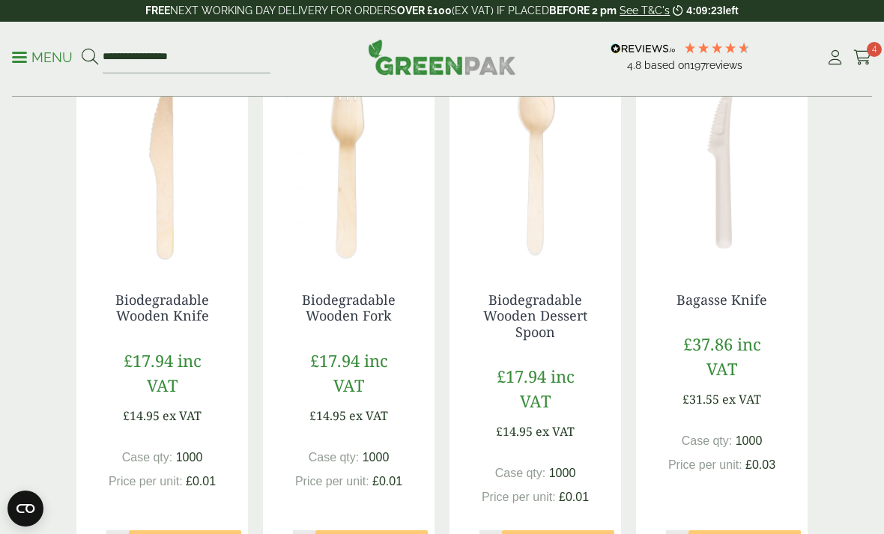
scroll to position [376, 0]
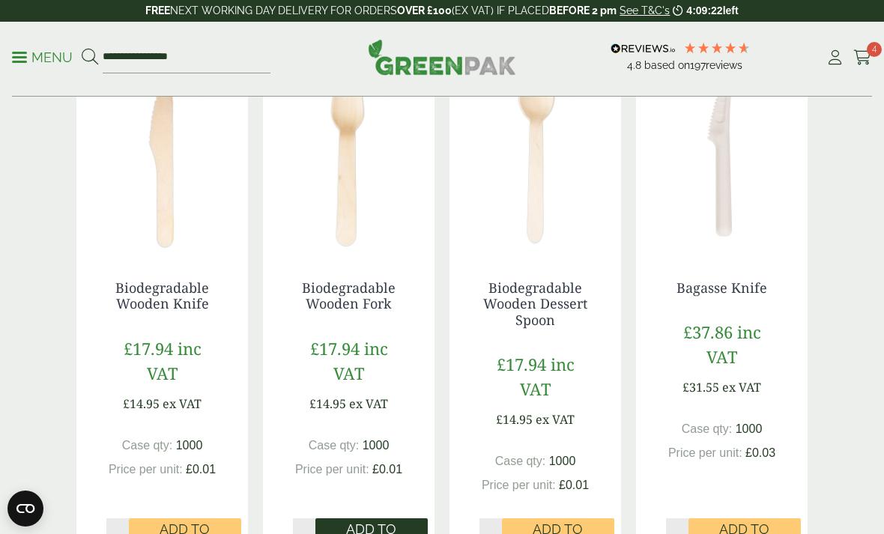
click at [384, 533] on span "Add to Basket" at bounding box center [371, 537] width 91 height 32
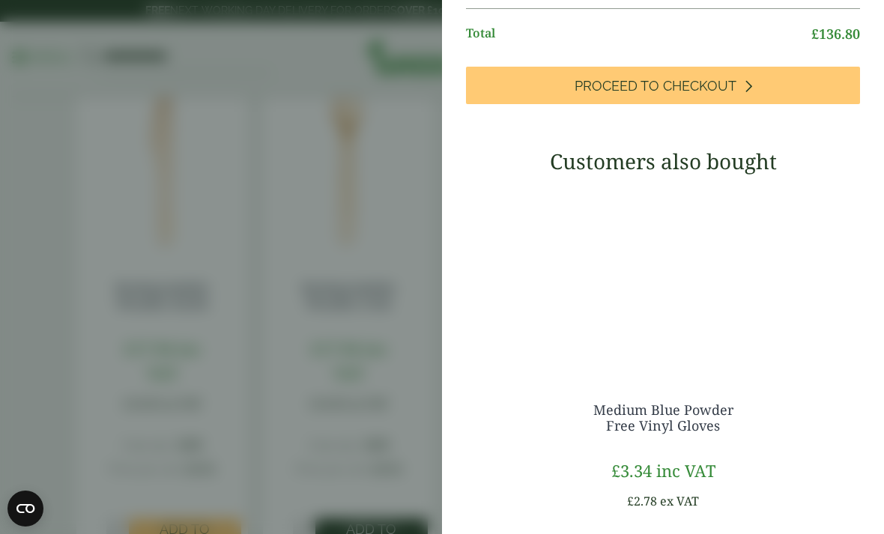
scroll to position [577, 0]
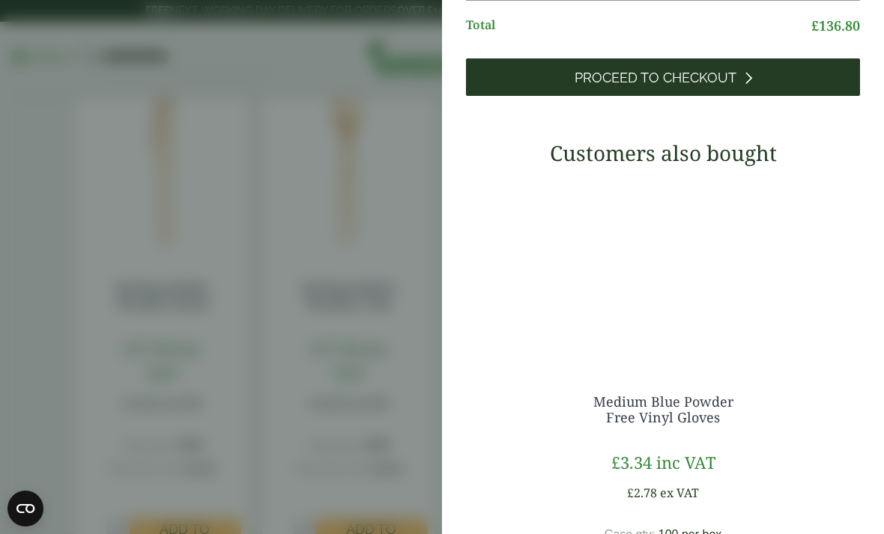
click at [761, 96] on link "Proceed to Checkout" at bounding box center [663, 76] width 394 height 37
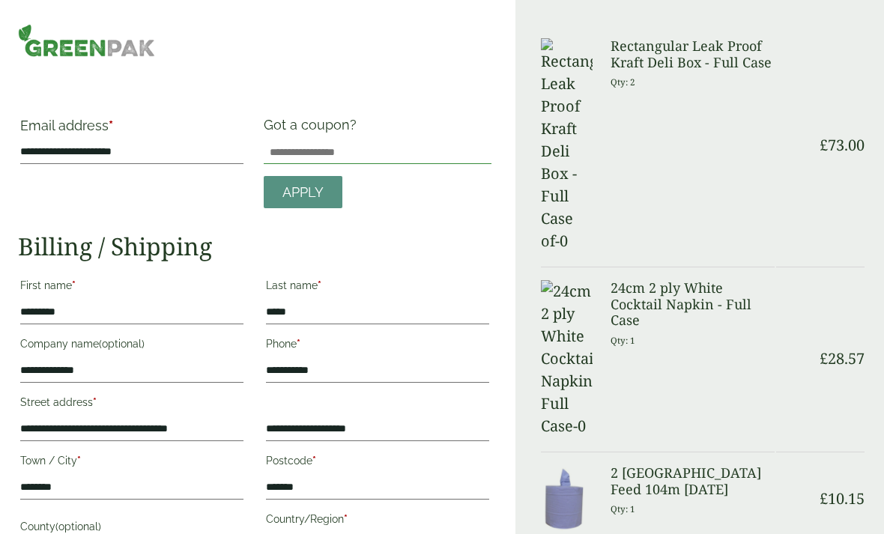
click at [425, 147] on input "Got a coupon?" at bounding box center [378, 152] width 228 height 24
type input "**********"
click at [291, 184] on span "Apply" at bounding box center [302, 192] width 41 height 16
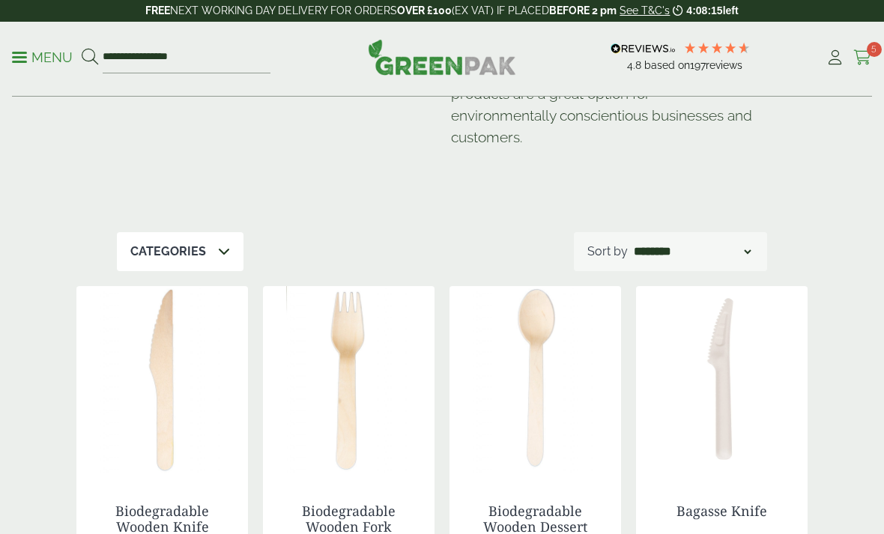
click at [864, 52] on icon at bounding box center [862, 57] width 19 height 15
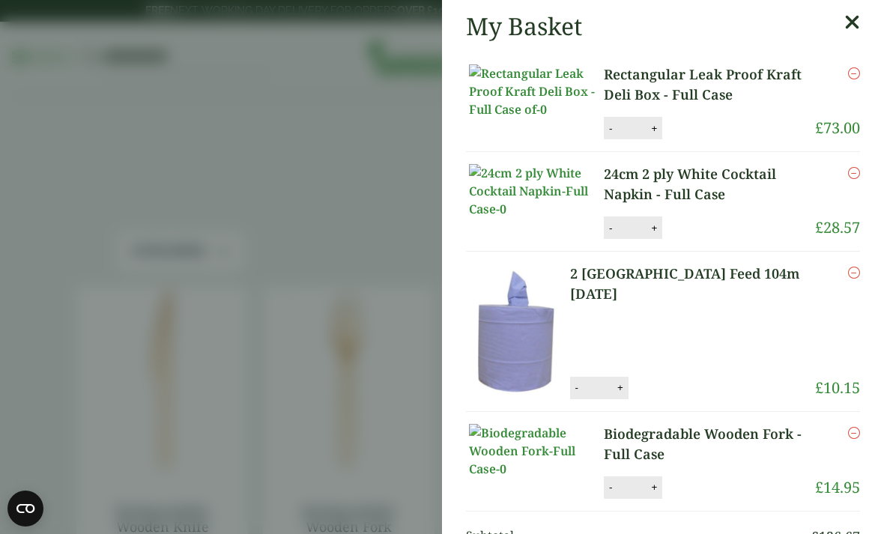
click at [858, 279] on icon "Remove this item" at bounding box center [854, 273] width 12 height 12
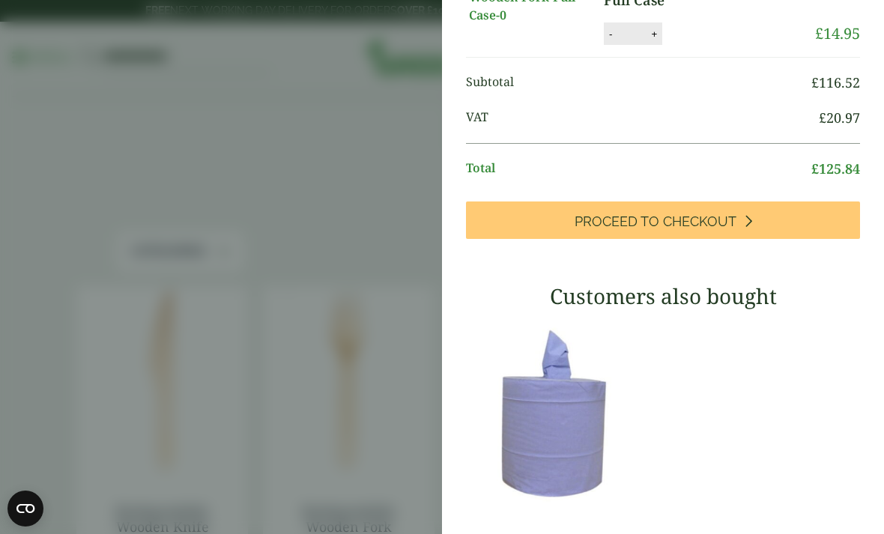
scroll to position [335, 0]
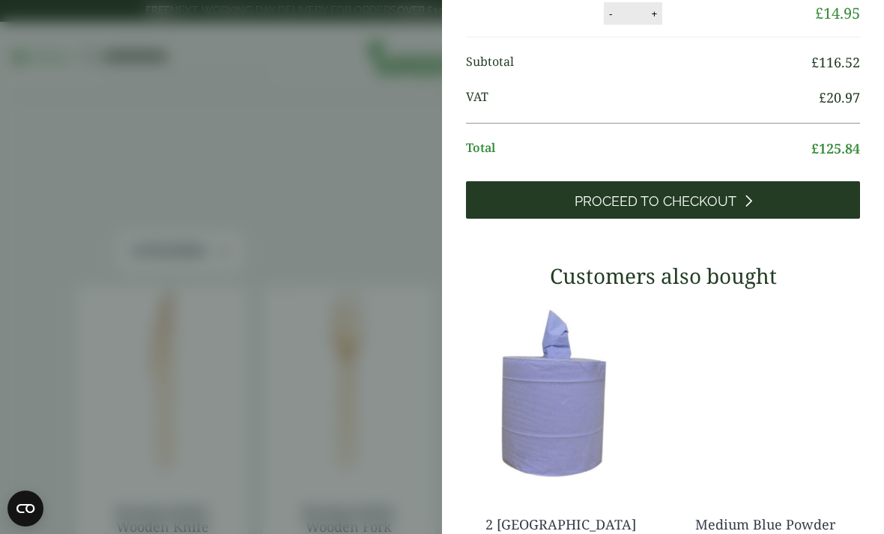
click at [772, 219] on link "Proceed to Checkout" at bounding box center [663, 199] width 394 height 37
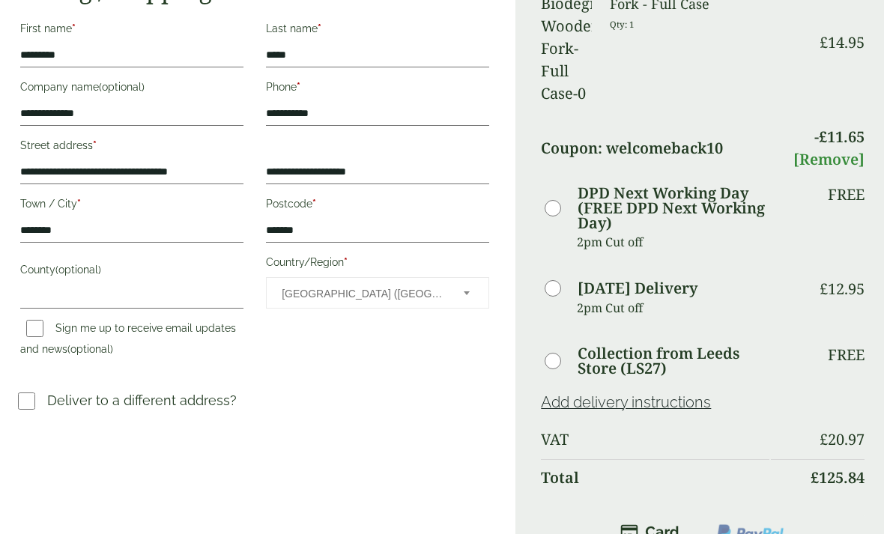
scroll to position [257, 0]
click at [49, 294] on input "County (optional)" at bounding box center [131, 297] width 223 height 24
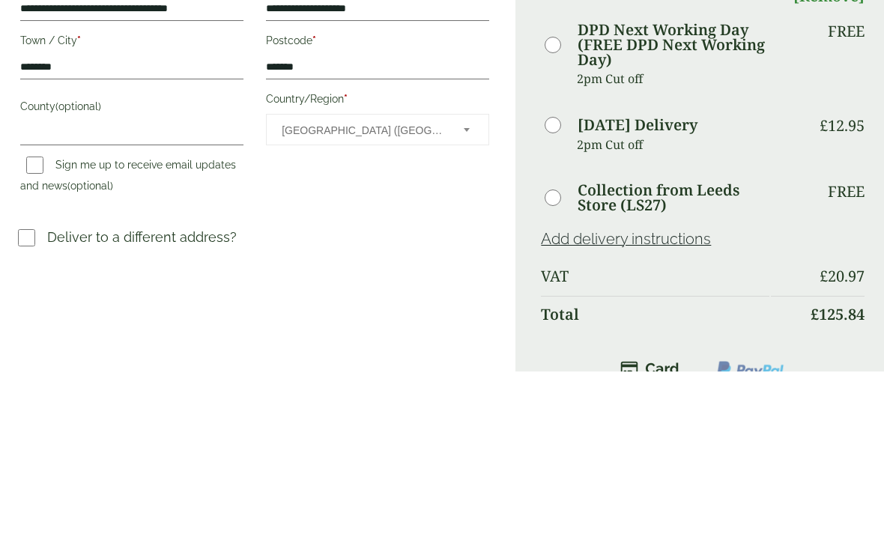
click at [371, 219] on div "**********" at bounding box center [254, 141] width 473 height 563
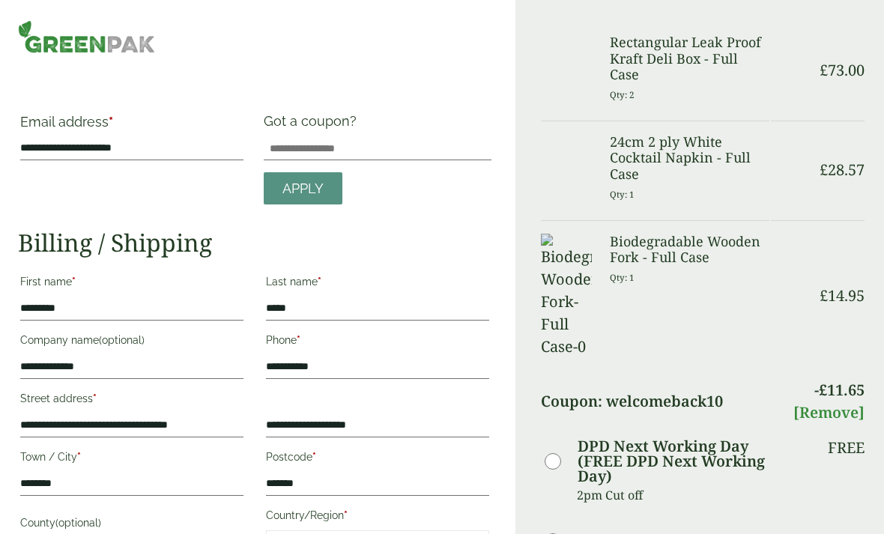
scroll to position [0, 0]
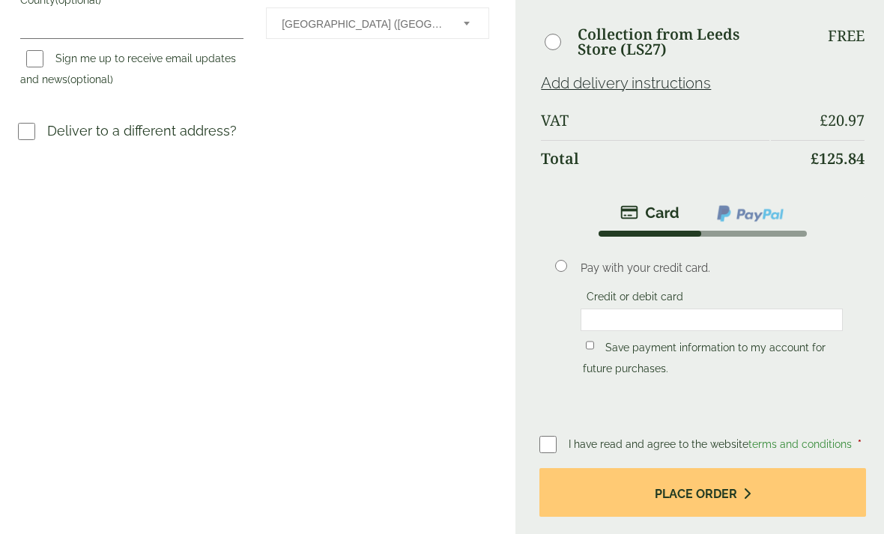
scroll to position [527, 0]
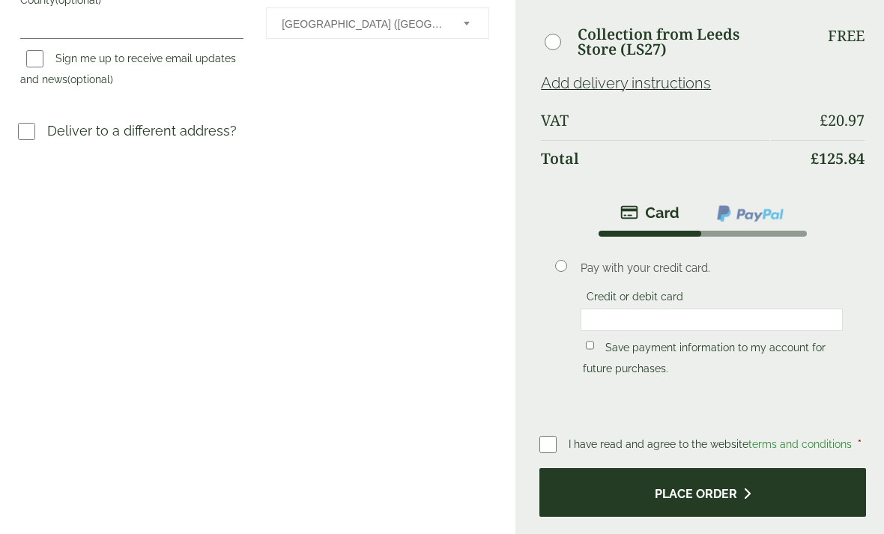
click at [734, 468] on button "Place order" at bounding box center [702, 492] width 327 height 49
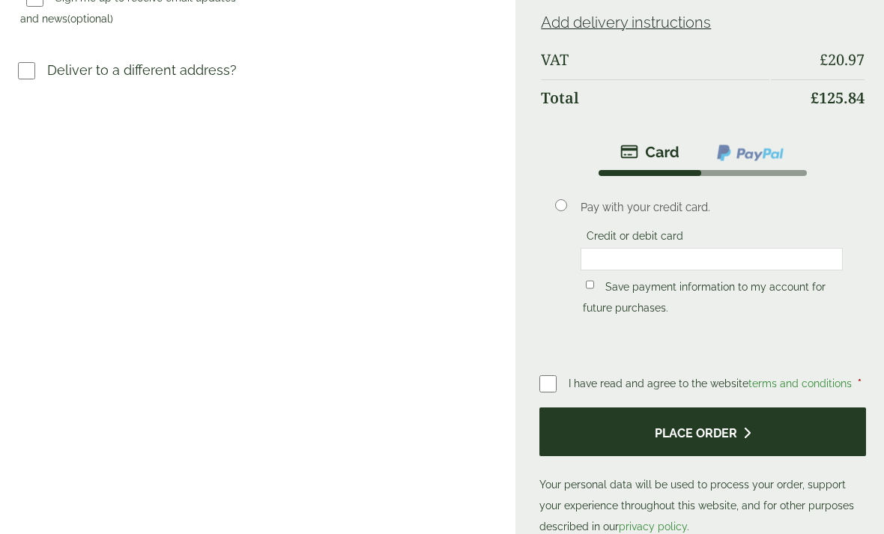
scroll to position [587, 0]
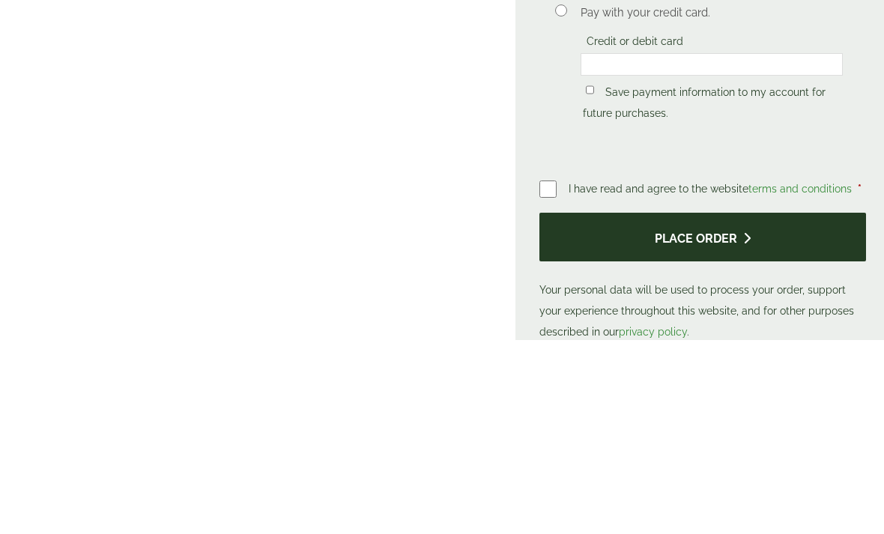
click at [710, 407] on button "Place order" at bounding box center [702, 431] width 327 height 49
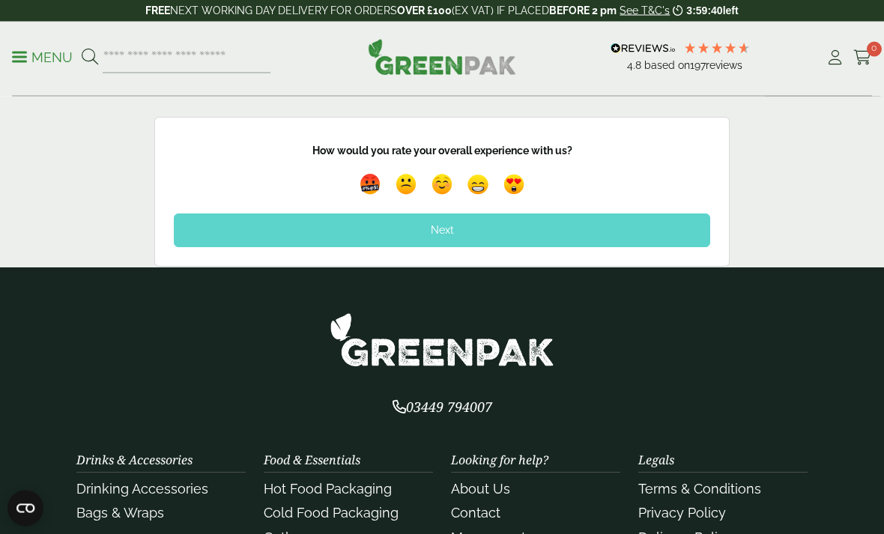
scroll to position [936, 0]
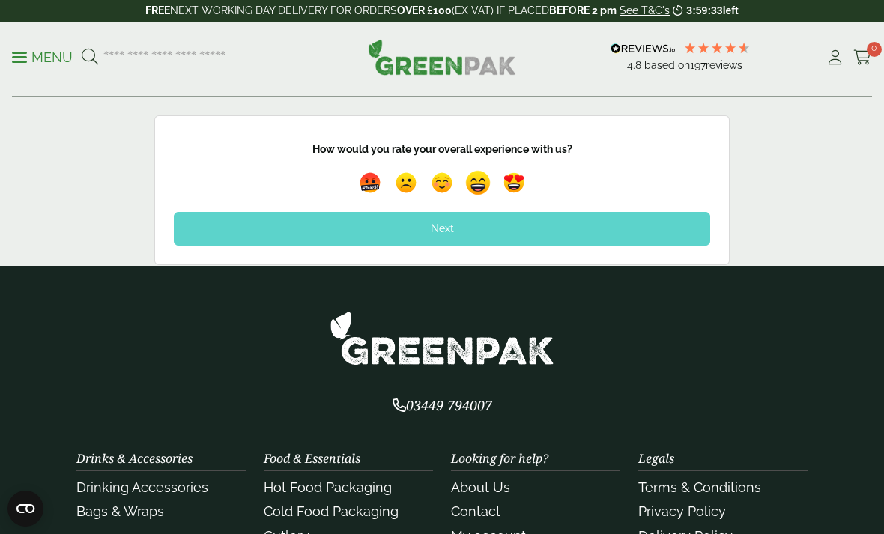
click at [478, 175] on img at bounding box center [478, 183] width 34 height 34
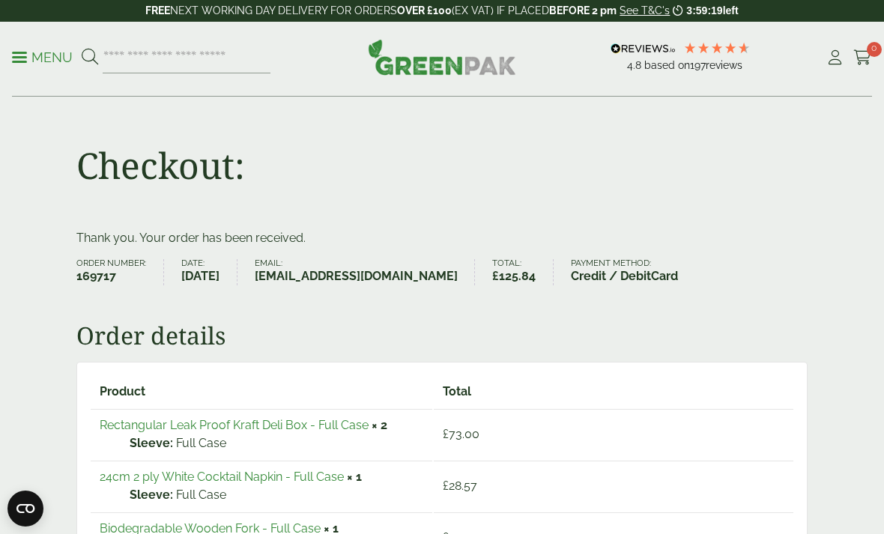
scroll to position [1, 0]
